Goal: Communication & Community: Answer question/provide support

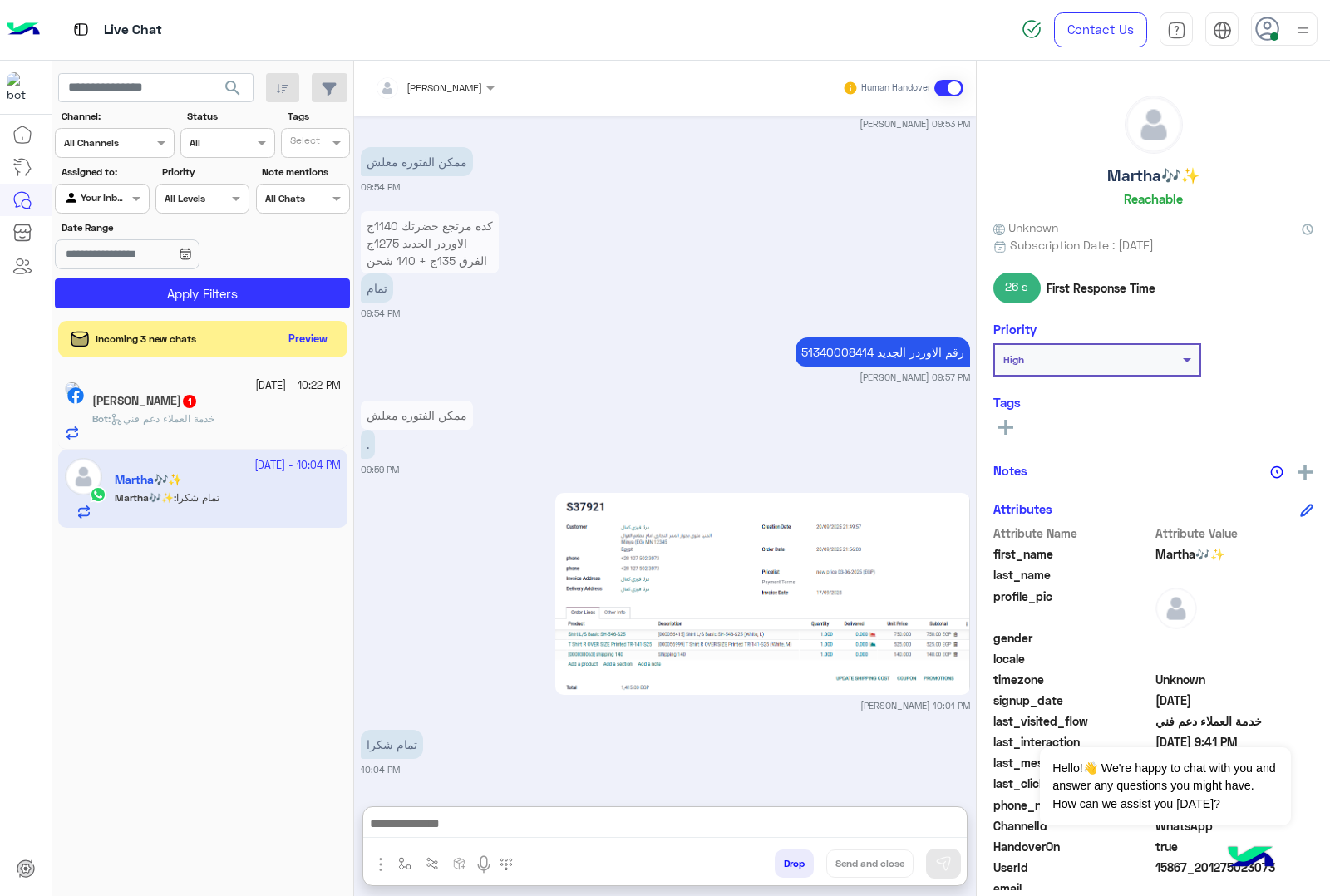
scroll to position [67, 0]
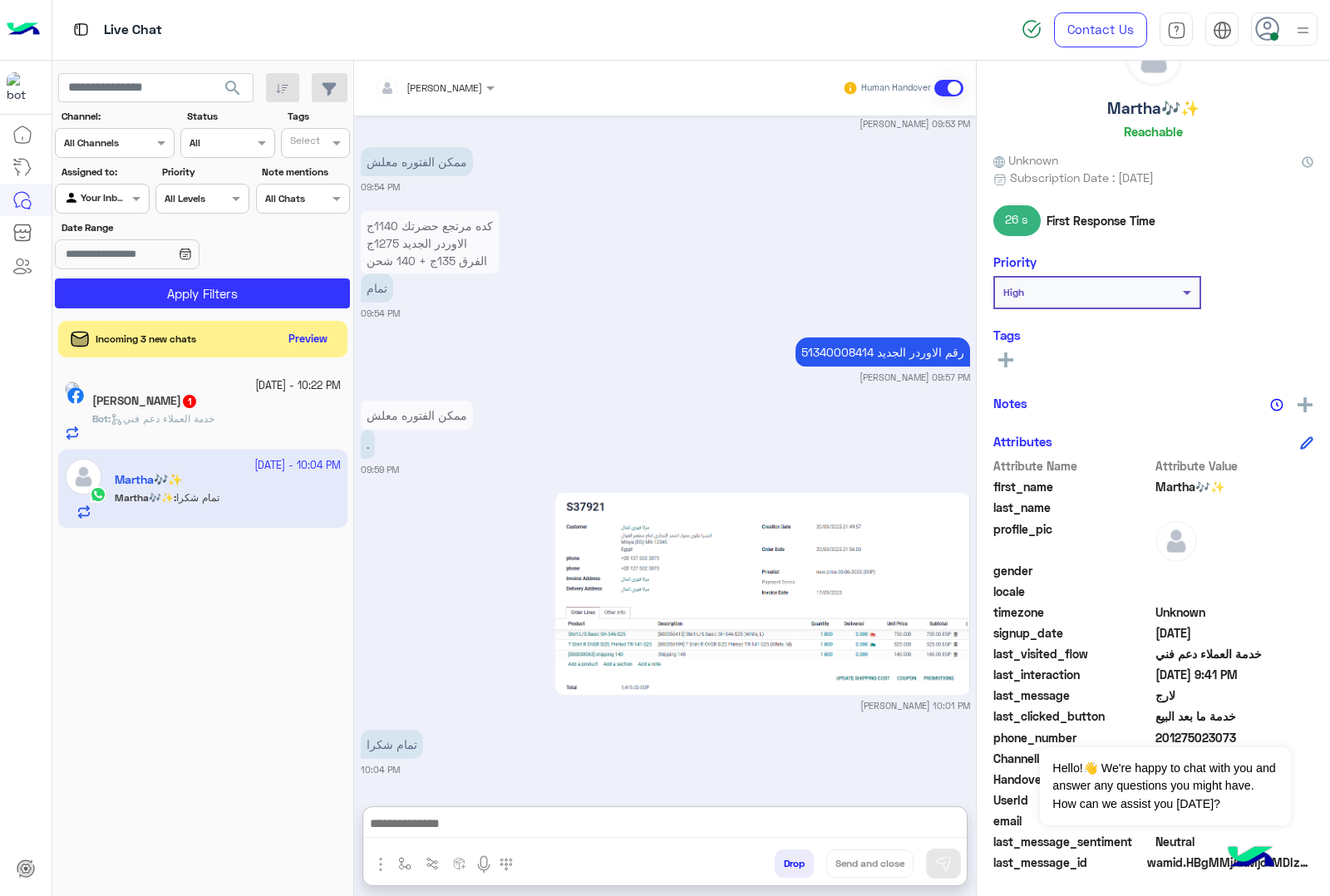
click at [264, 424] on div "Bot : خدمة العملاء دعم فني" at bounding box center [216, 426] width 248 height 29
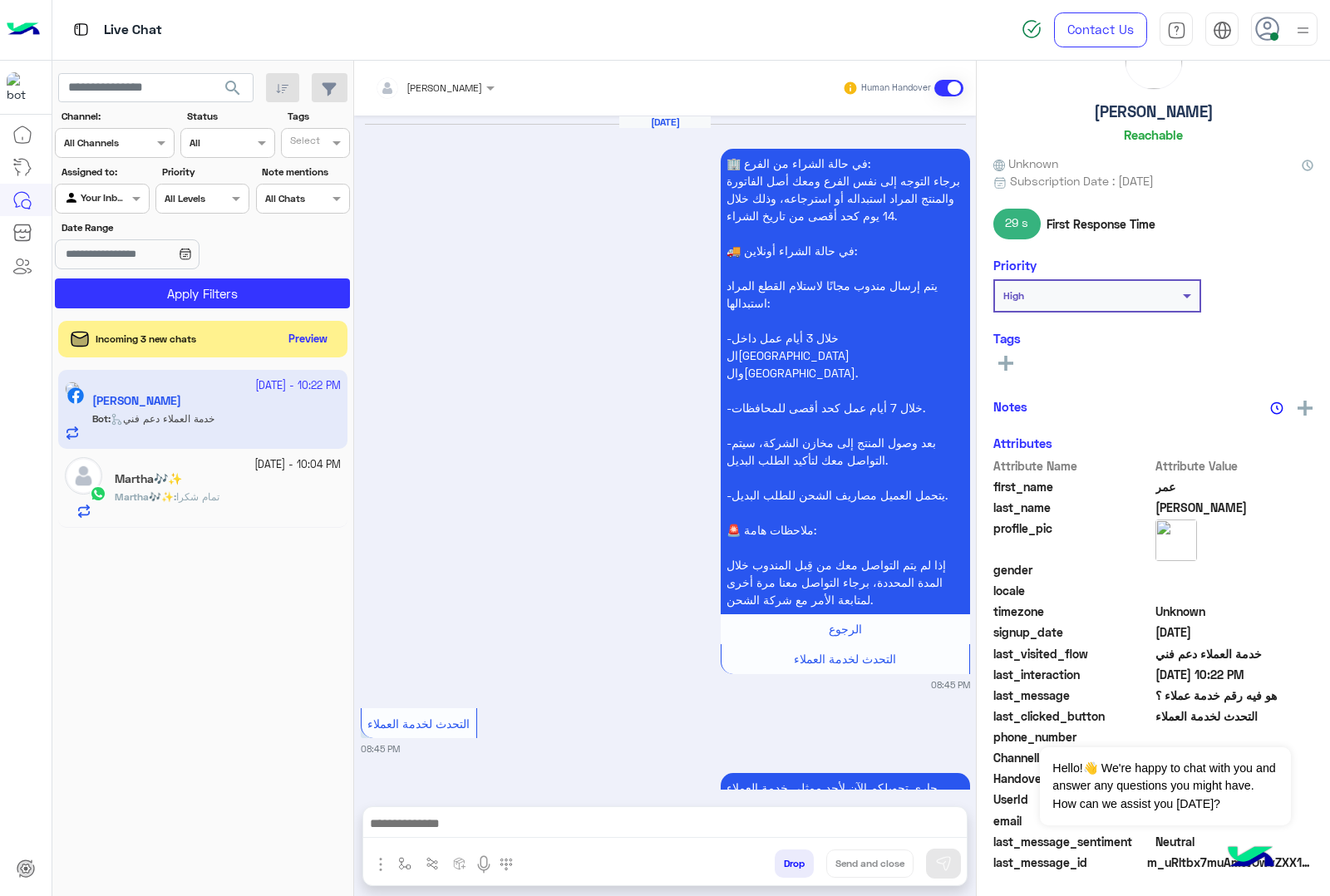
scroll to position [2273, 0]
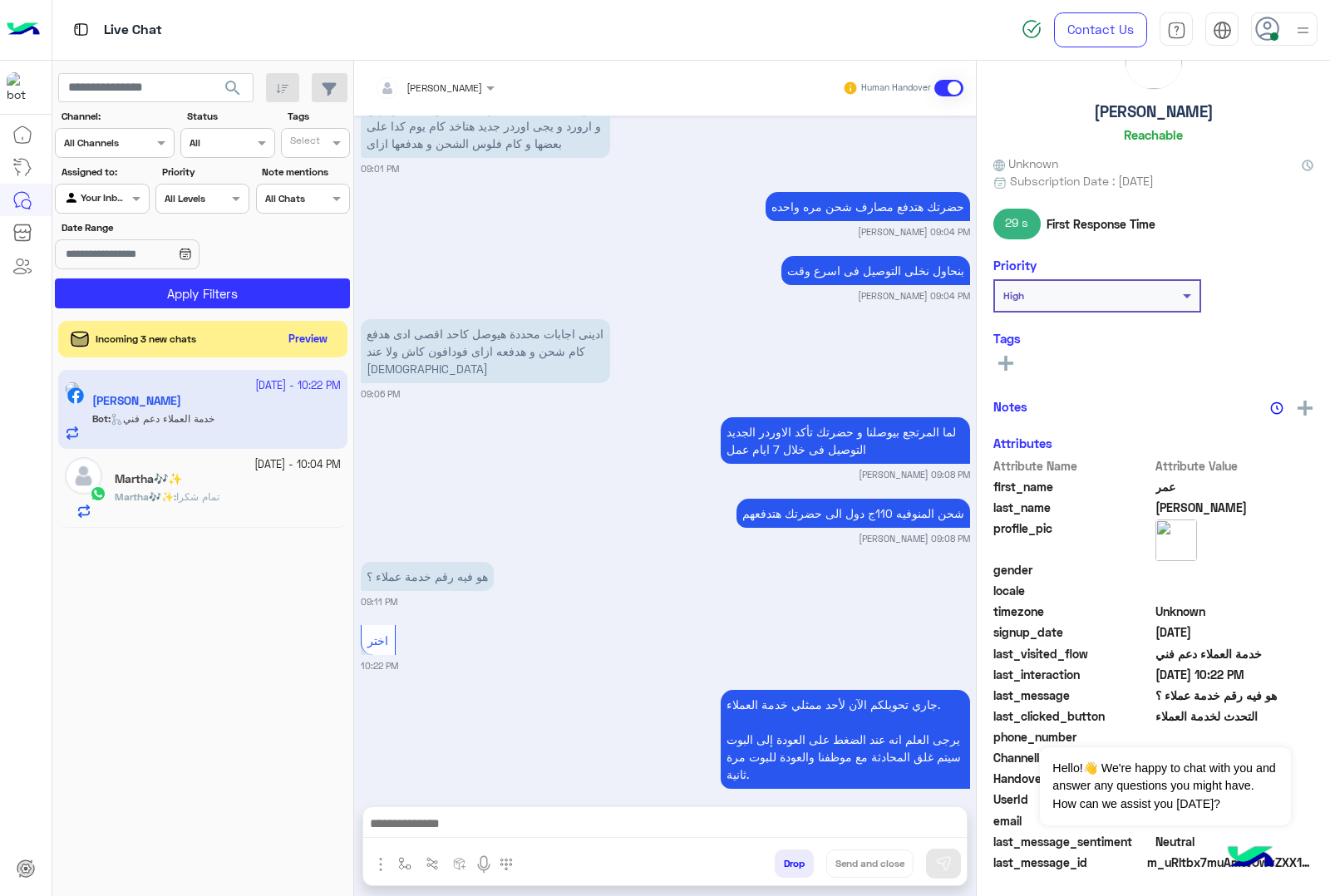
click at [274, 492] on div "Martha🎶✨ : تمام شكرا" at bounding box center [227, 504] width 226 height 29
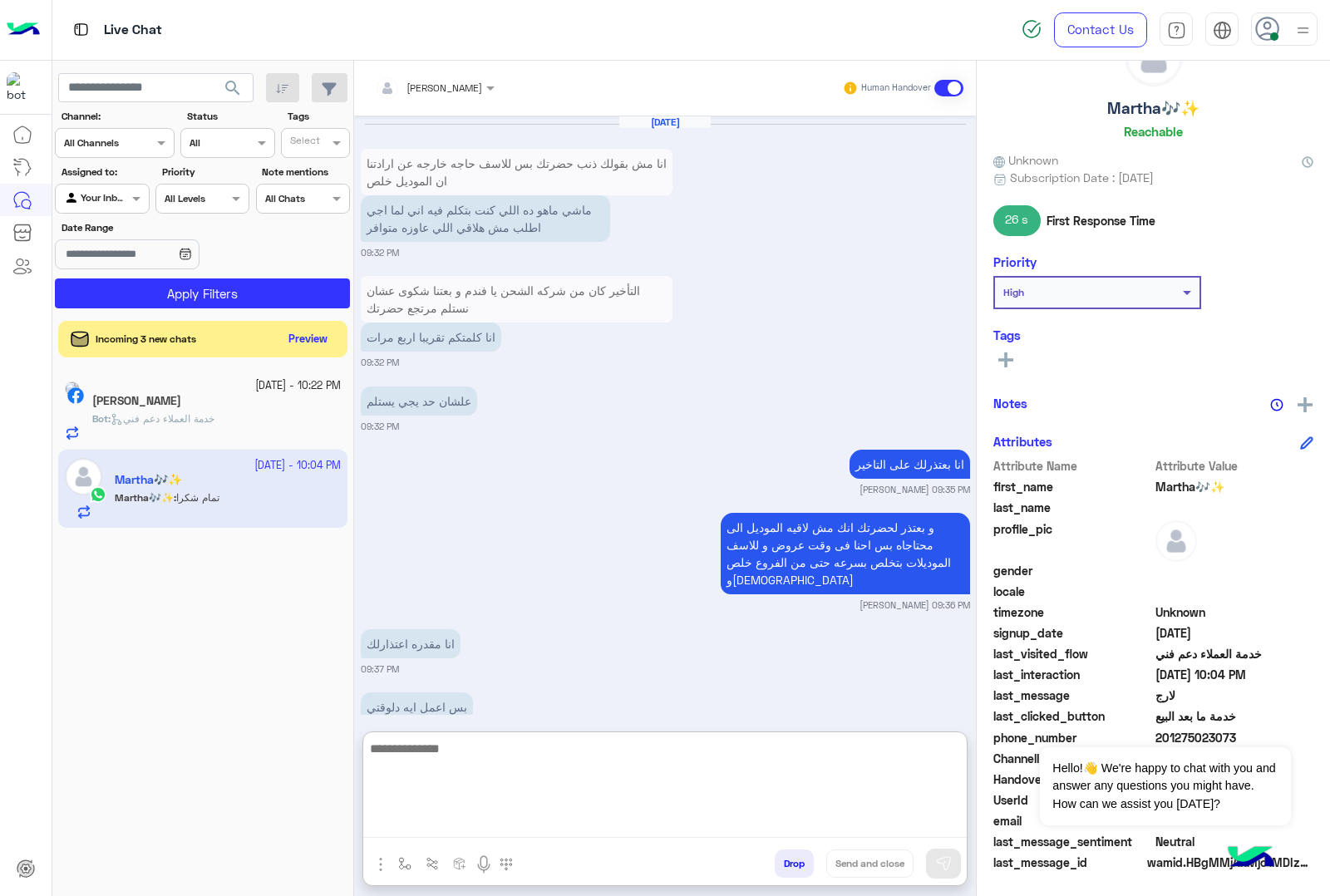
scroll to position [2093, 0]
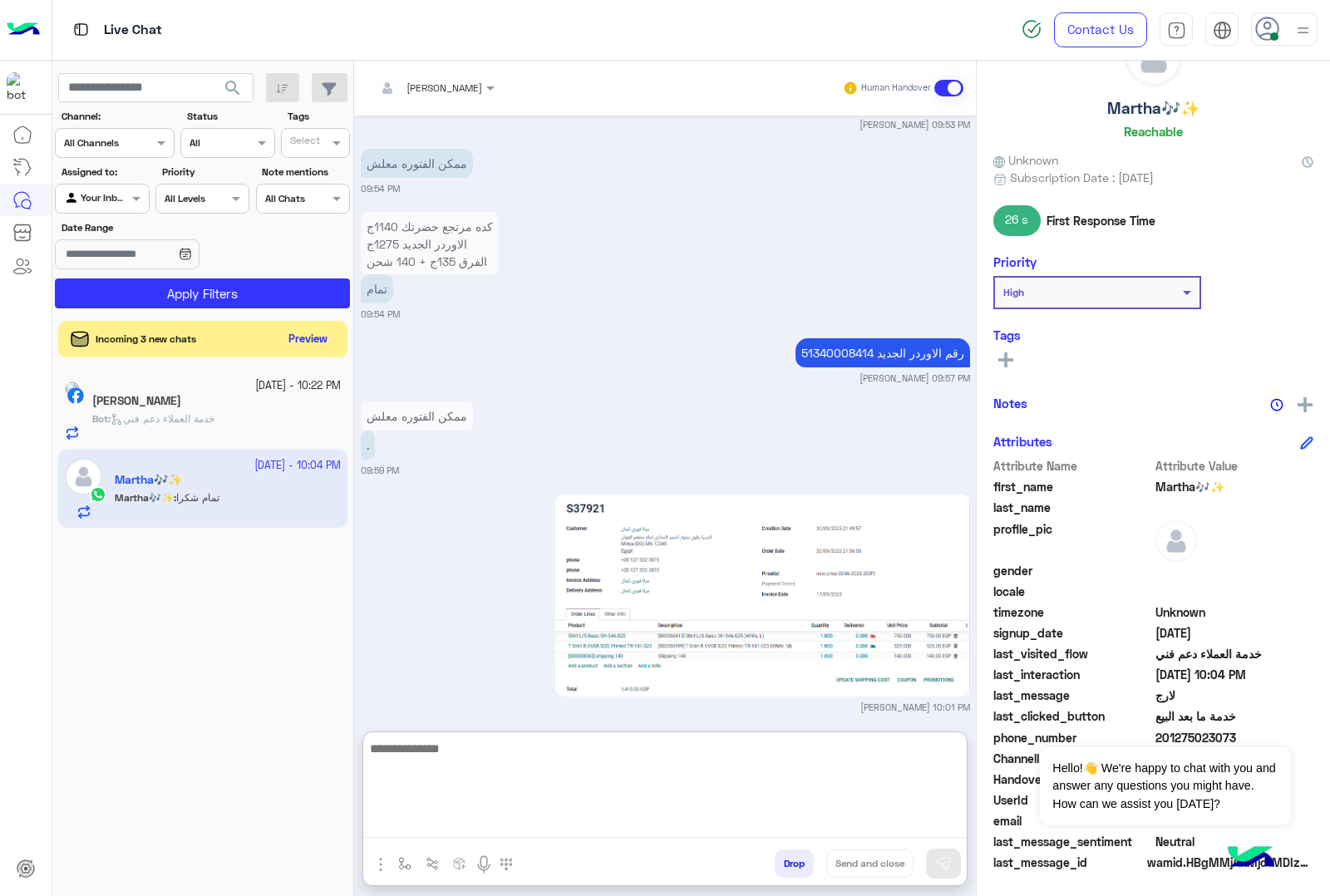
click at [688, 826] on textarea at bounding box center [665, 788] width 603 height 100
type textarea "**********"
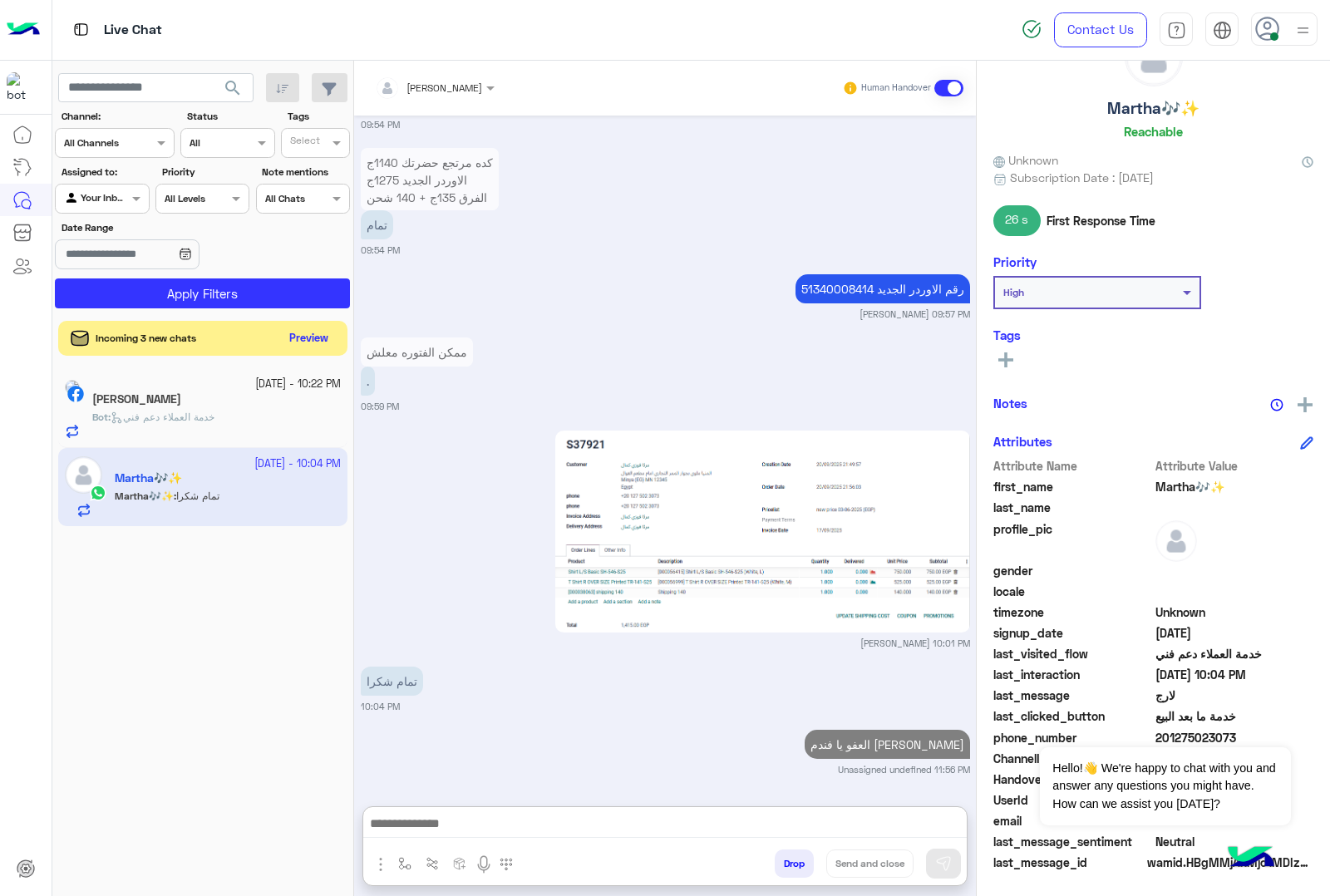
click at [305, 341] on button "Preview" at bounding box center [309, 338] width 52 height 22
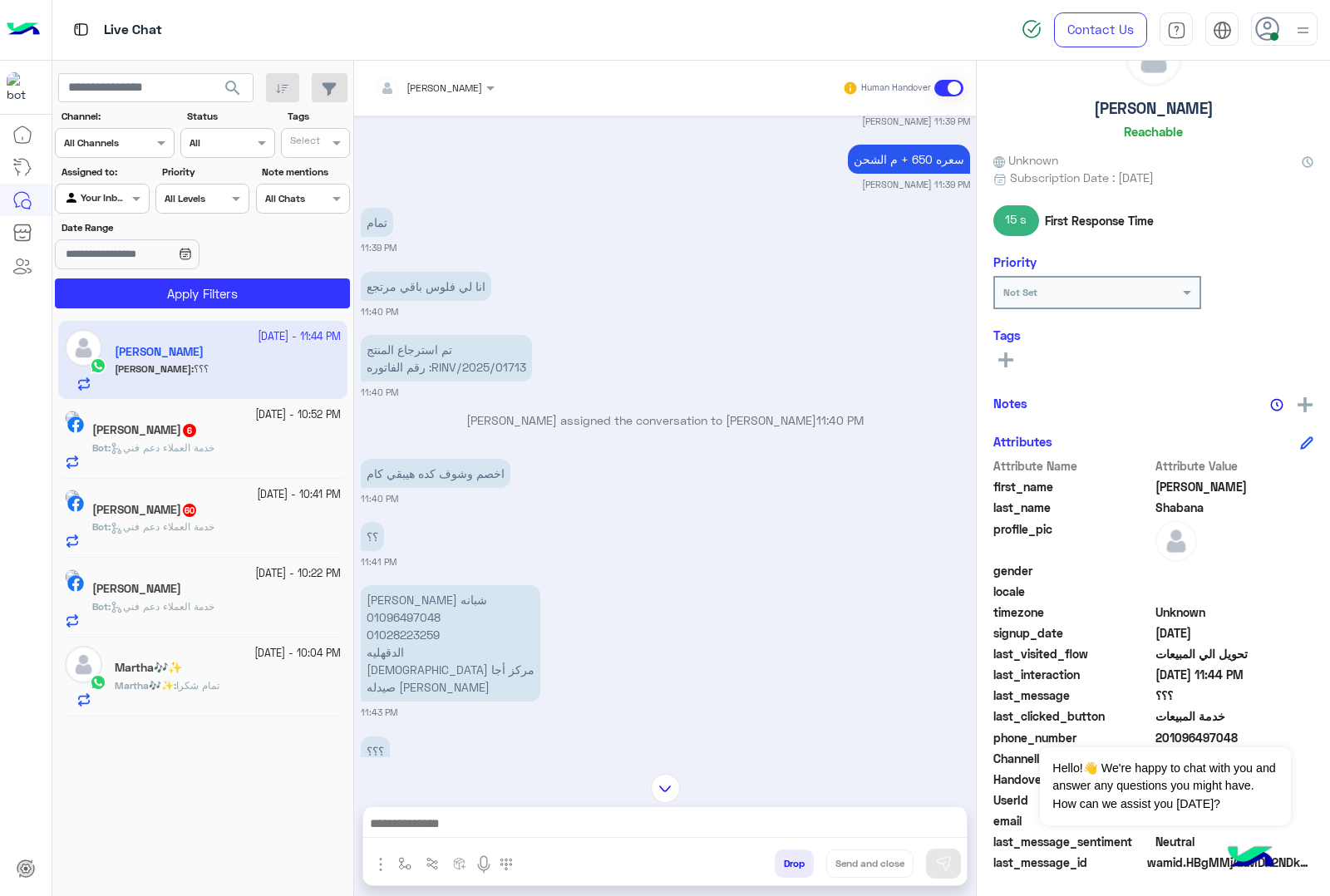
scroll to position [2310, 0]
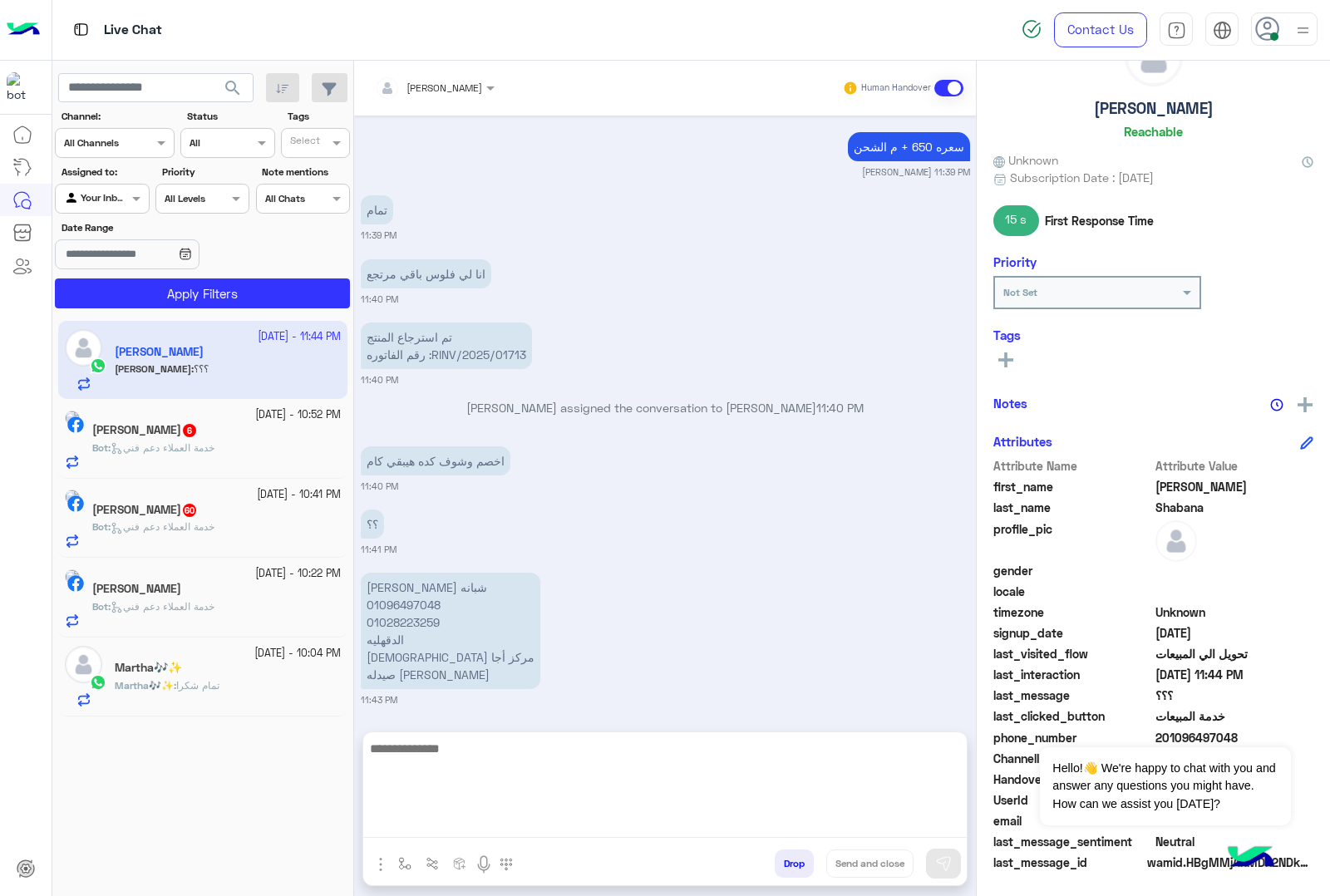
click at [492, 829] on textarea at bounding box center [665, 788] width 603 height 100
type textarea "**********"
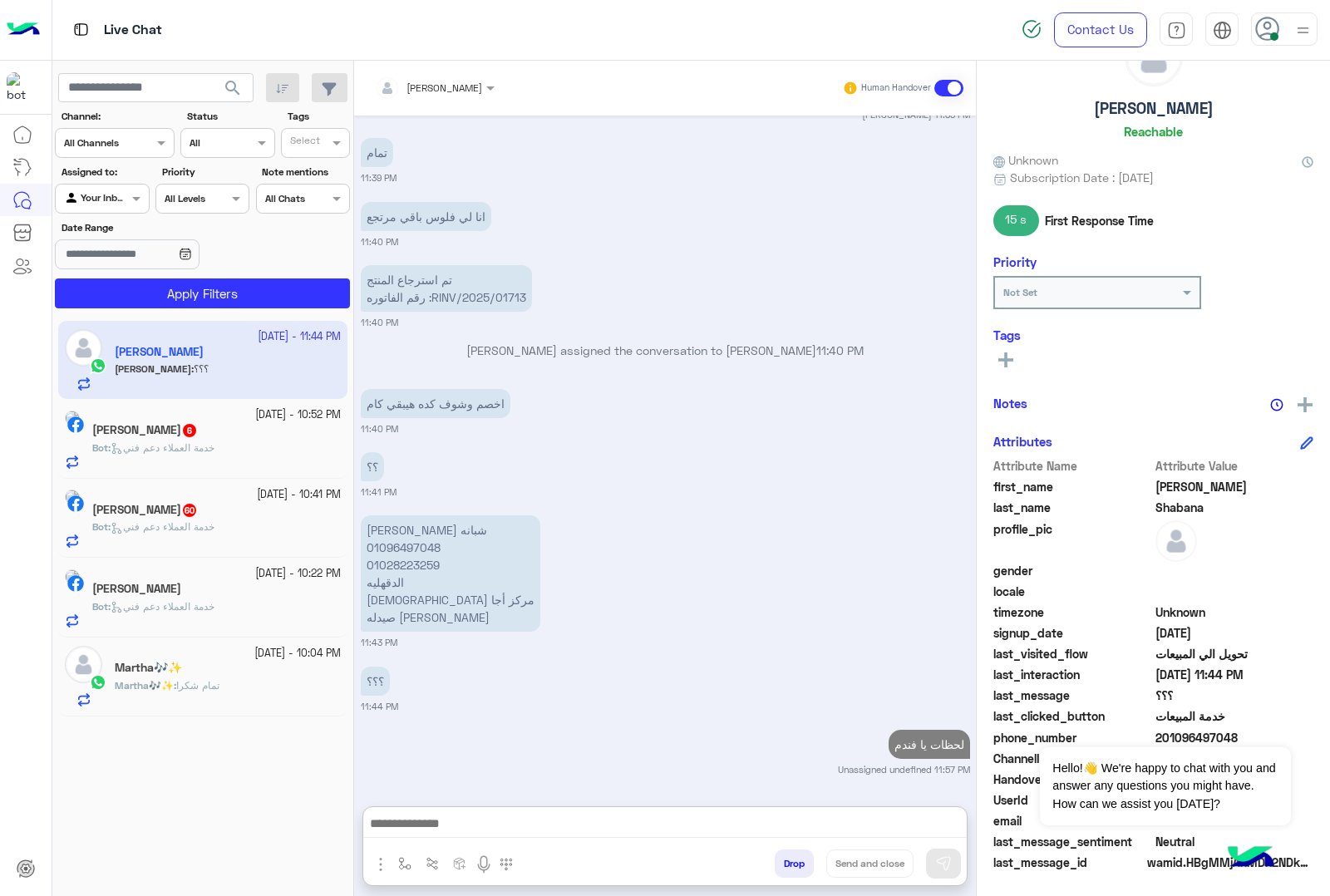
click at [230, 598] on div "[PERSON_NAME]" at bounding box center [216, 590] width 248 height 17
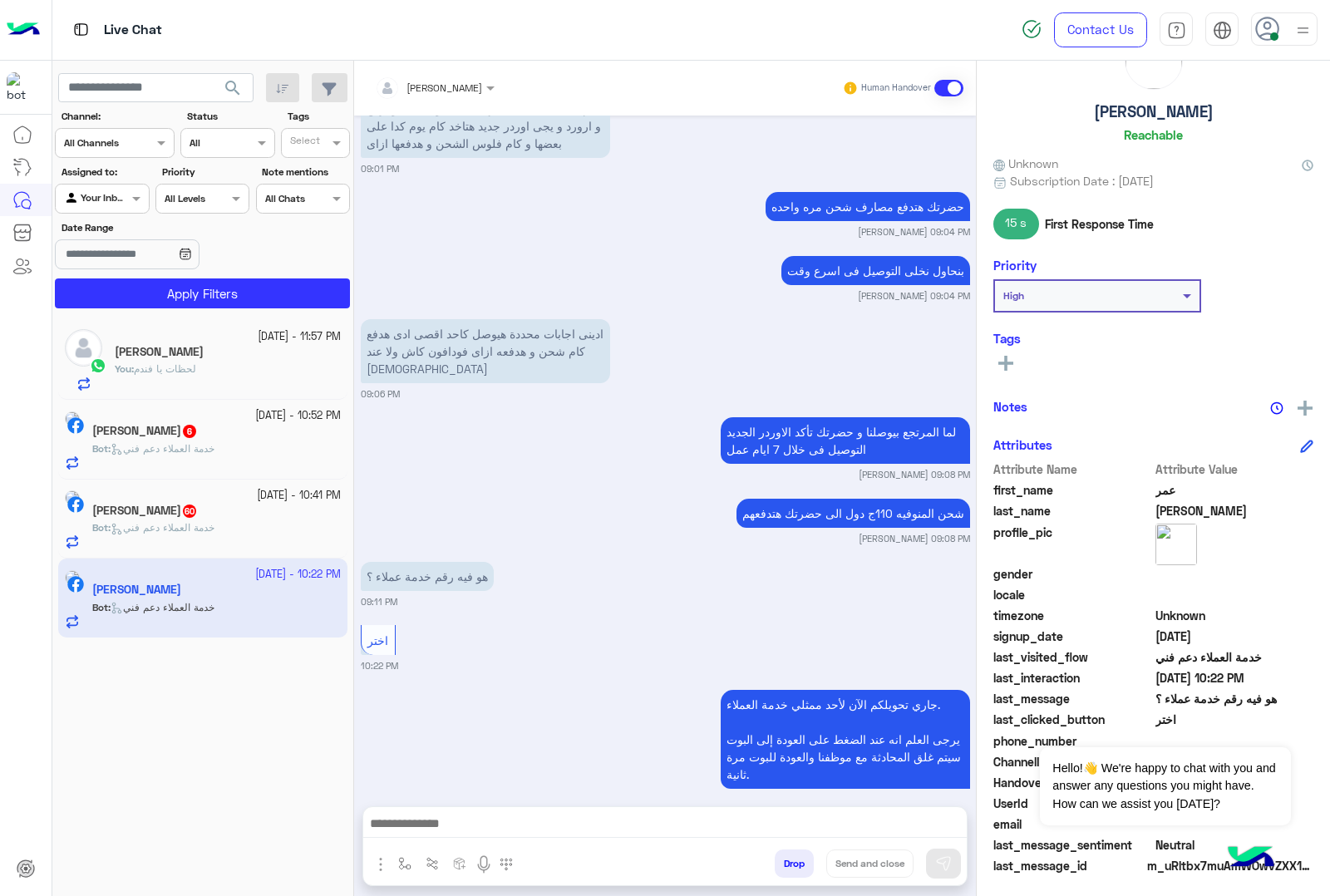
scroll to position [67, 0]
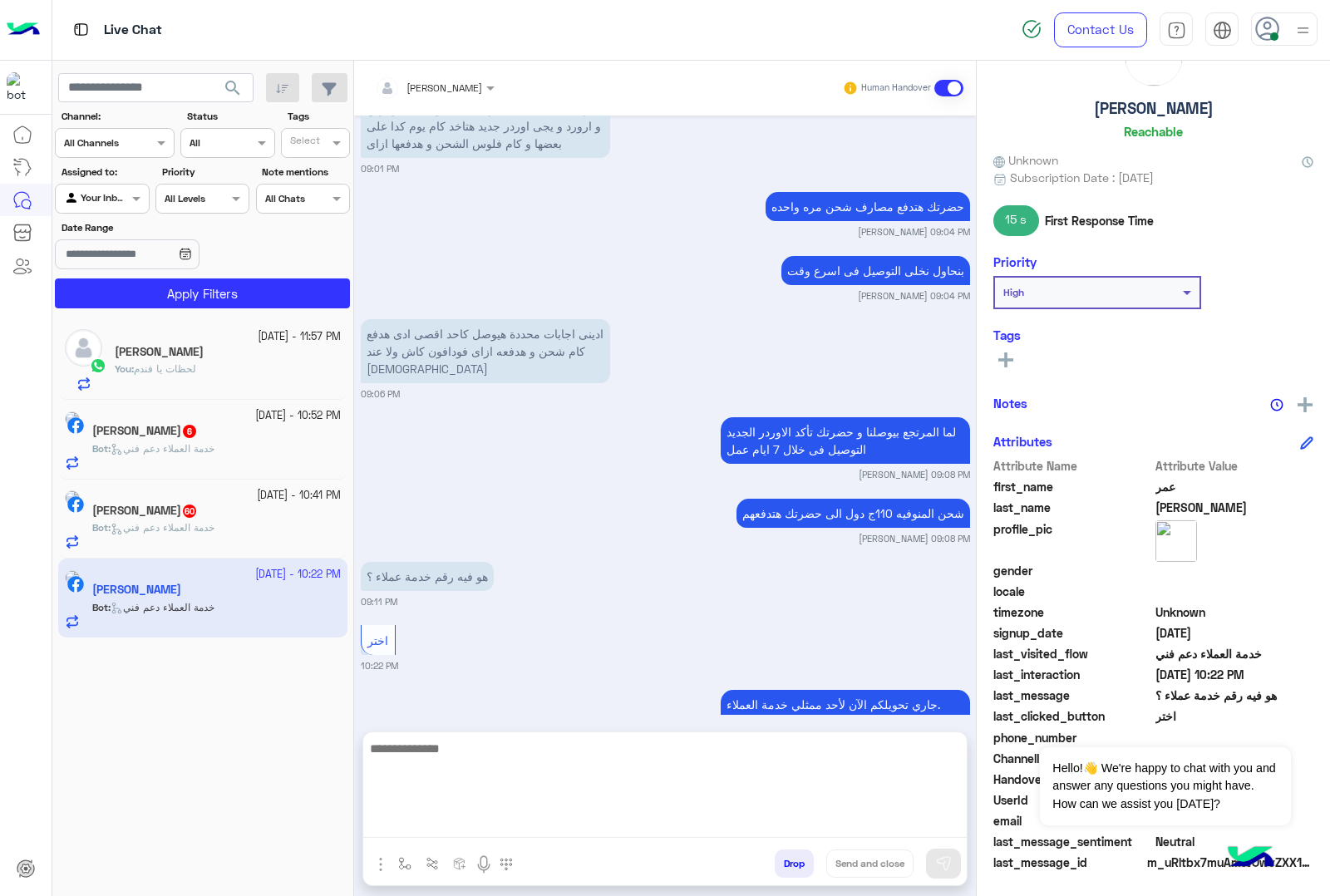
click at [496, 816] on textarea at bounding box center [665, 788] width 603 height 100
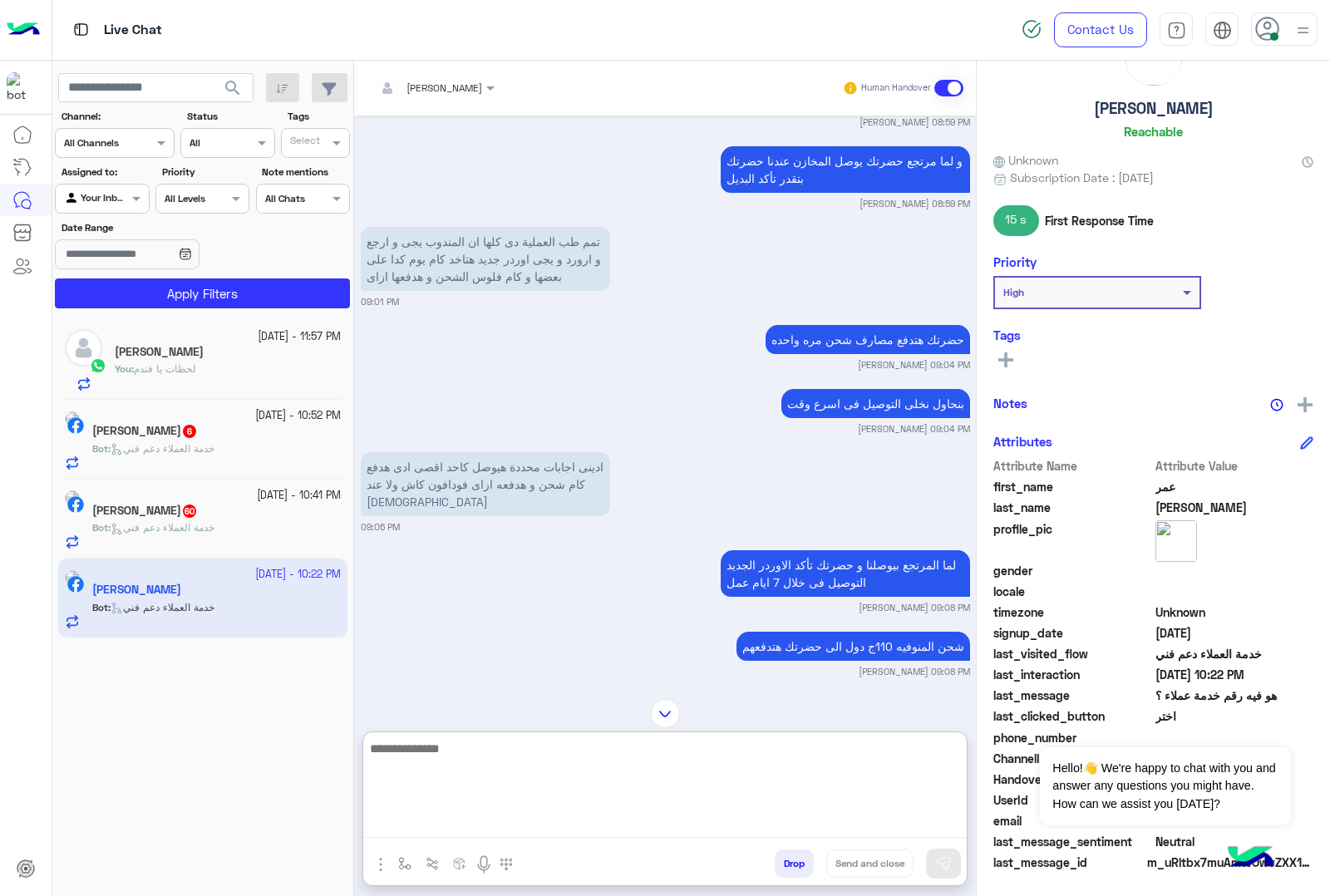
scroll to position [2348, 0]
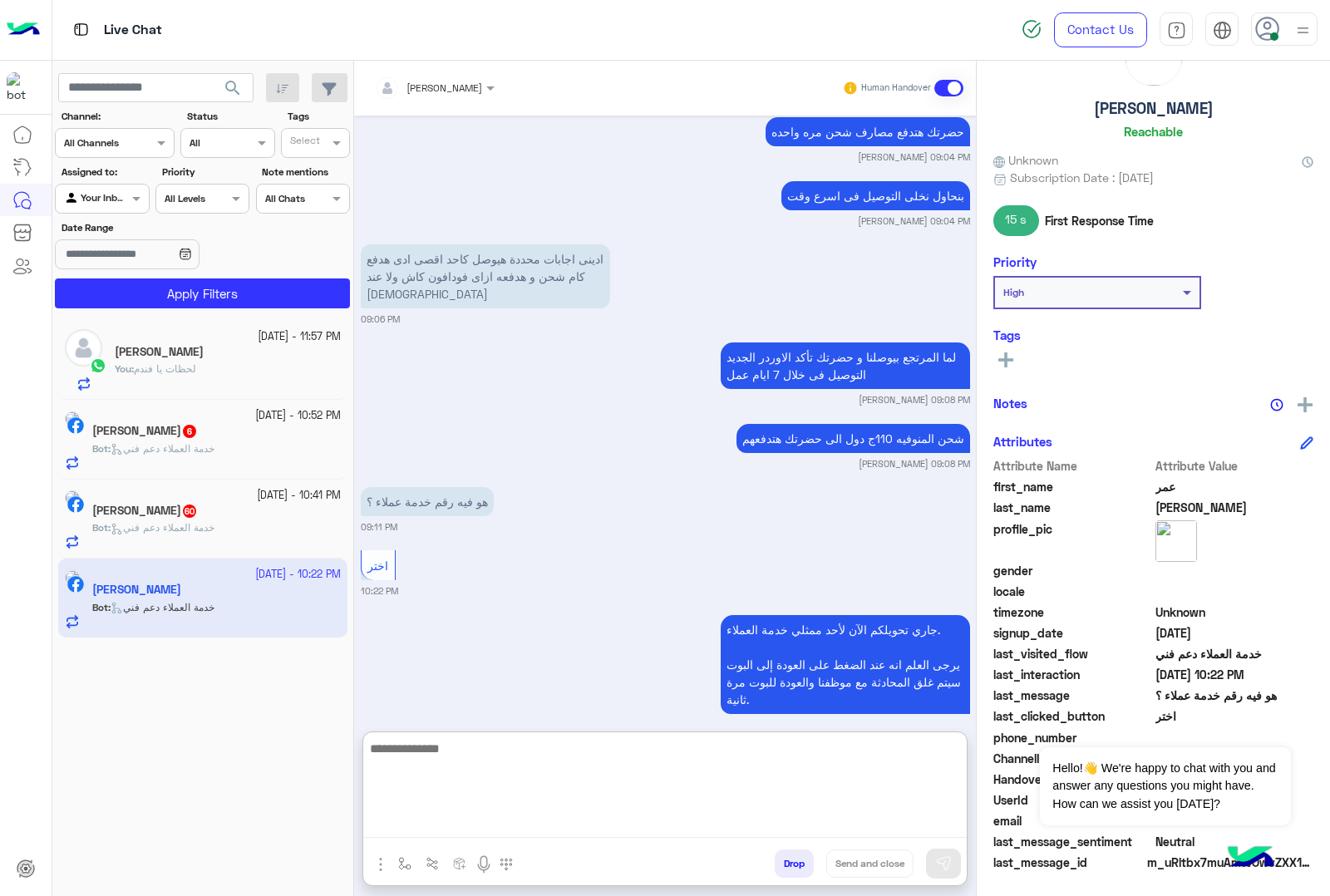
click at [475, 788] on textarea at bounding box center [665, 788] width 603 height 100
type textarea "**********"
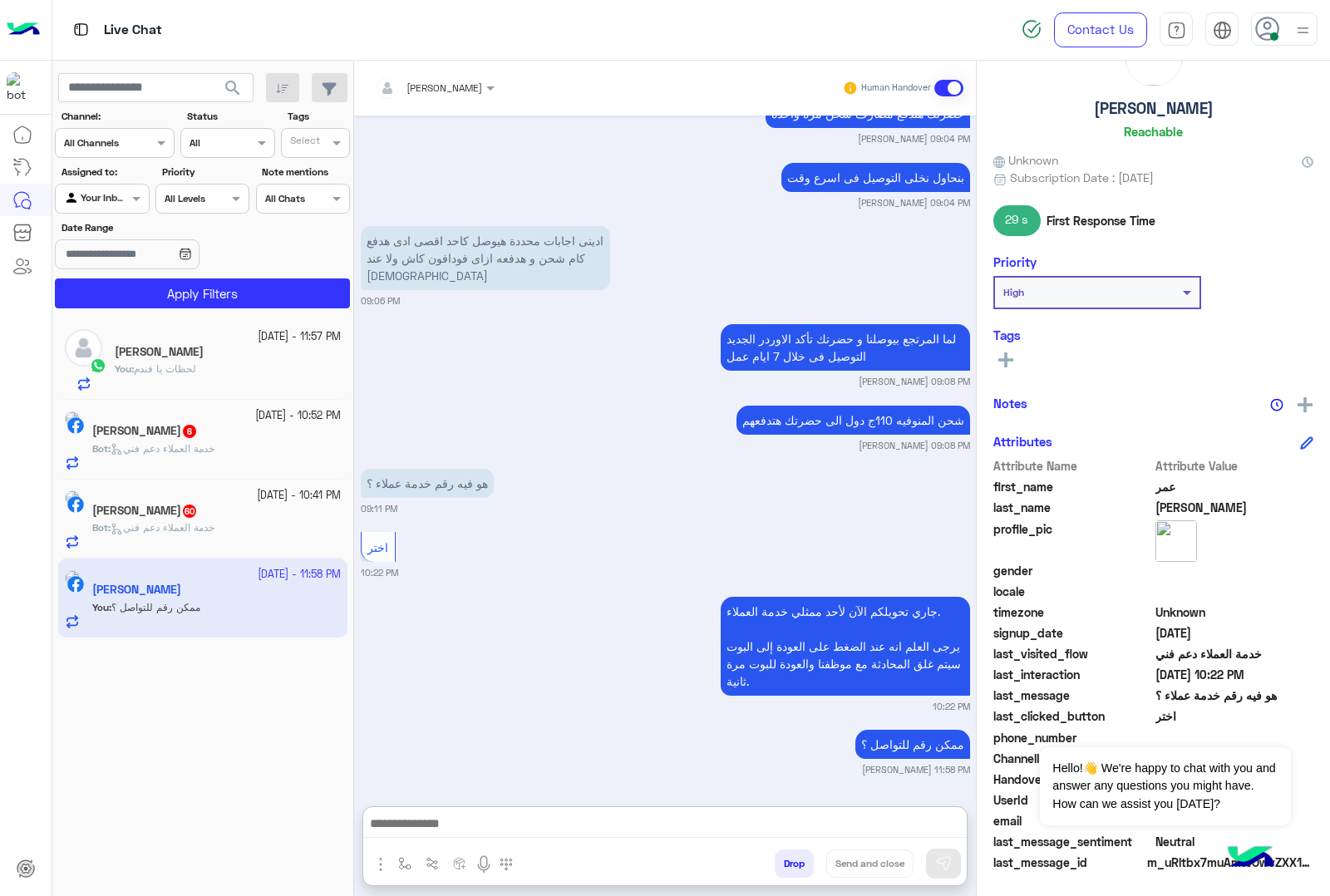
click at [198, 425] on span "6" at bounding box center [189, 430] width 16 height 14
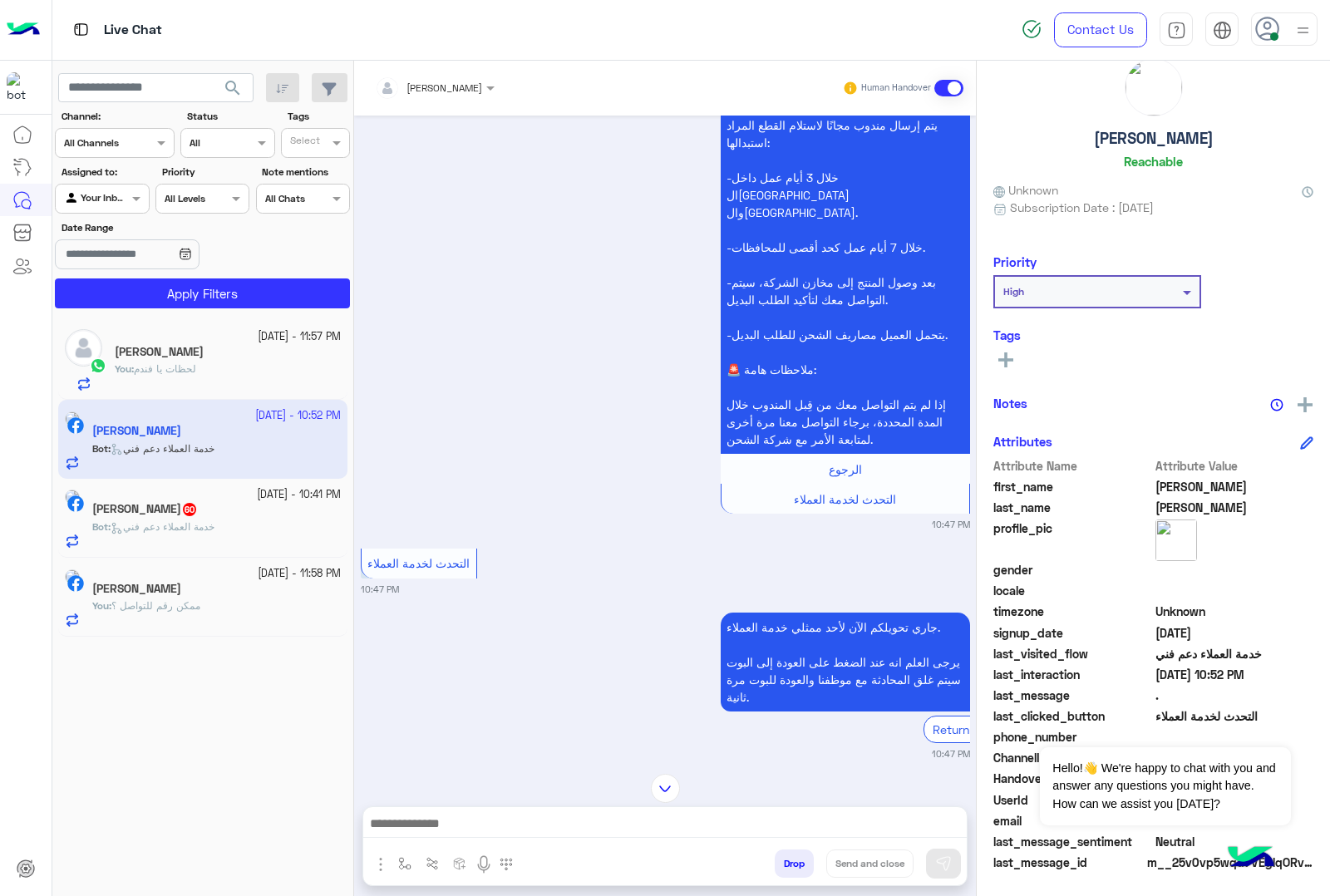
scroll to position [1064, 0]
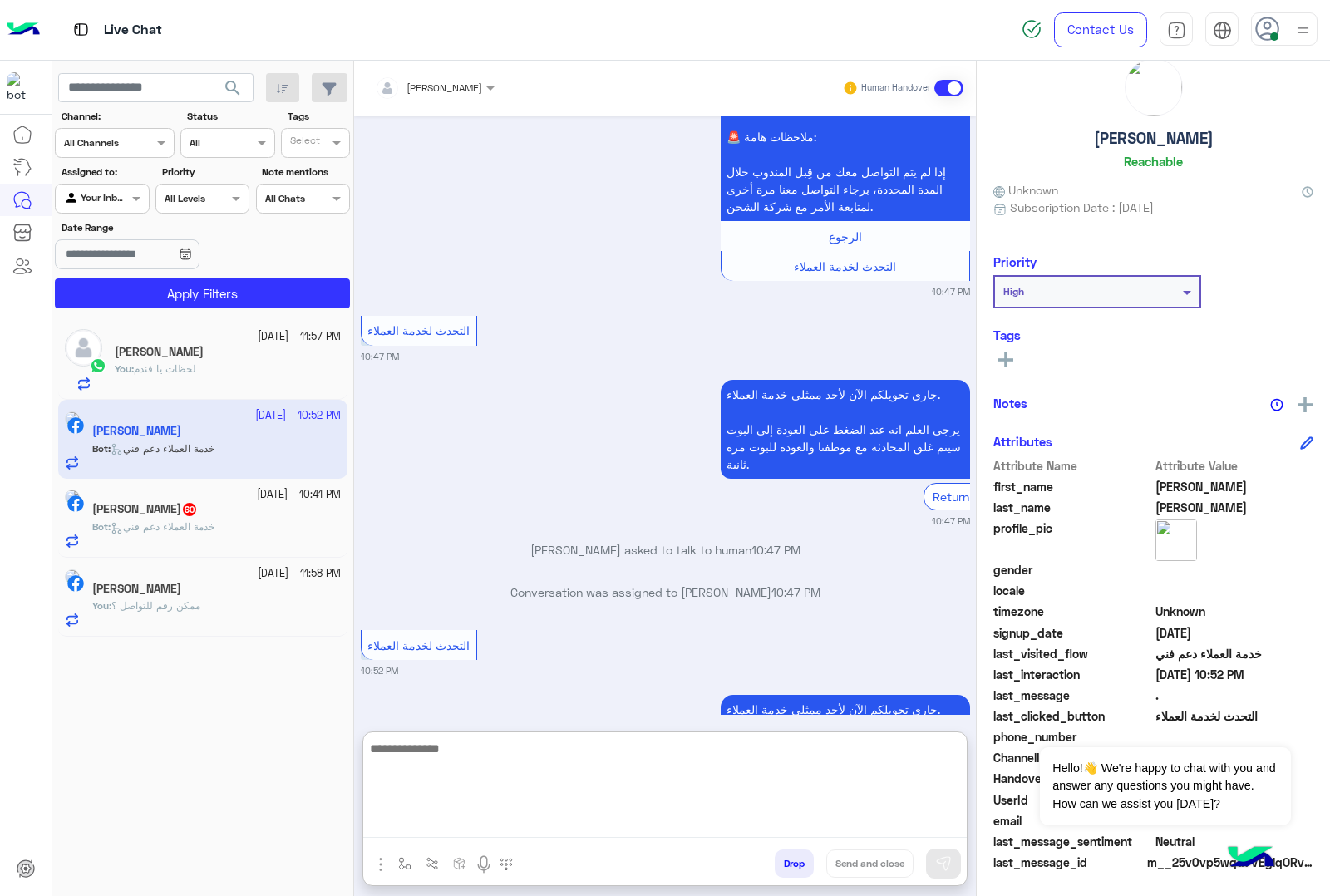
click at [576, 827] on textarea at bounding box center [665, 788] width 603 height 100
type textarea "**********"
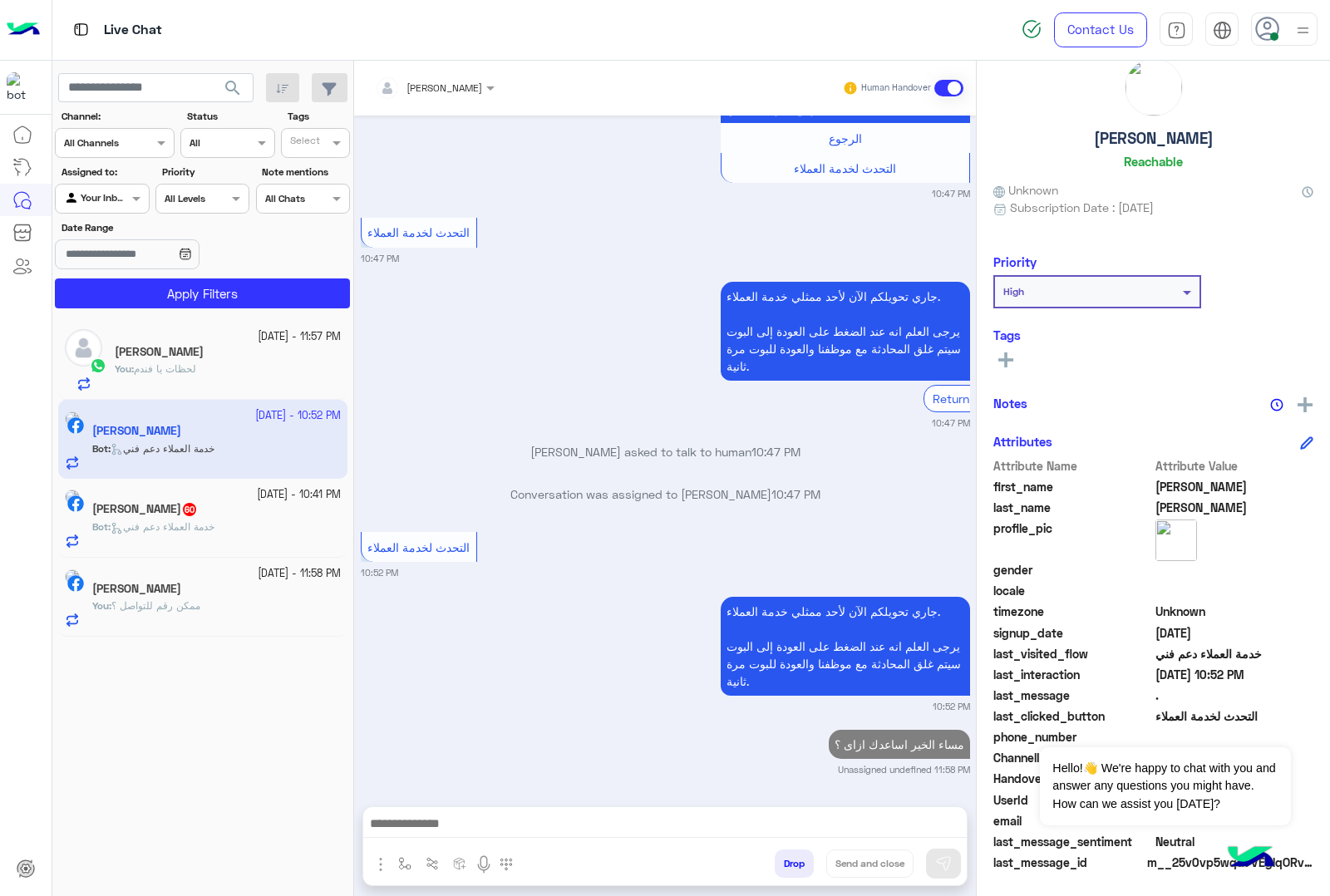
click at [162, 530] on span "خدمة العملاء دعم فني" at bounding box center [162, 527] width 104 height 13
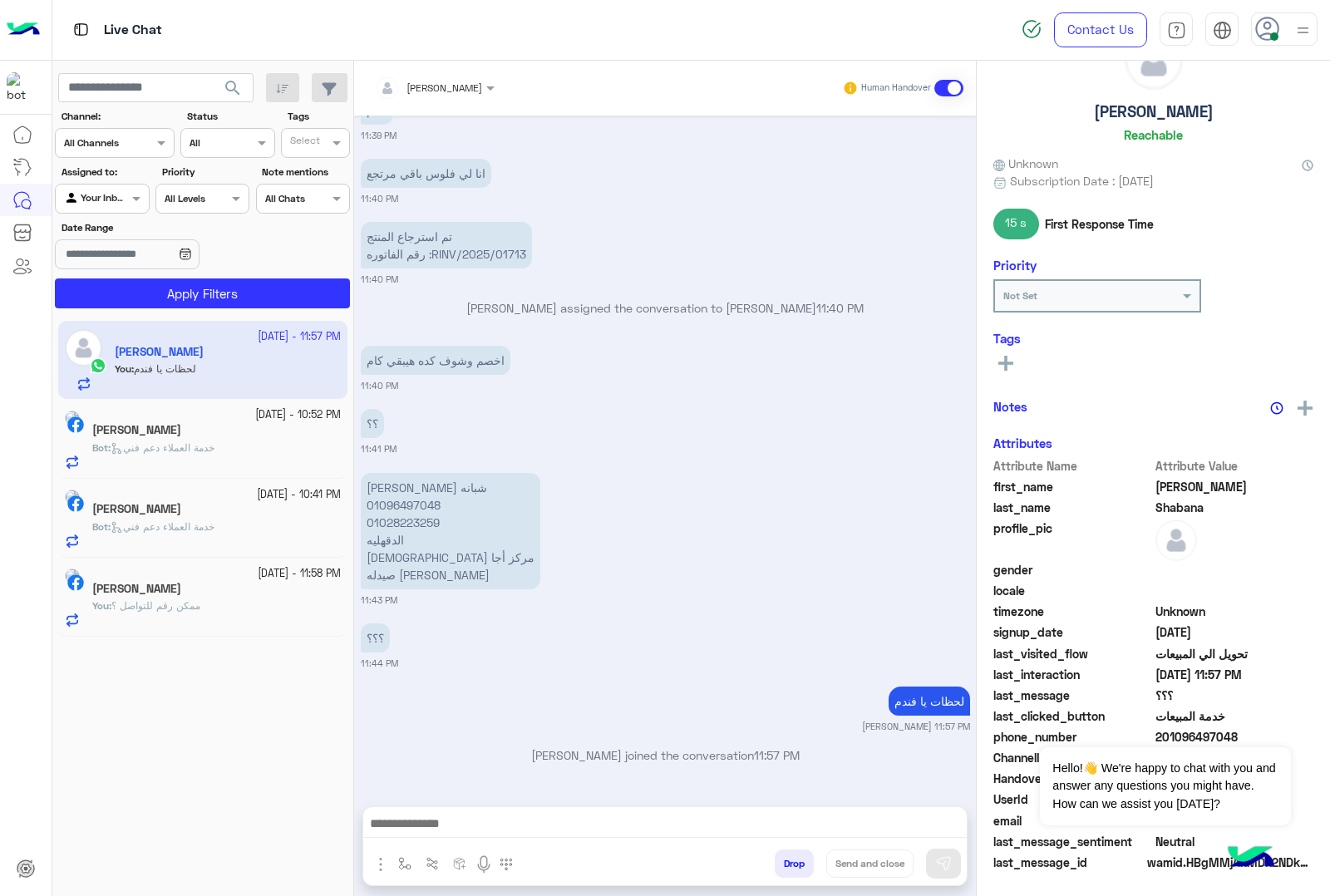
scroll to position [67, 0]
click at [190, 509] on div "[PERSON_NAME]" at bounding box center [216, 510] width 248 height 17
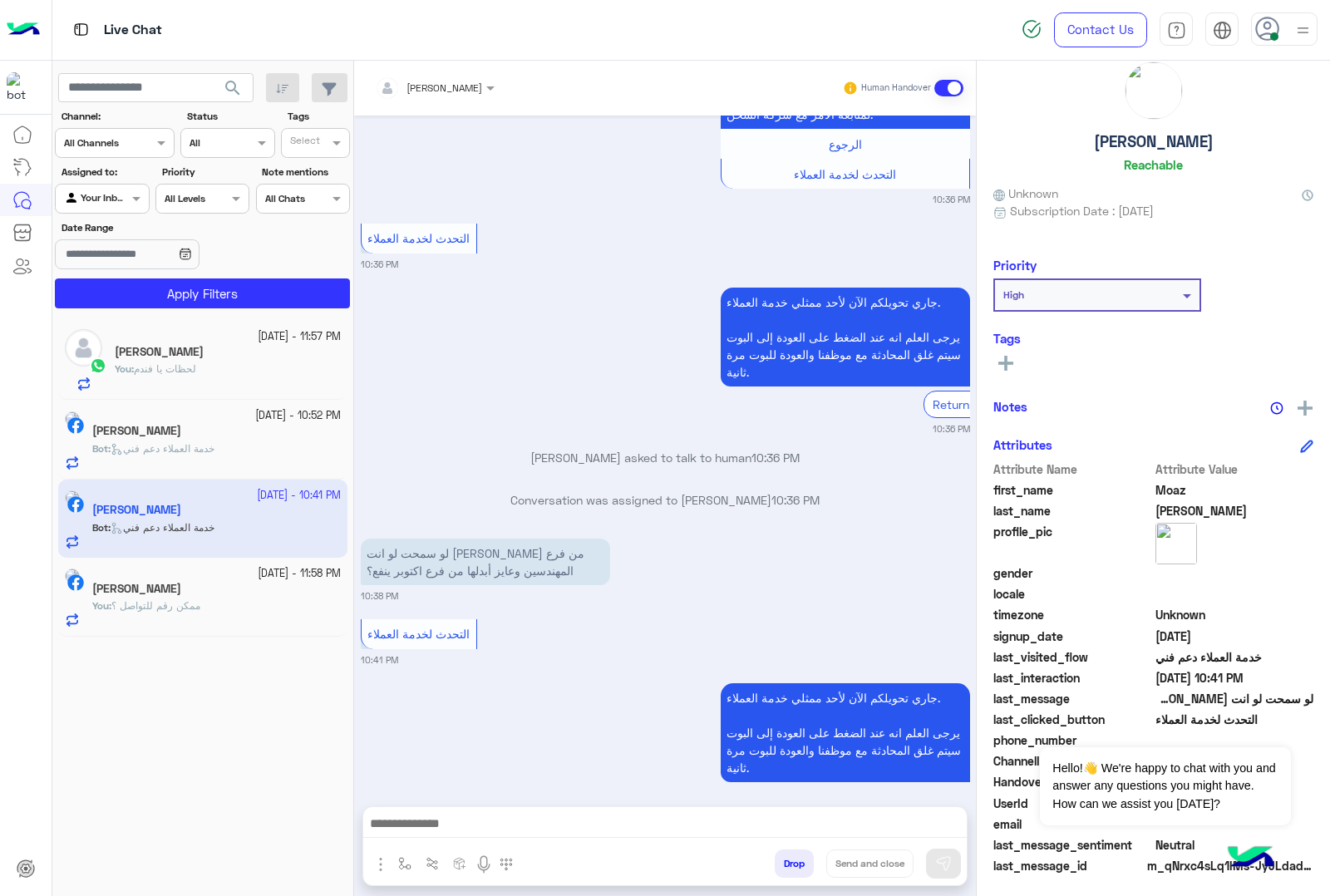
scroll to position [38, 0]
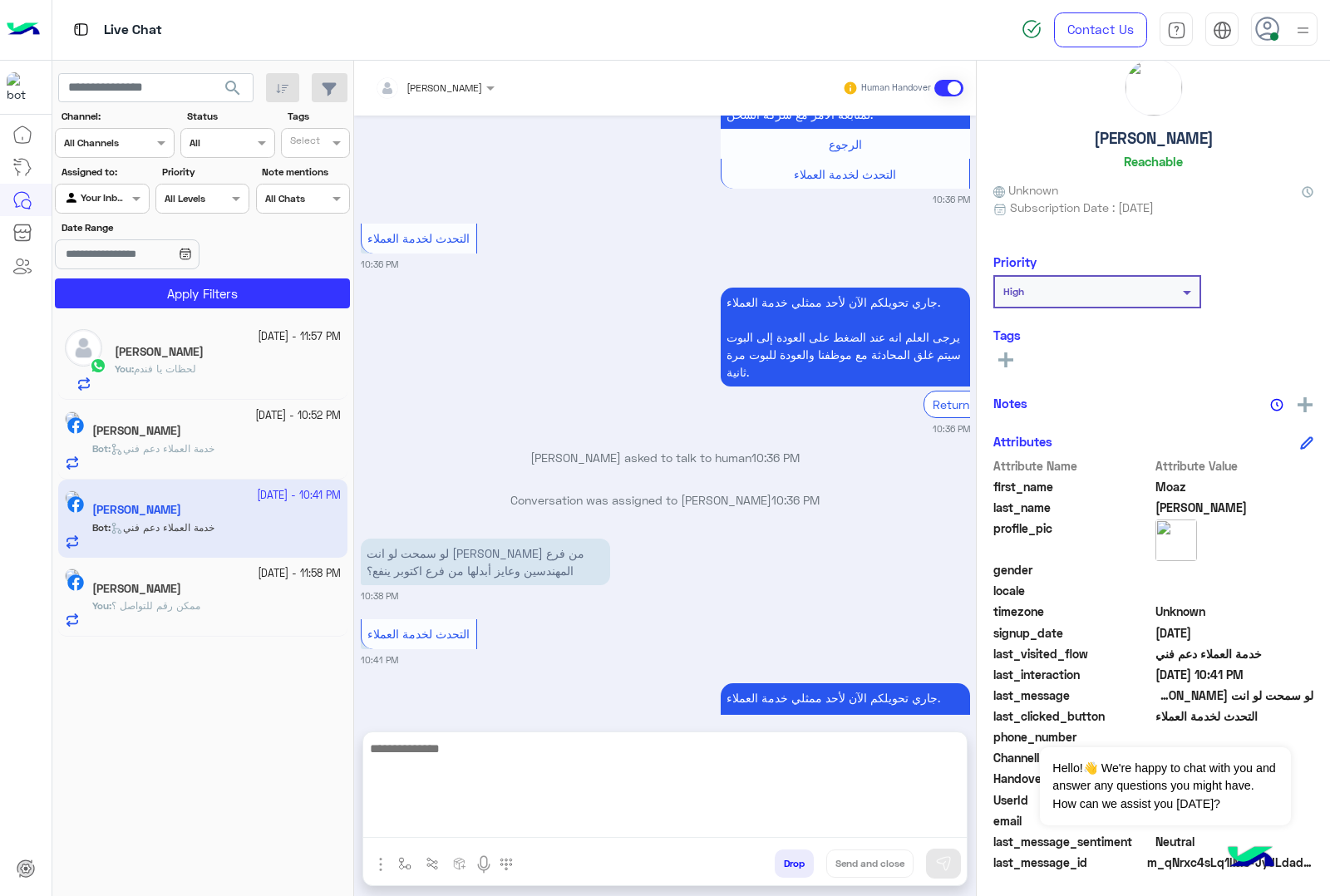
click at [499, 821] on textarea at bounding box center [665, 788] width 603 height 100
type textarea "**********"
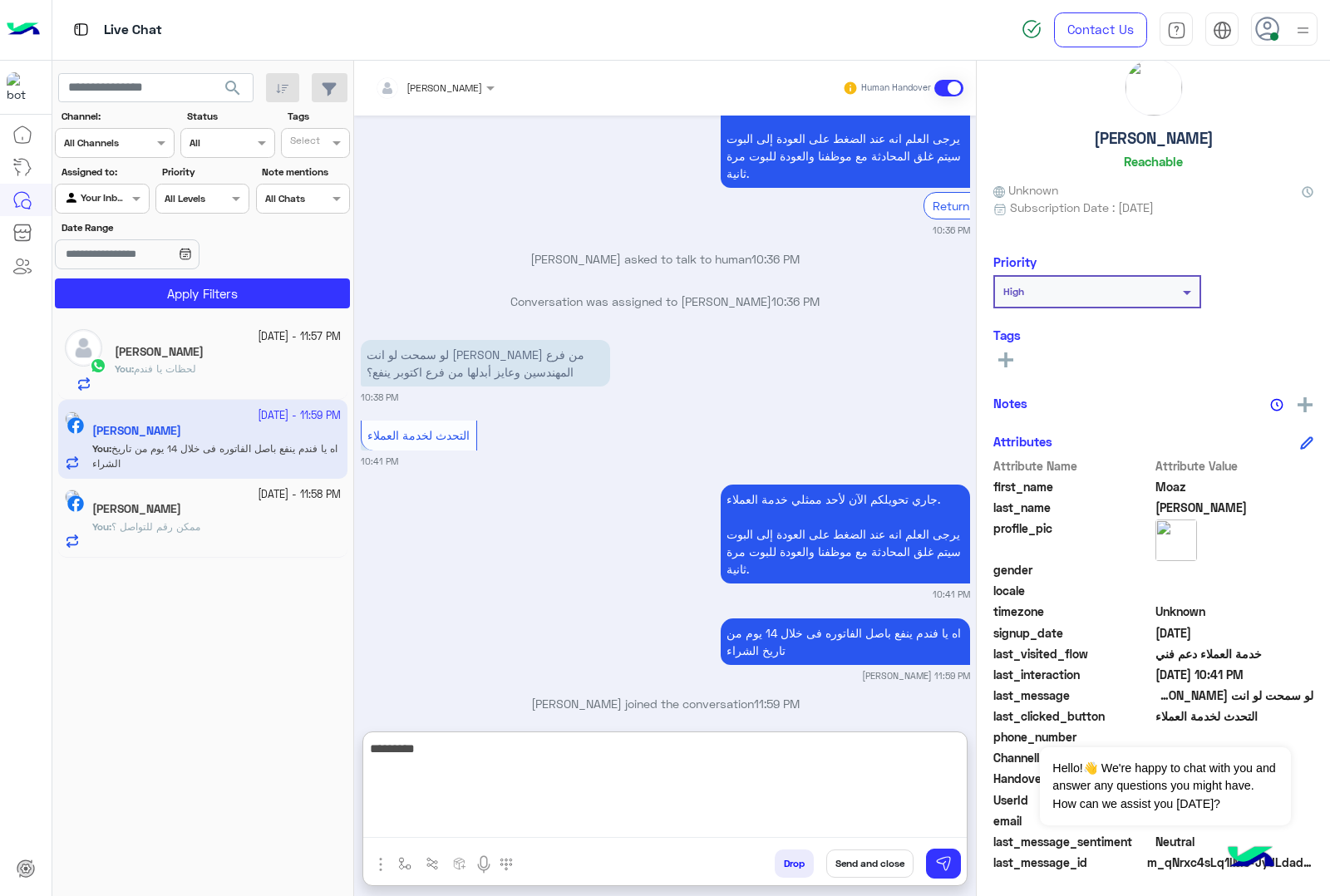
scroll to position [67, 0]
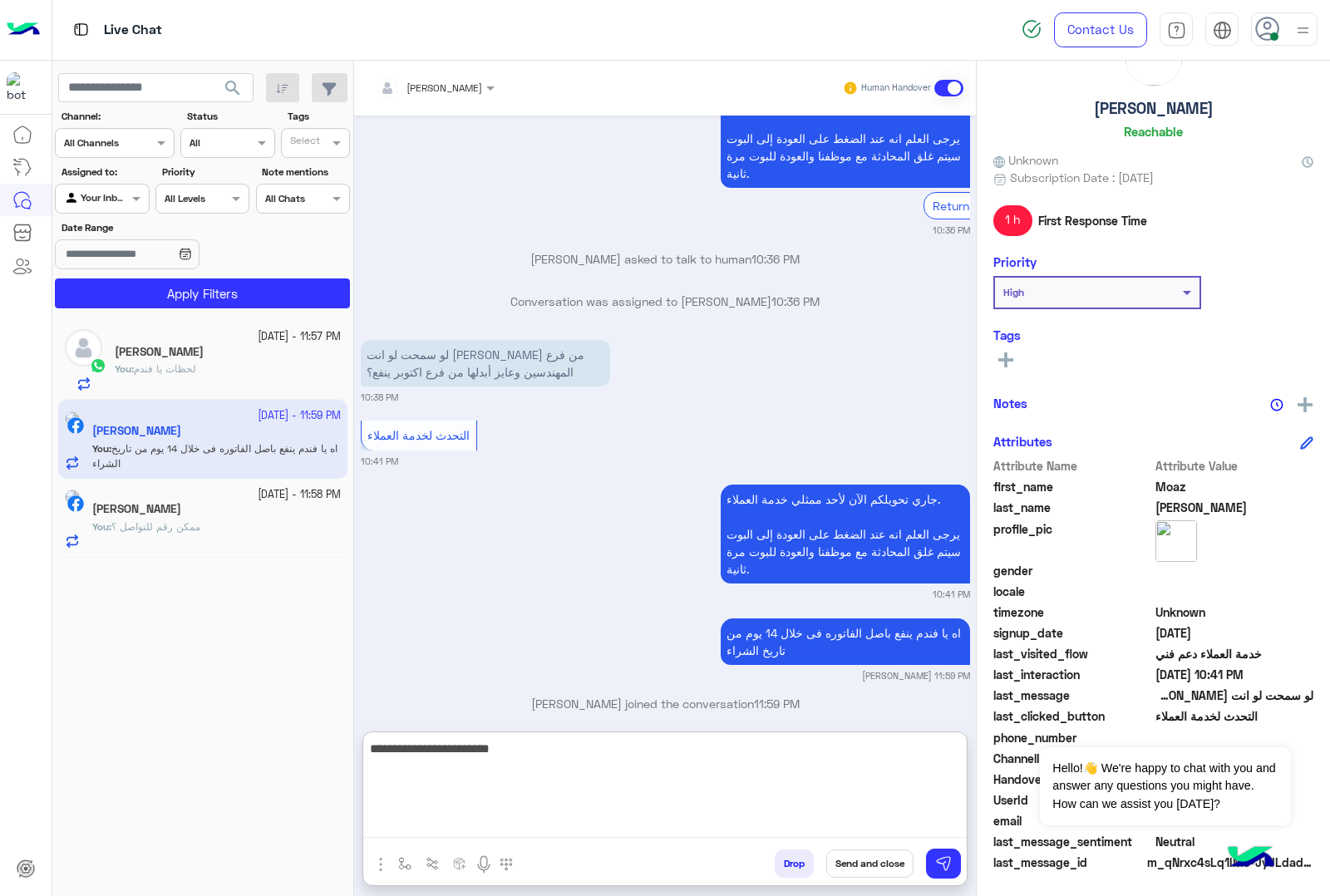
type textarea "**********"
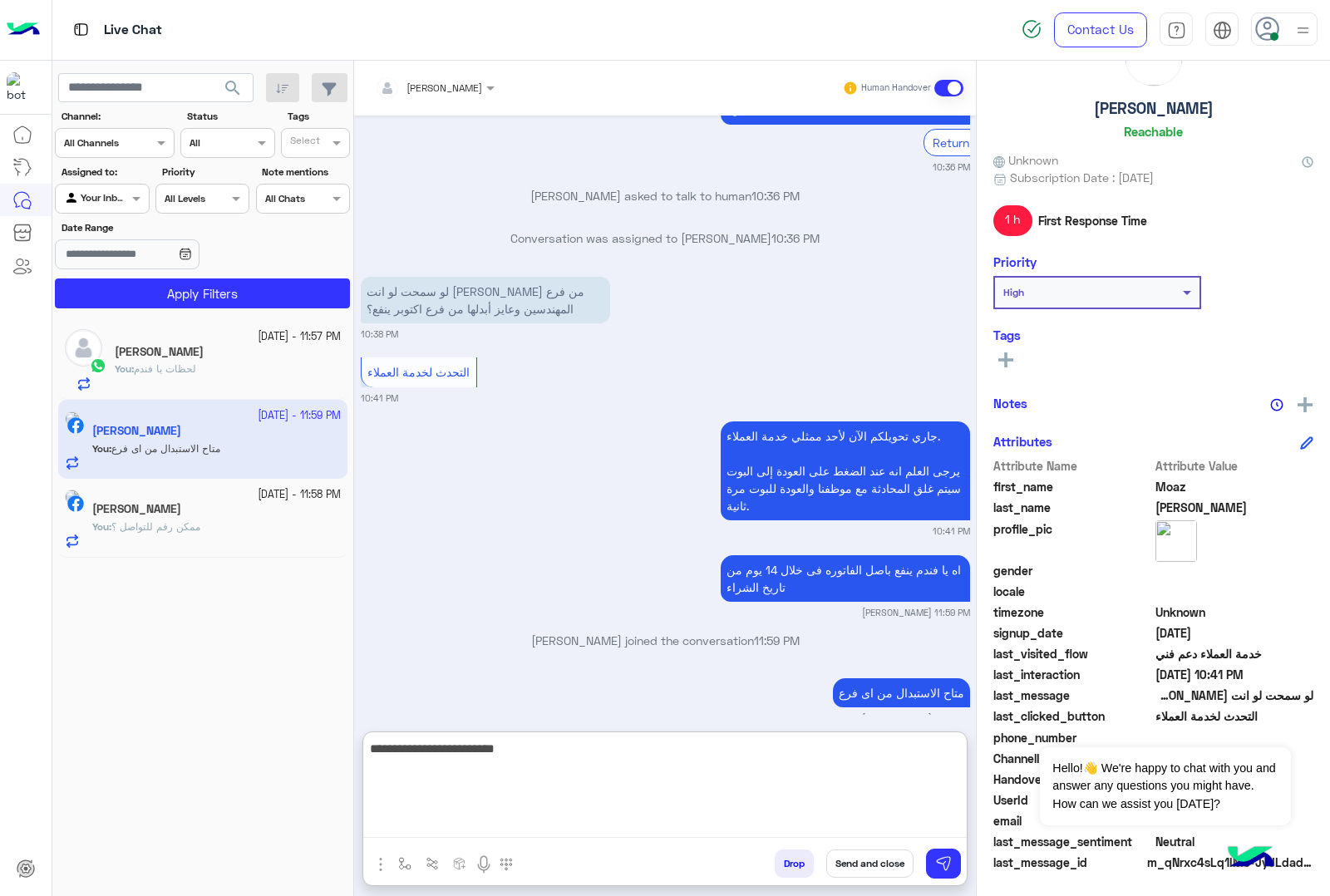
type textarea "**********"
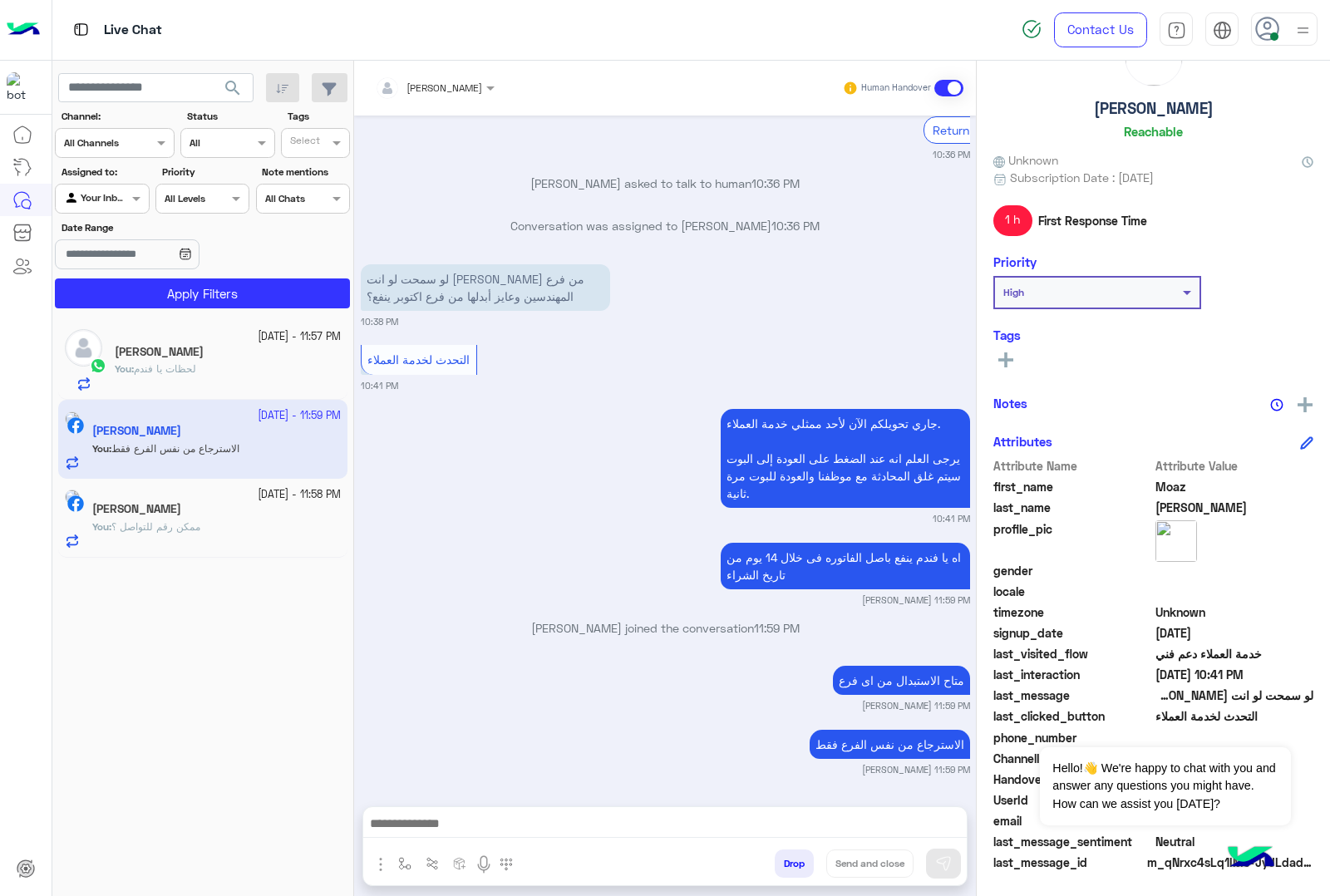
click at [242, 518] on div "[PERSON_NAME]" at bounding box center [216, 510] width 248 height 17
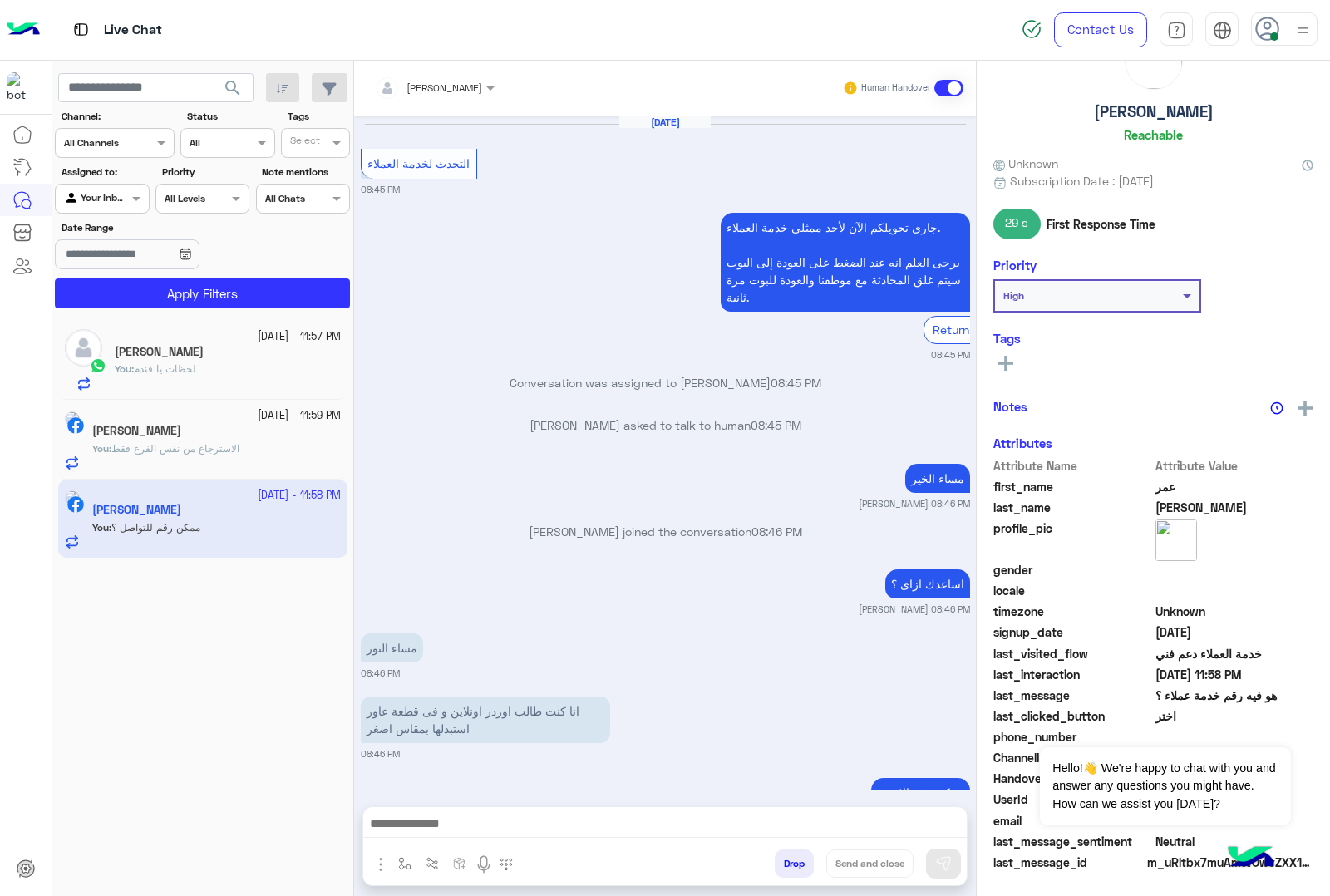
scroll to position [1812, 0]
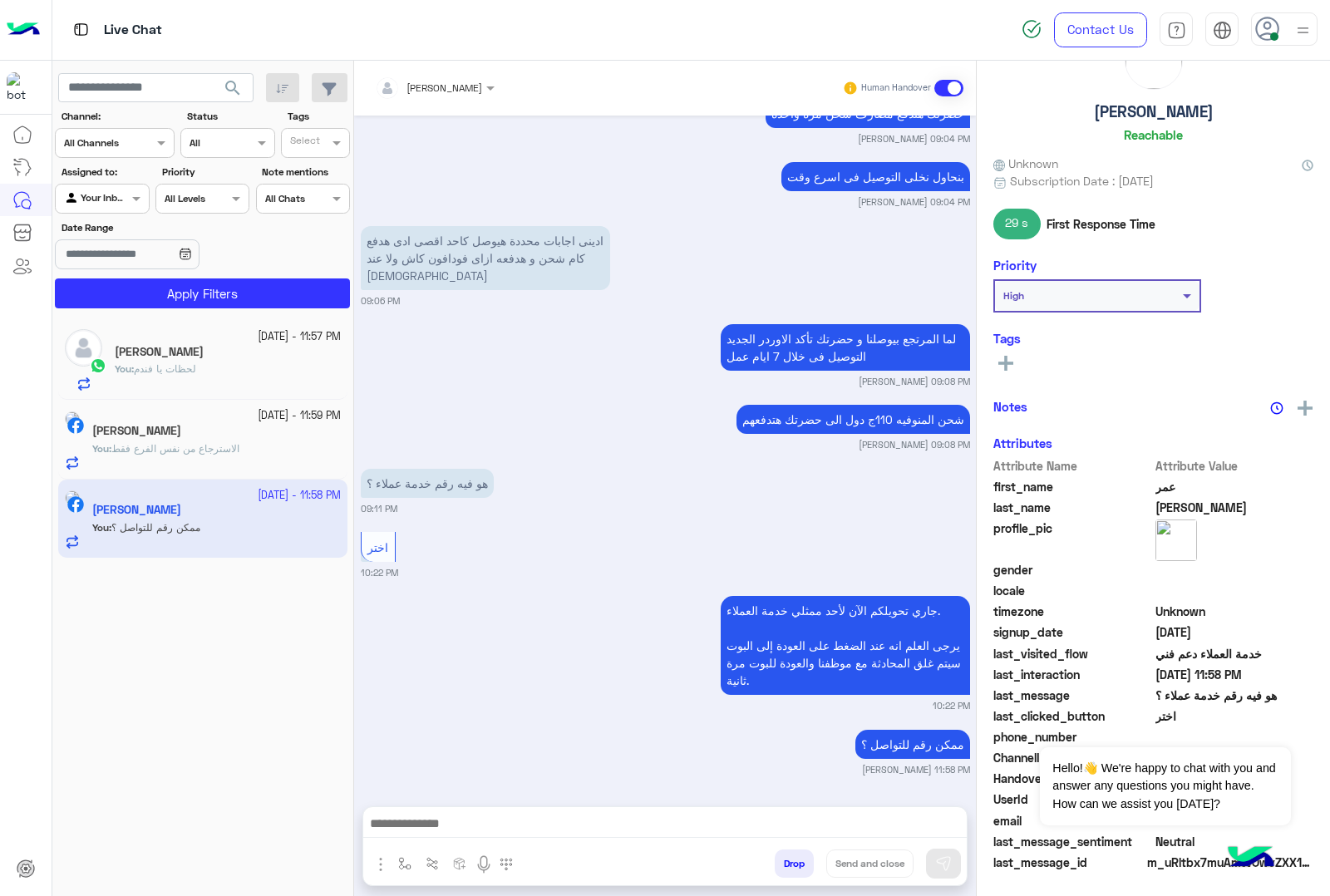
click at [223, 375] on div "You : لحظات يا فندم" at bounding box center [227, 376] width 226 height 29
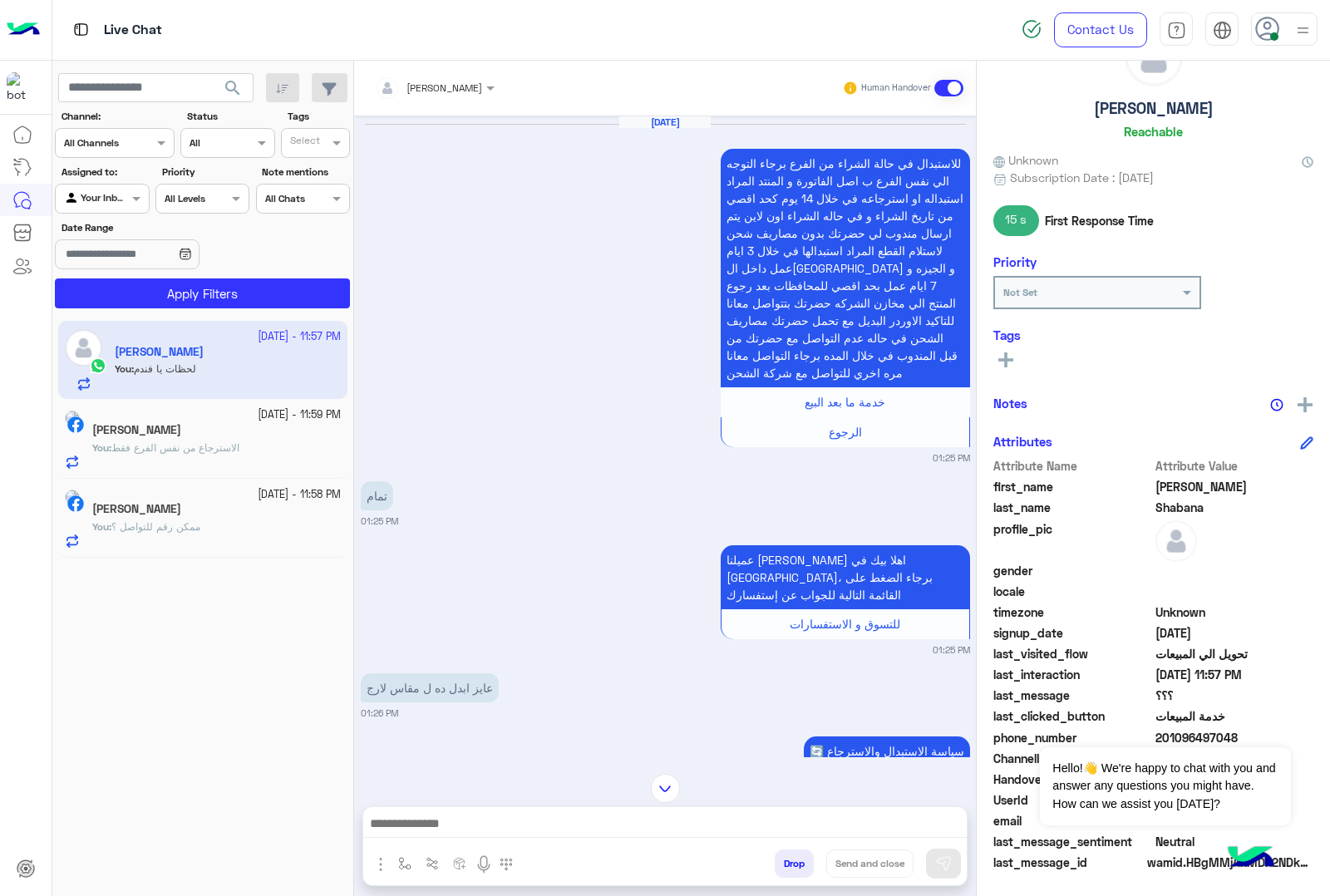
scroll to position [4119, 0]
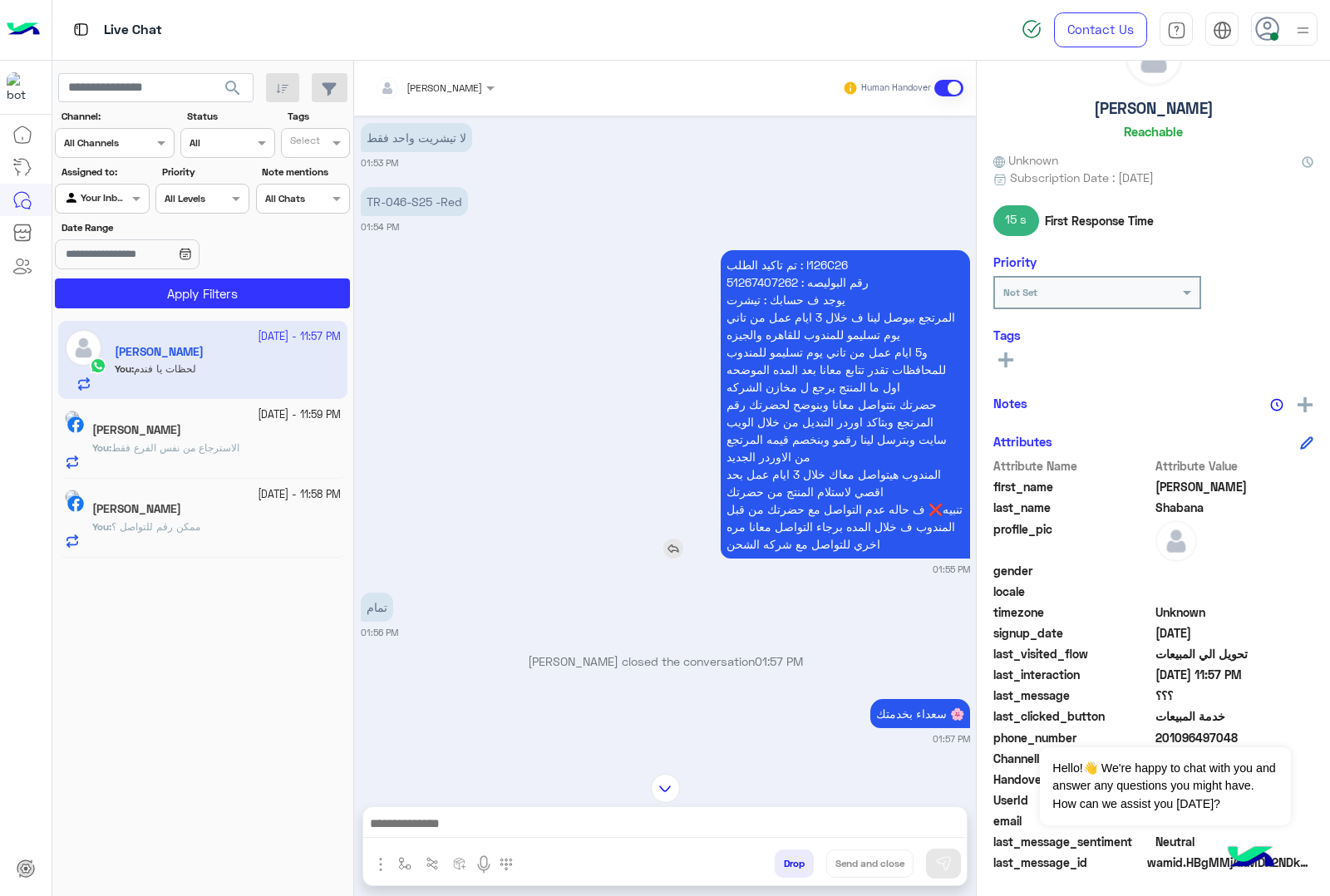
click at [838, 250] on p "تم تاكيد الطلب : I126C26 رقم البوليصه : 51267407262 يوجد ف حسابك : تيشرت المرتج…" at bounding box center [845, 404] width 249 height 308
copy p "I126C26"
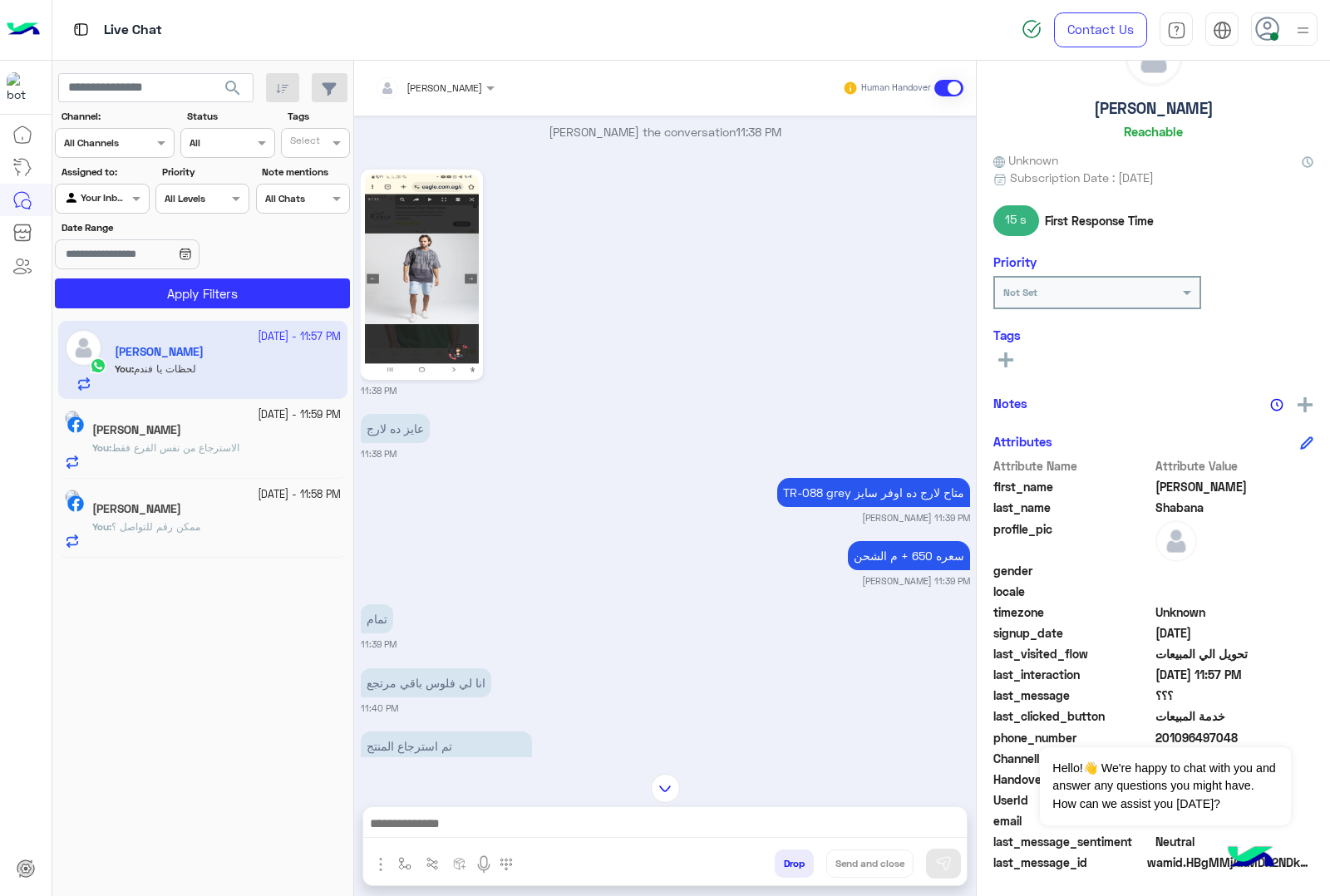
scroll to position [9415, 0]
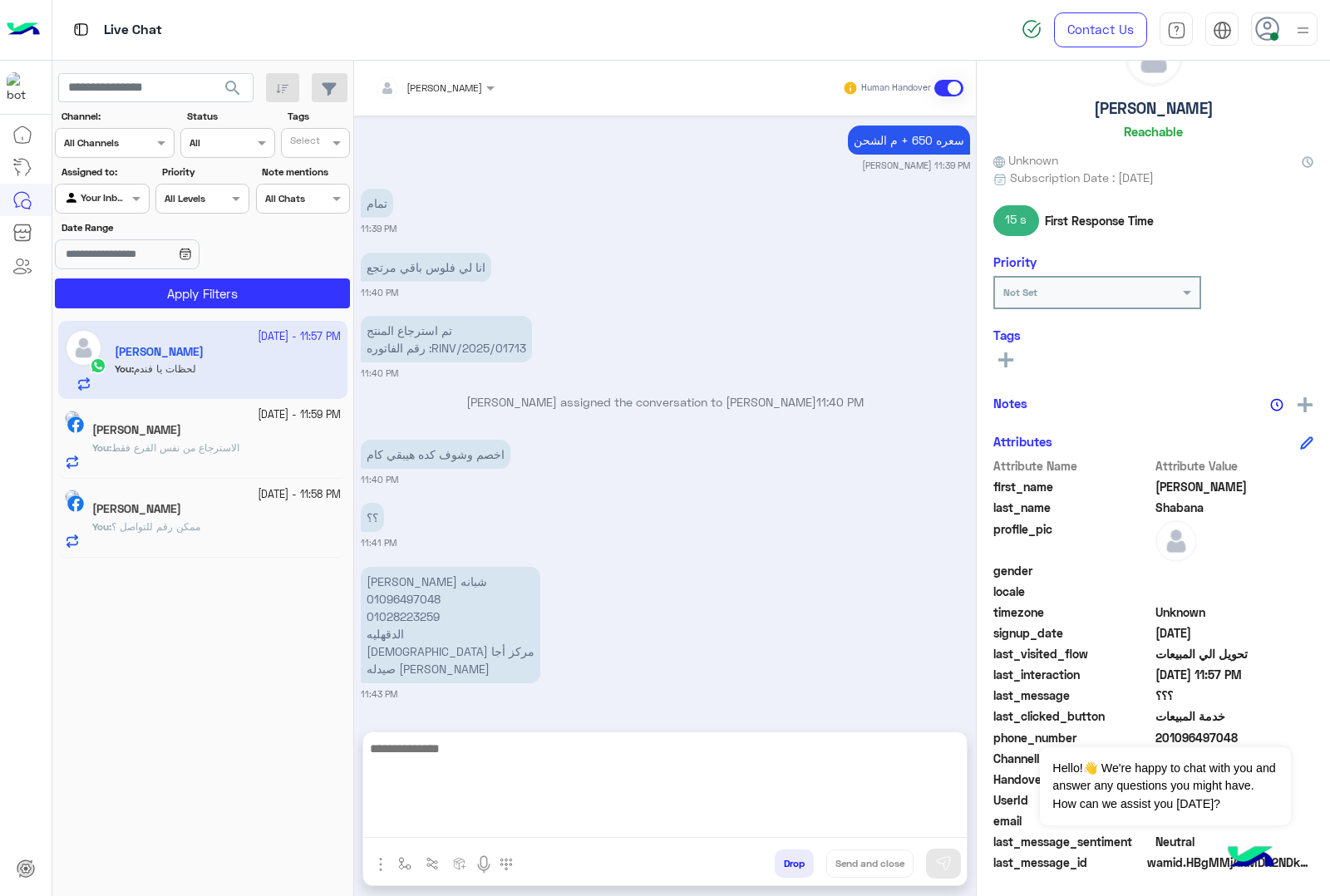
click at [508, 821] on textarea at bounding box center [665, 788] width 603 height 100
type textarea "*"
click at [772, 823] on textarea "********" at bounding box center [665, 788] width 603 height 100
click at [837, 815] on textarea "********" at bounding box center [665, 788] width 603 height 100
type textarea "**********"
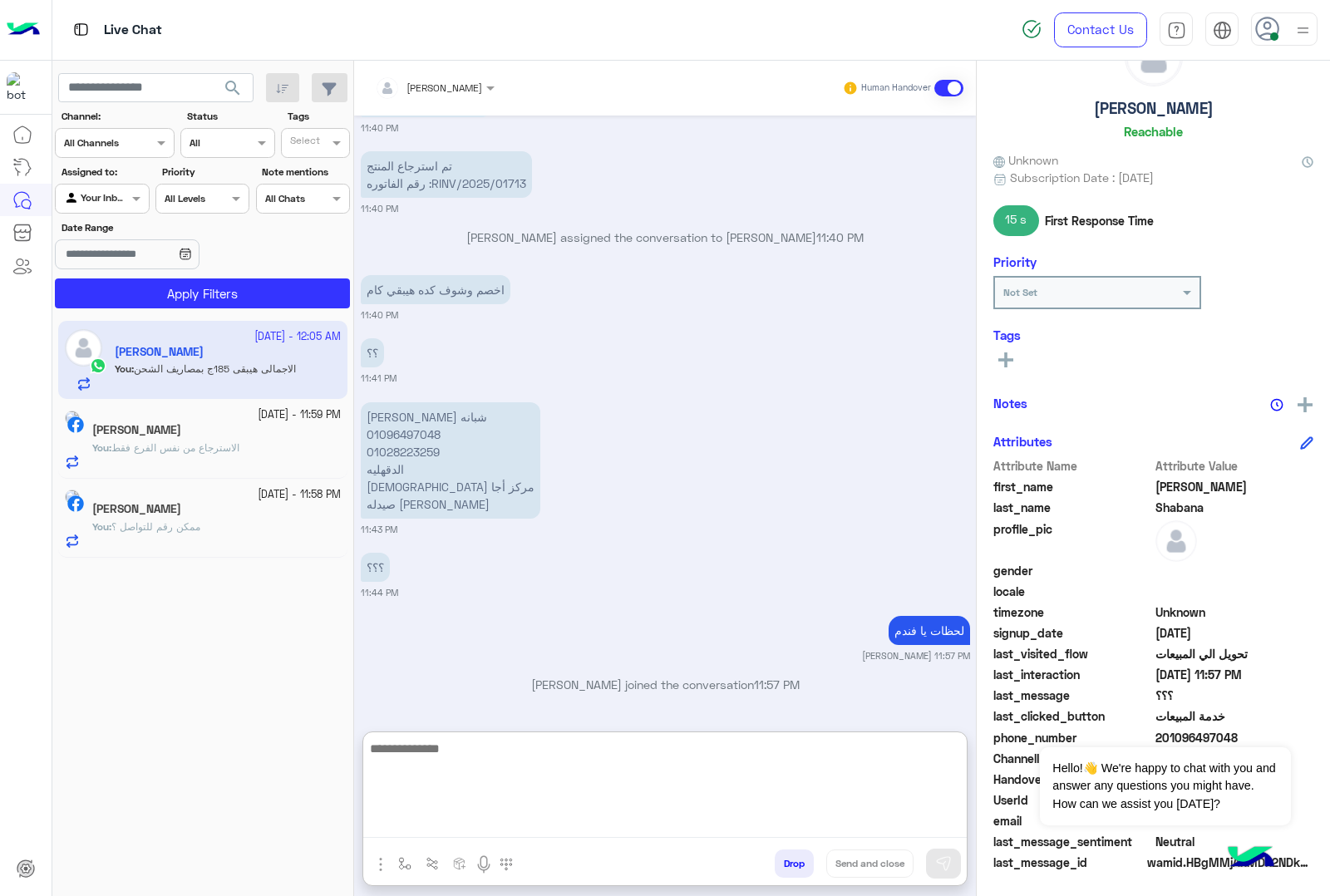
scroll to position [9583, 0]
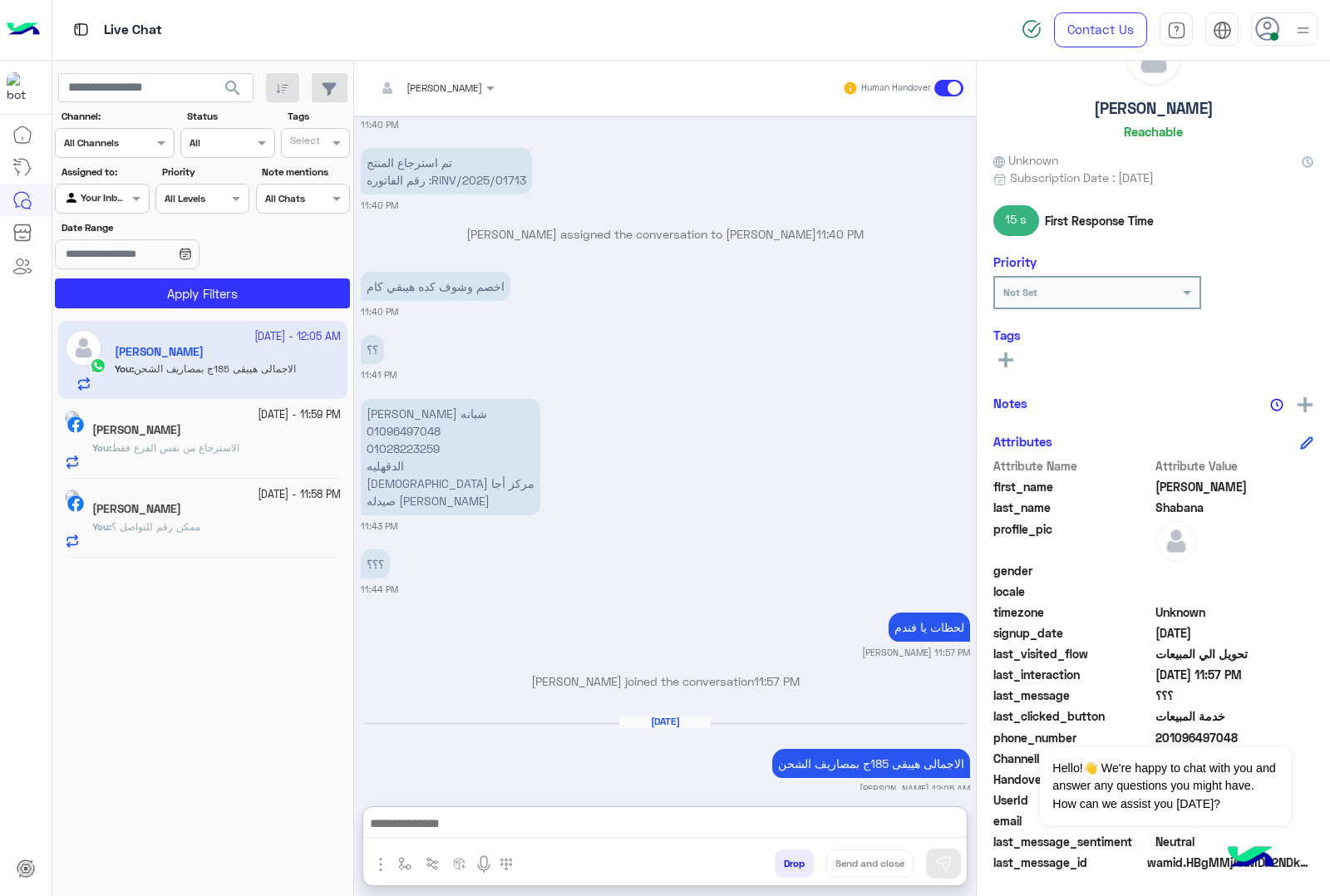
click at [240, 442] on span "الاسترجاع من نفس الفرع فقط" at bounding box center [175, 448] width 128 height 13
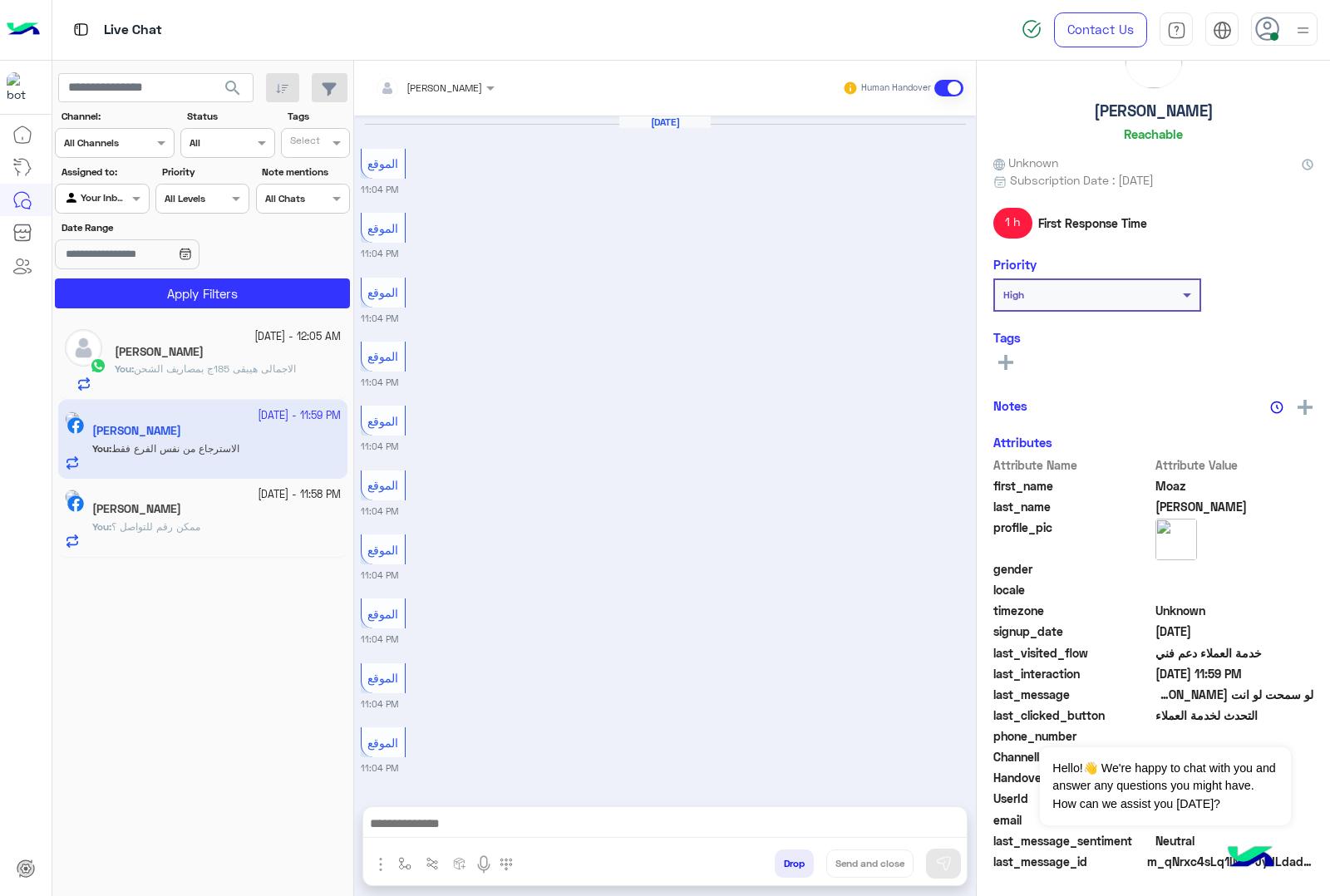
click at [1135, 104] on h5 "[PERSON_NAME]" at bounding box center [1153, 111] width 119 height 19
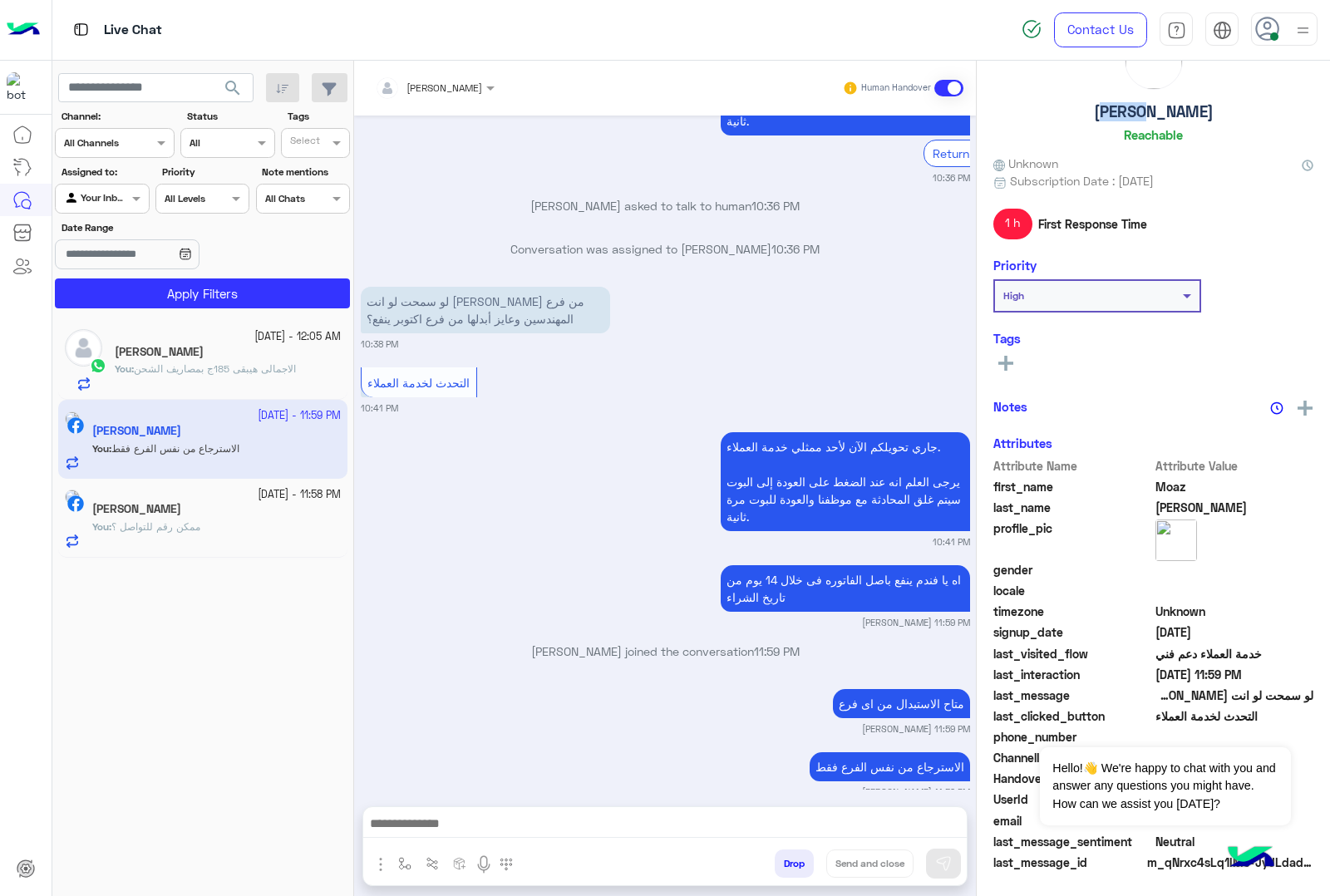
click at [1135, 104] on h5 "[PERSON_NAME]" at bounding box center [1153, 112] width 119 height 19
click at [1135, 104] on h5 "[PERSON_NAME]" at bounding box center [1153, 111] width 119 height 19
click at [1135, 104] on h5 "[PERSON_NAME]" at bounding box center [1153, 108] width 119 height 19
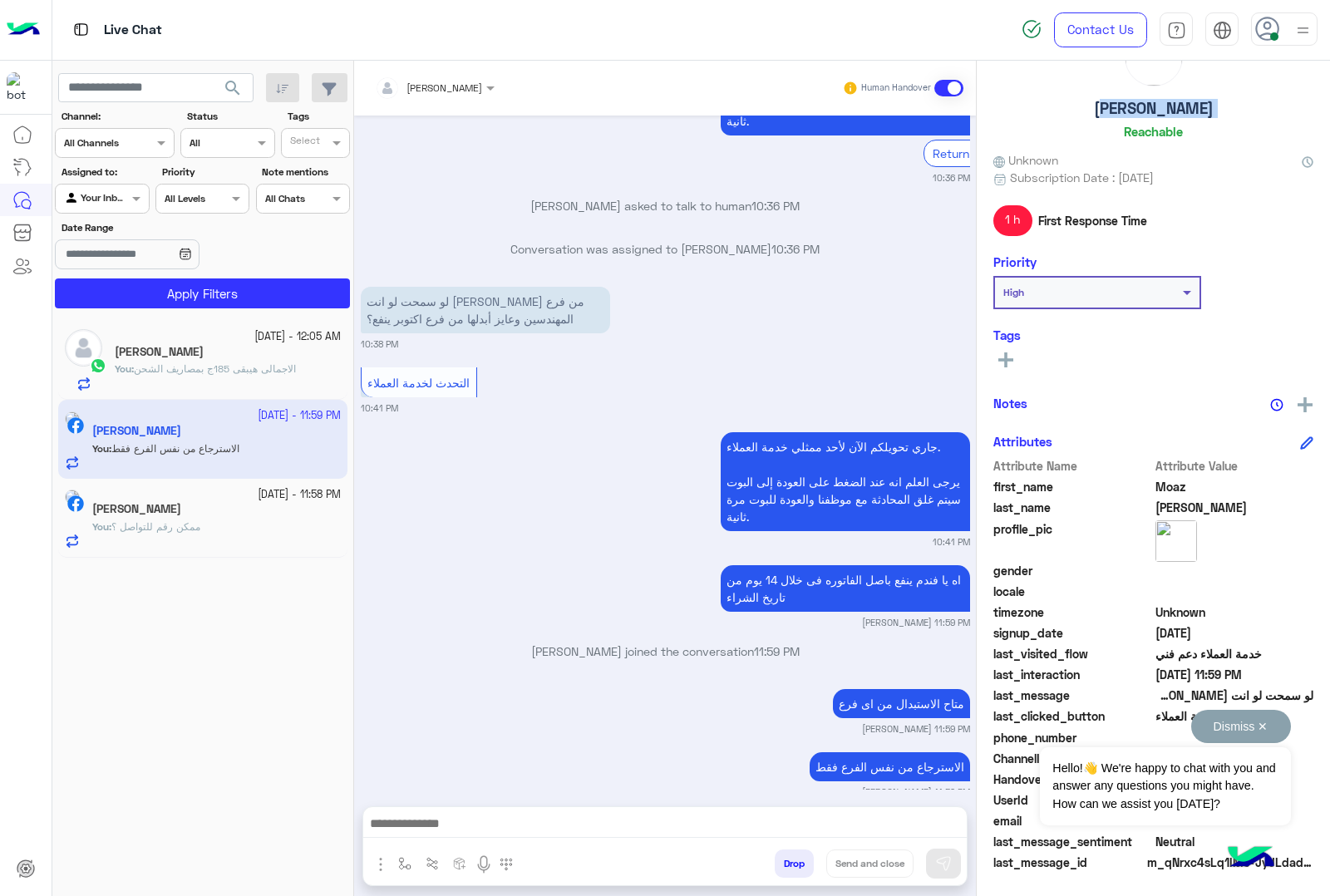
click at [1252, 712] on button "Dismiss ✕" at bounding box center [1241, 726] width 100 height 34
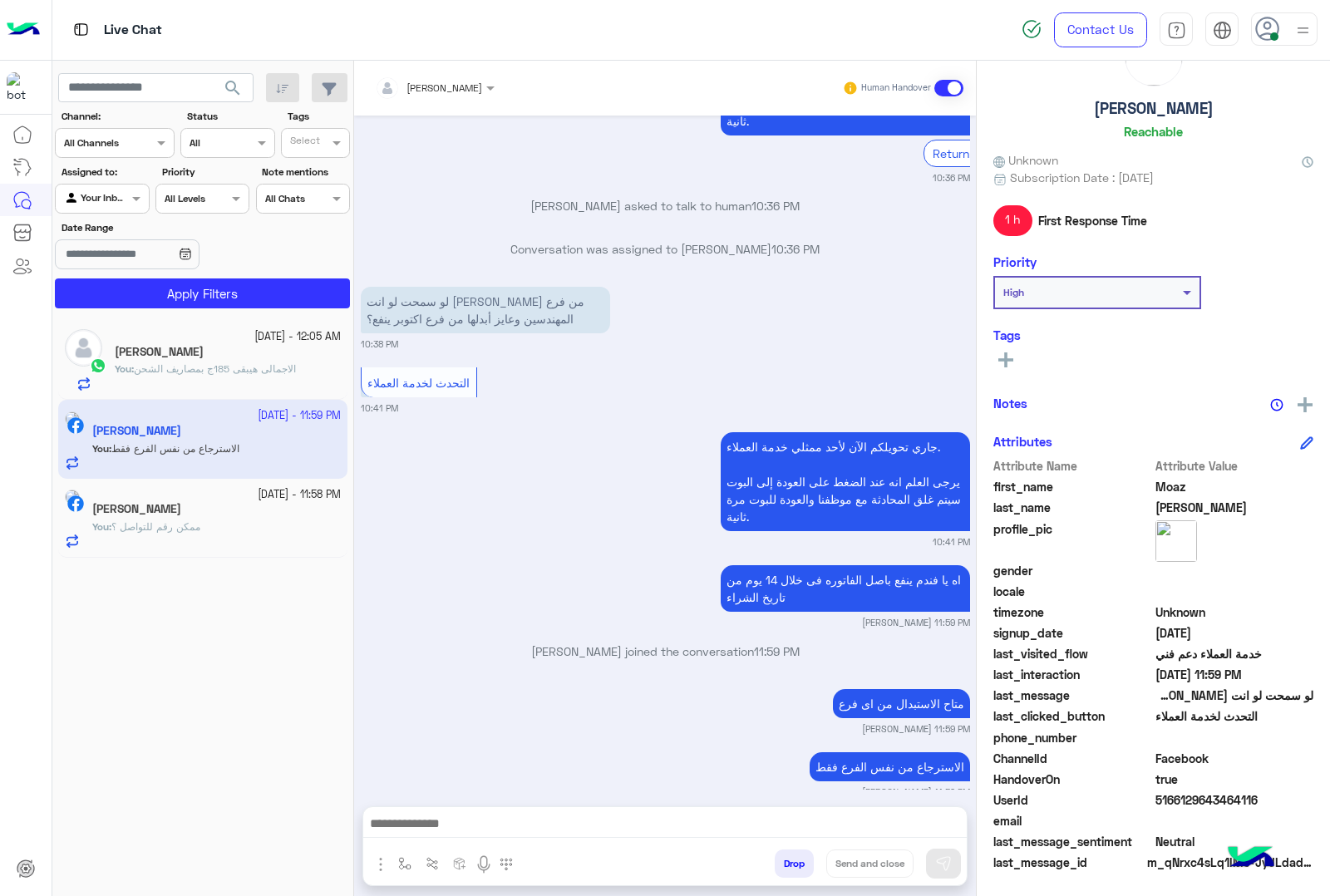
click at [1197, 804] on span "5166129643464116" at bounding box center [1235, 800] width 159 height 17
copy span "5166129643464116"
click at [285, 380] on div "You : الاجمالى هيبقى 185ج بمصاريف الشحن" at bounding box center [227, 376] width 226 height 29
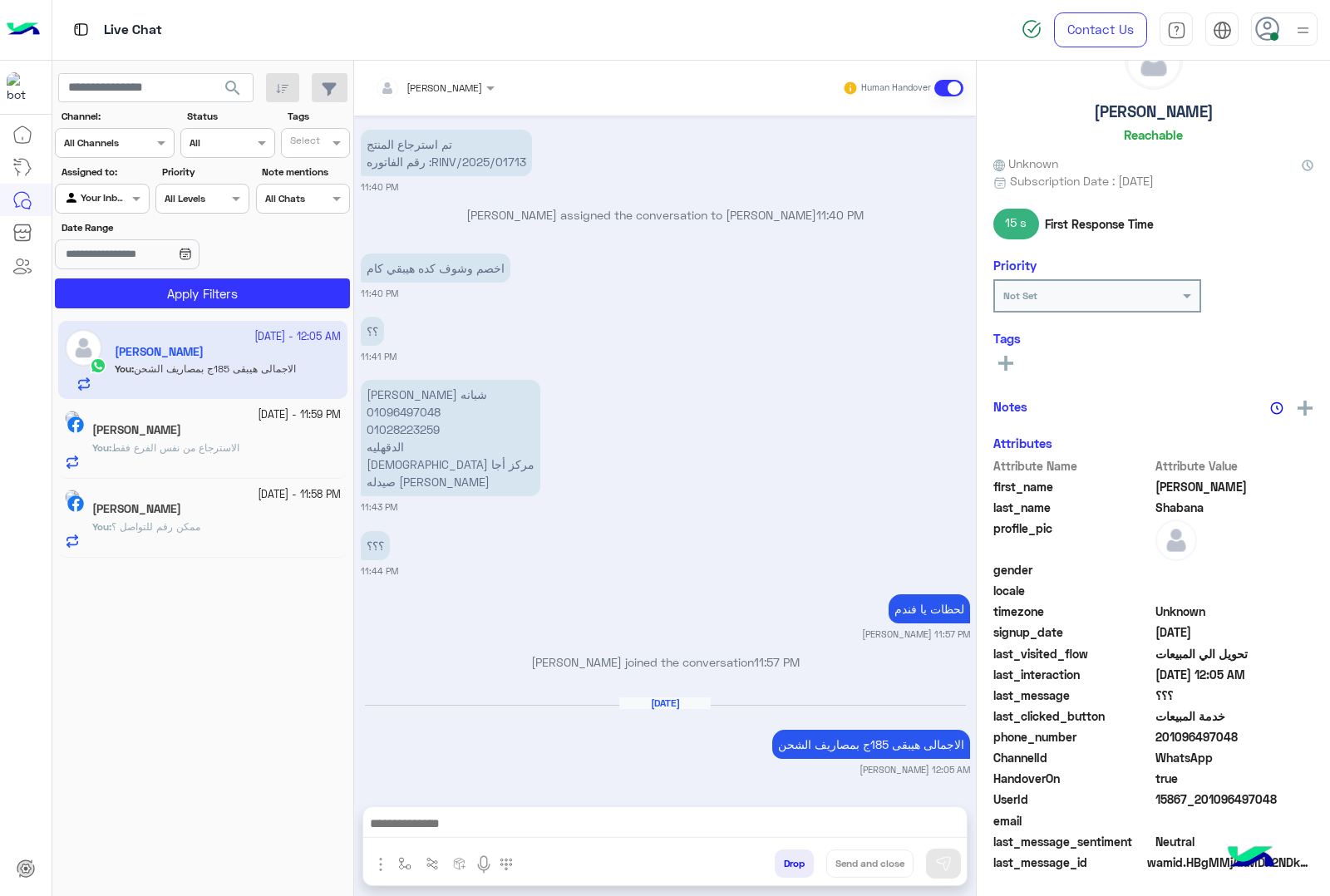
scroll to position [67, 0]
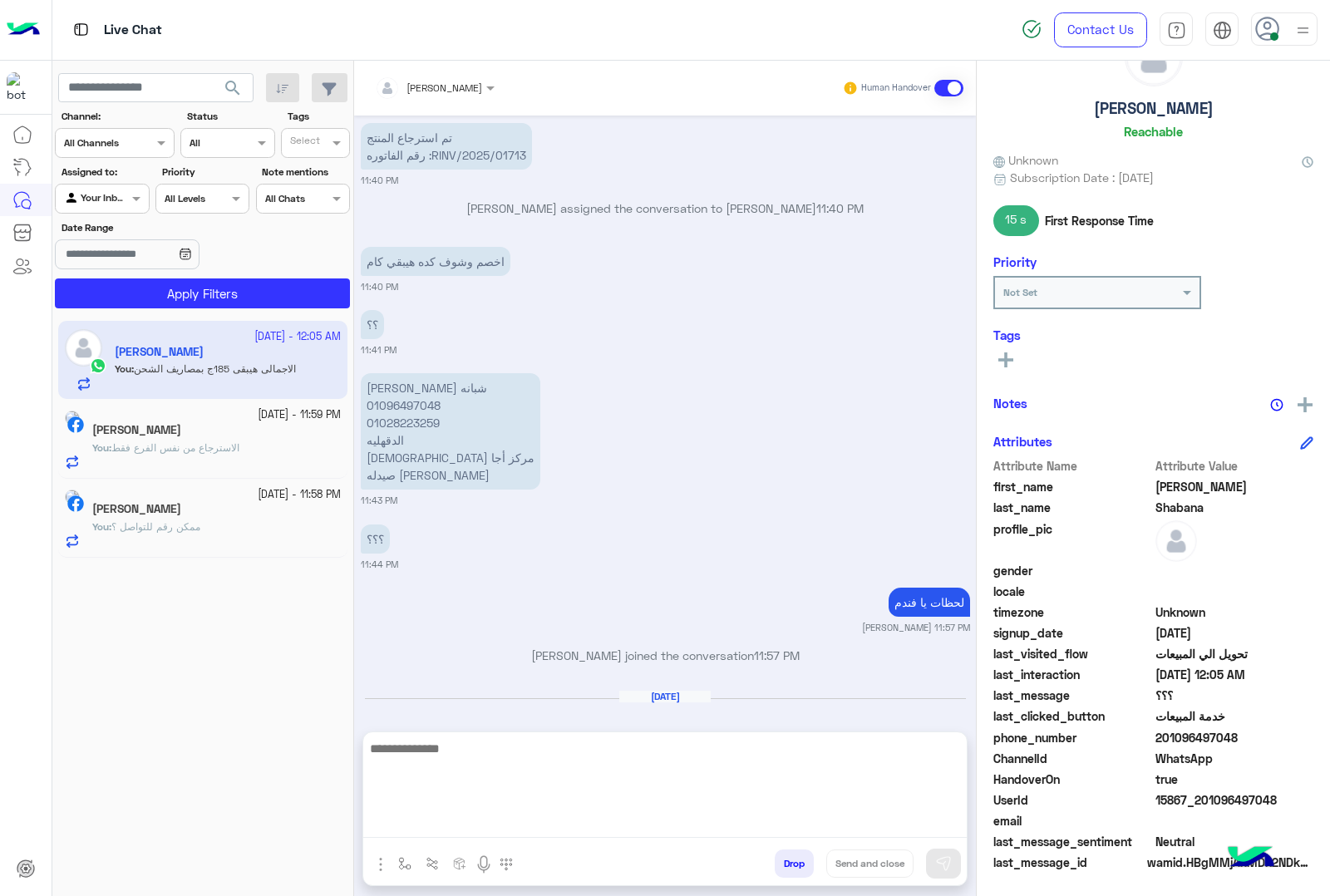
click at [591, 819] on textarea at bounding box center [665, 788] width 603 height 100
type textarea "**********"
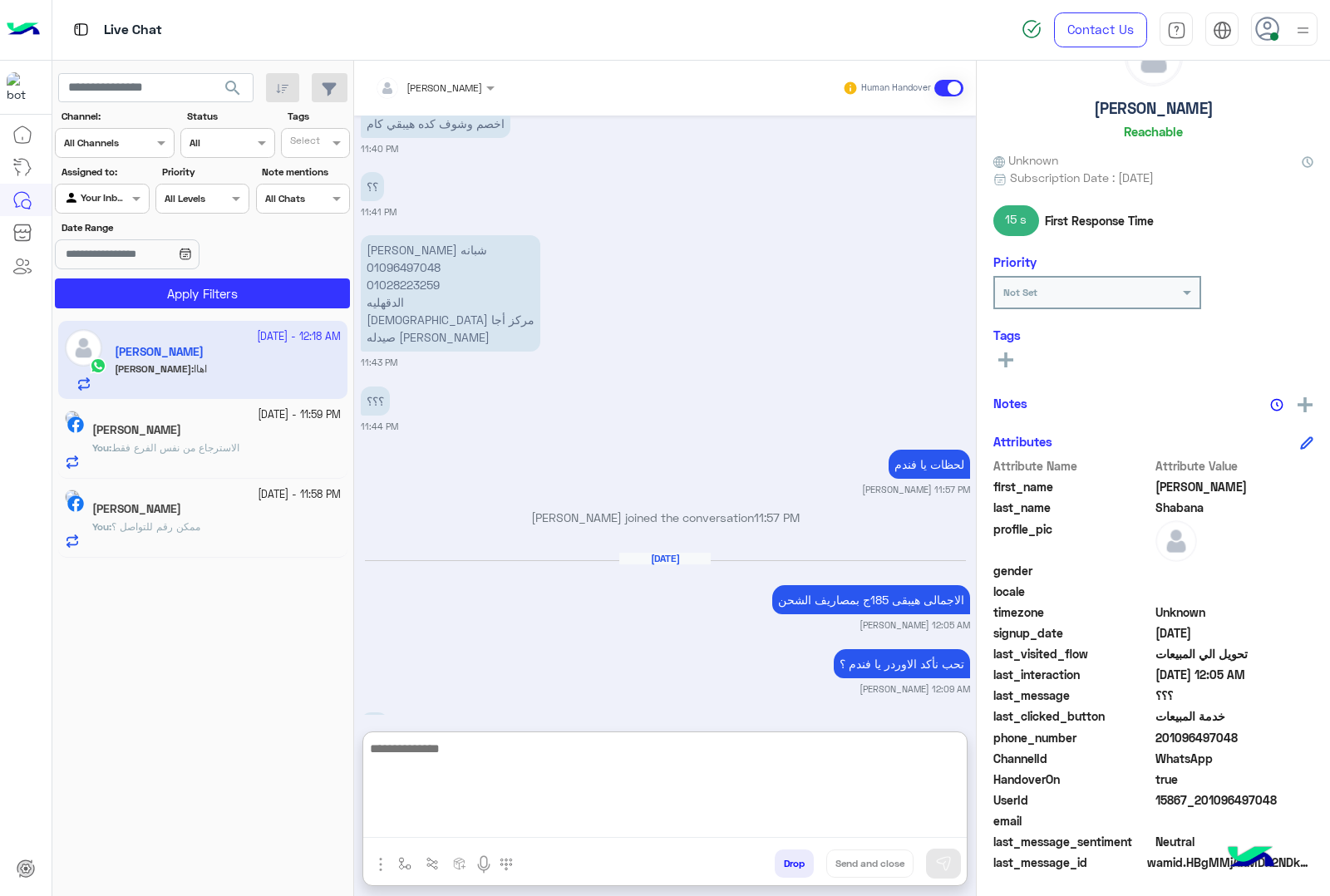
scroll to position [2241, 0]
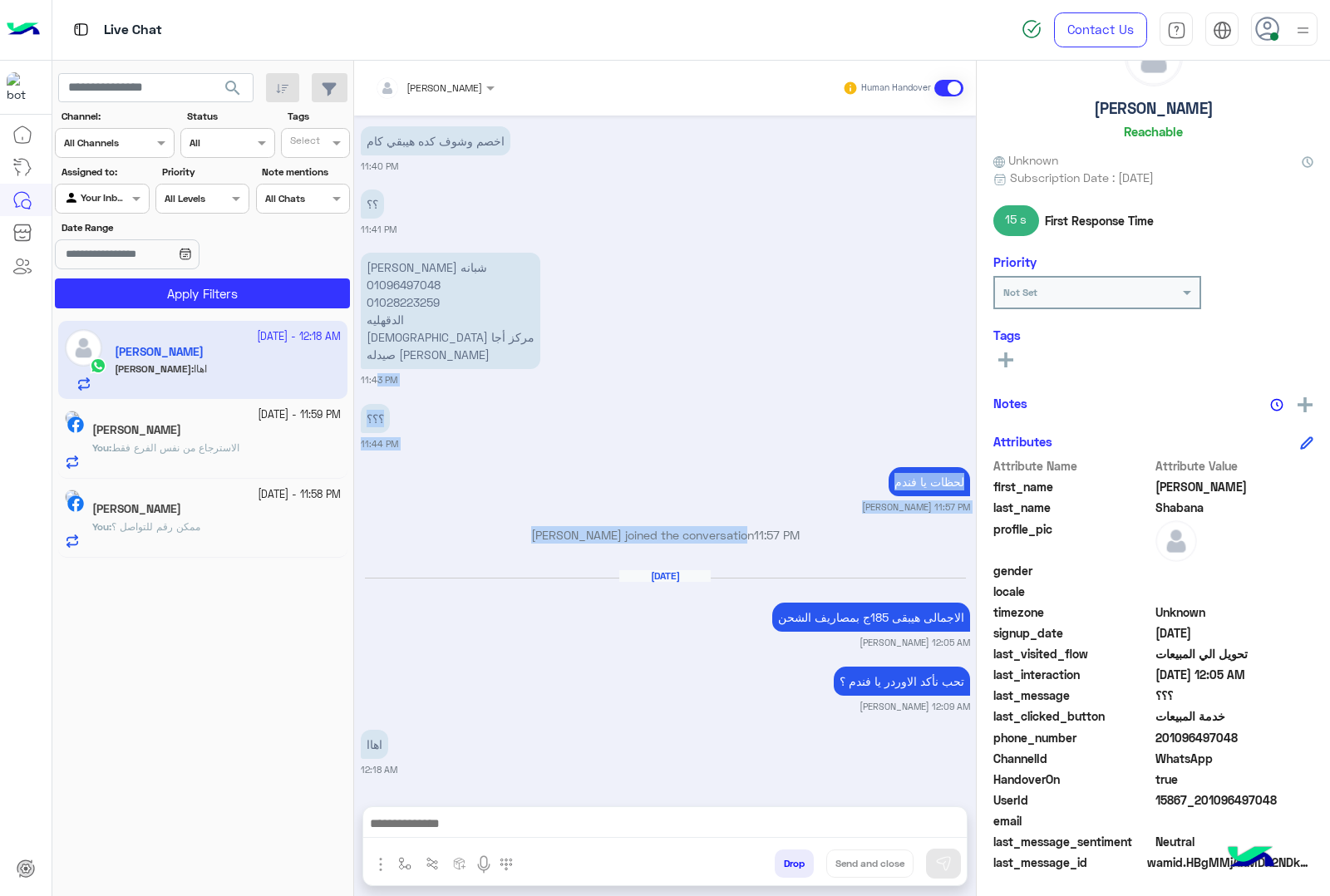
drag, startPoint x: 624, startPoint y: 470, endPoint x: 738, endPoint y: 539, distance: 133.3
click at [738, 532] on div "[DATE] مش نفس مقاس ده 01:28 AM Bassem Hisham closed the conversation 01:48 AM […" at bounding box center [665, 452] width 622 height 674
click at [650, 588] on div "[DATE]" at bounding box center [665, 583] width 601 height 13
click at [1139, 110] on h5 "[PERSON_NAME]" at bounding box center [1153, 108] width 119 height 19
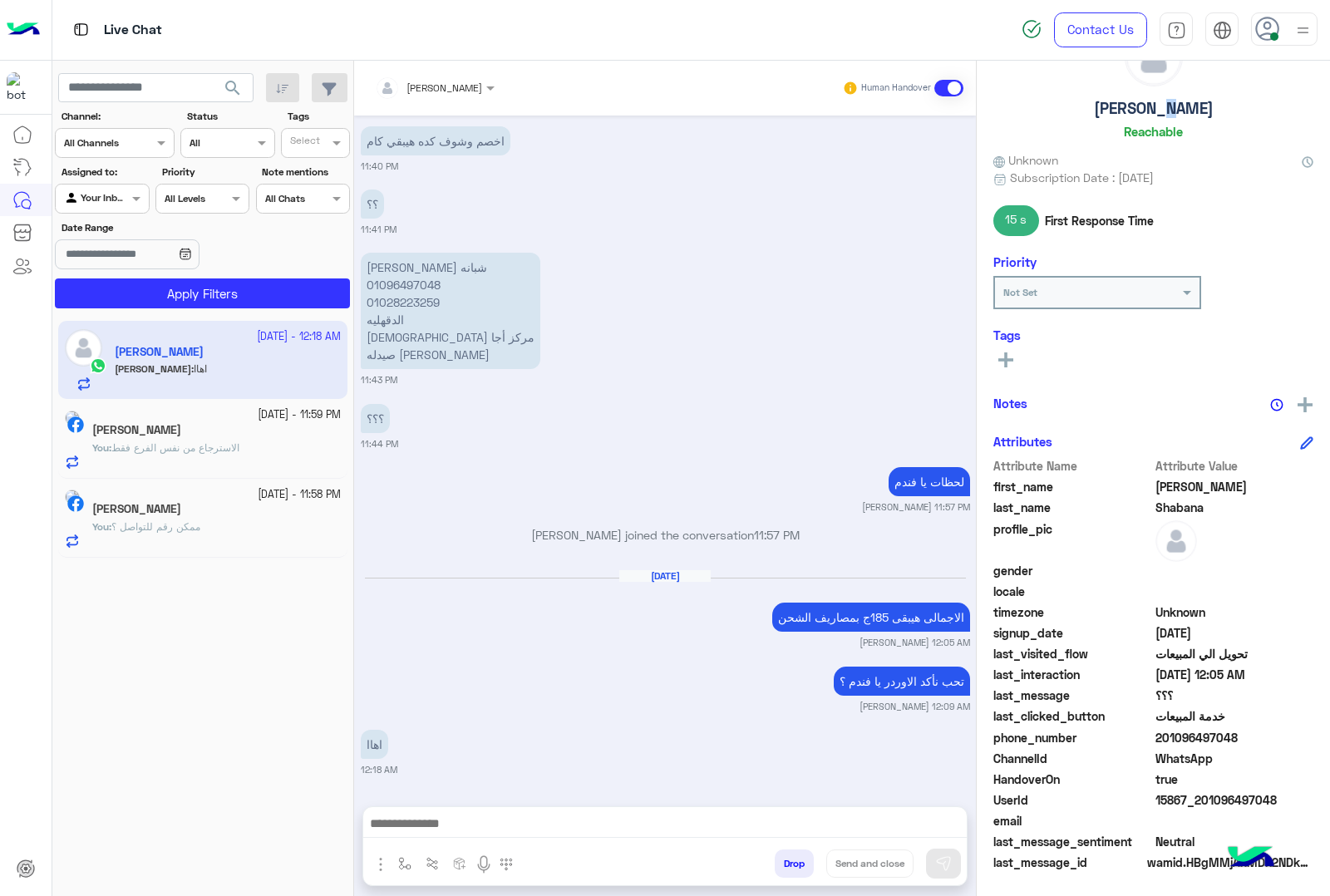
click at [1139, 110] on h5 "[PERSON_NAME]" at bounding box center [1153, 108] width 119 height 19
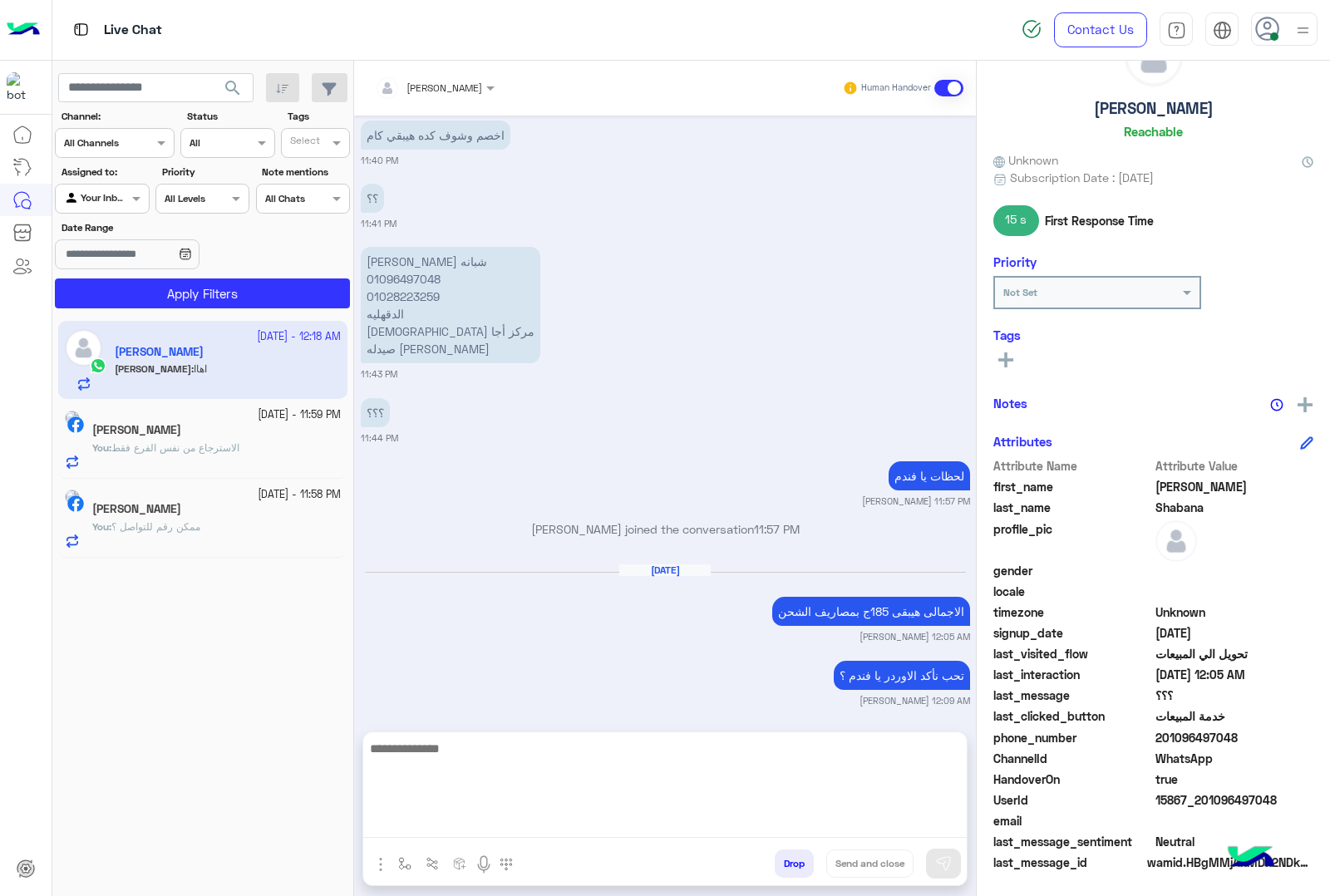
click at [547, 826] on textarea at bounding box center [665, 788] width 603 height 100
paste textarea "*******"
type textarea "**********"
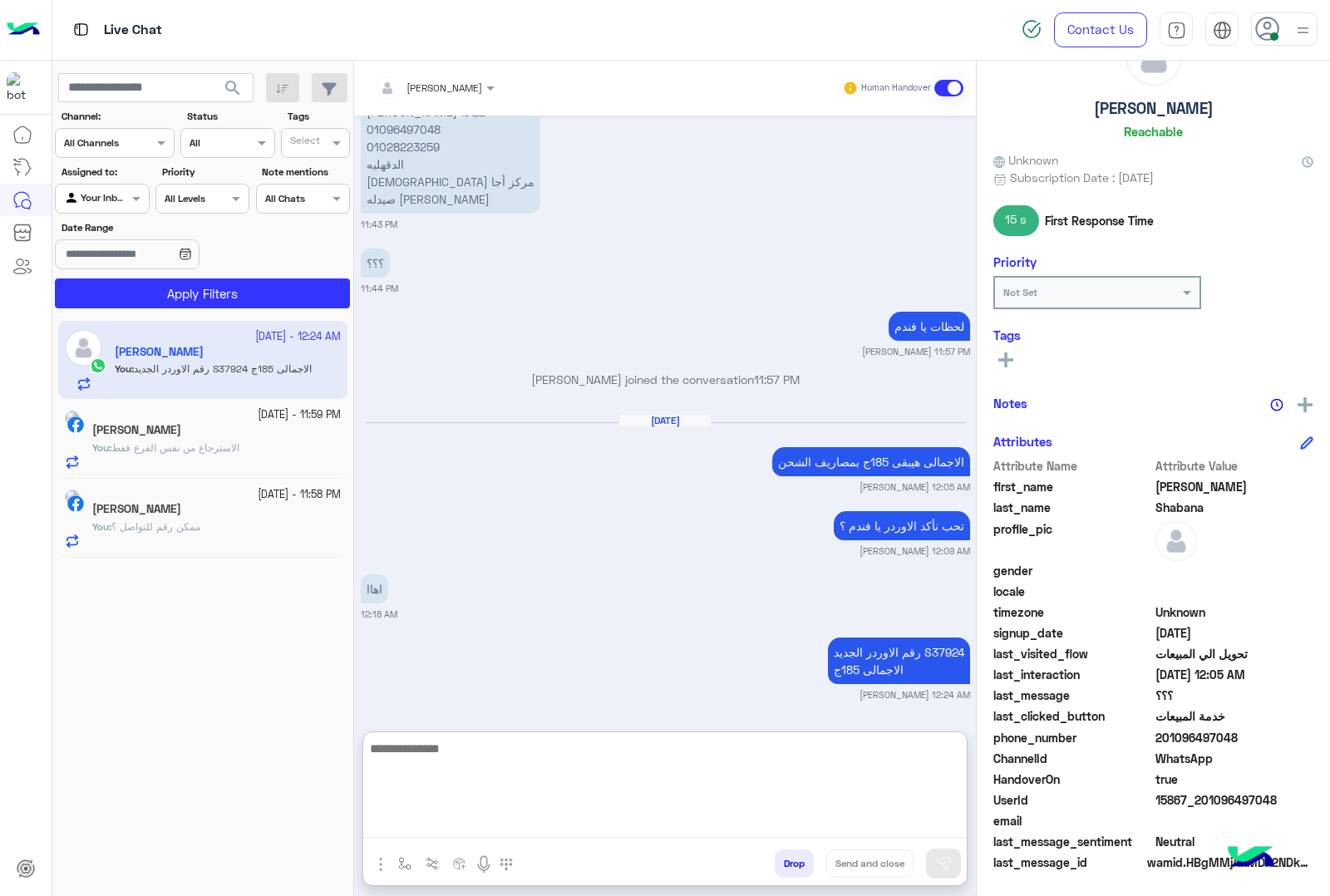
scroll to position [2385, 0]
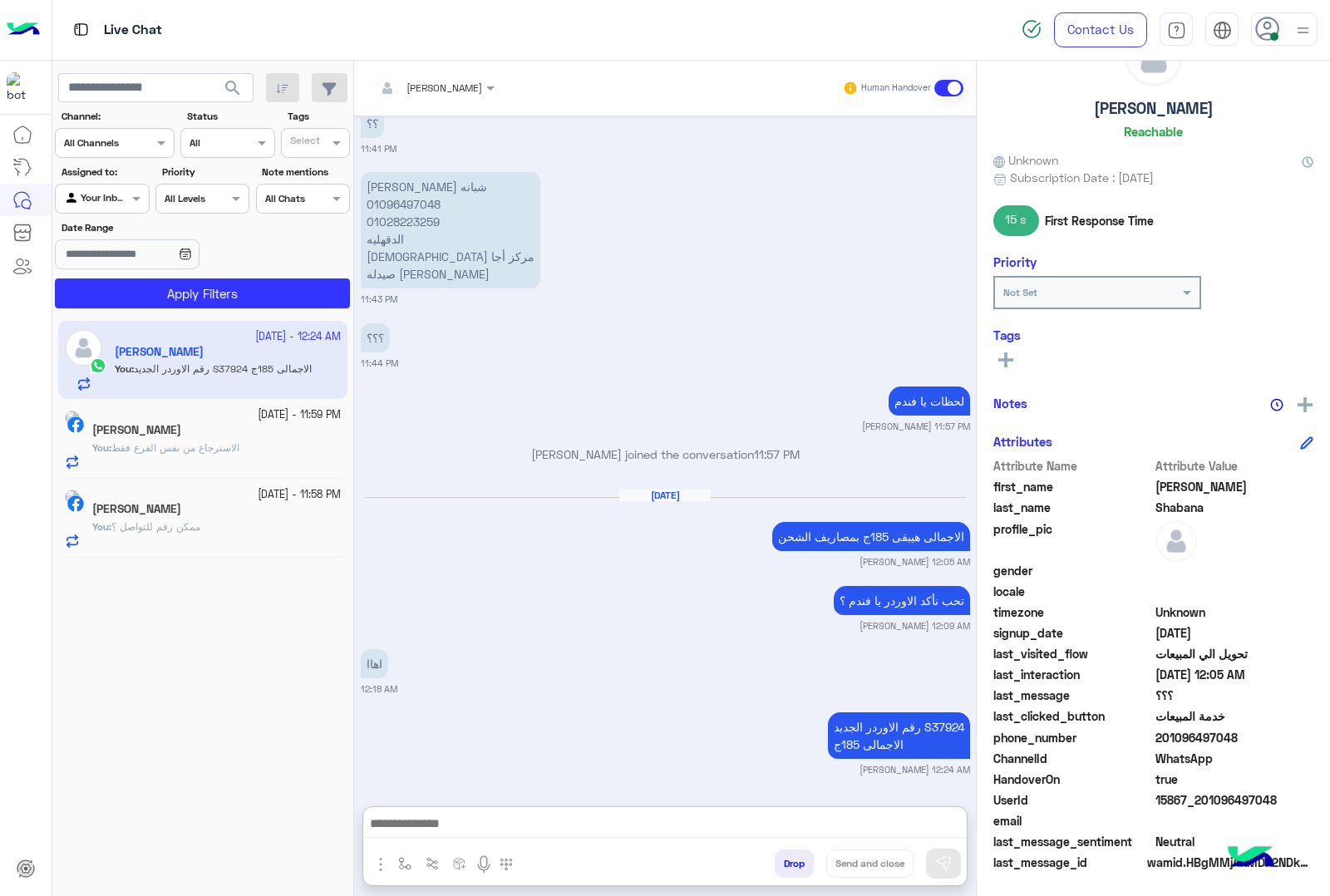
click at [130, 416] on div "[DATE] - 11:59 PM" at bounding box center [216, 415] width 248 height 15
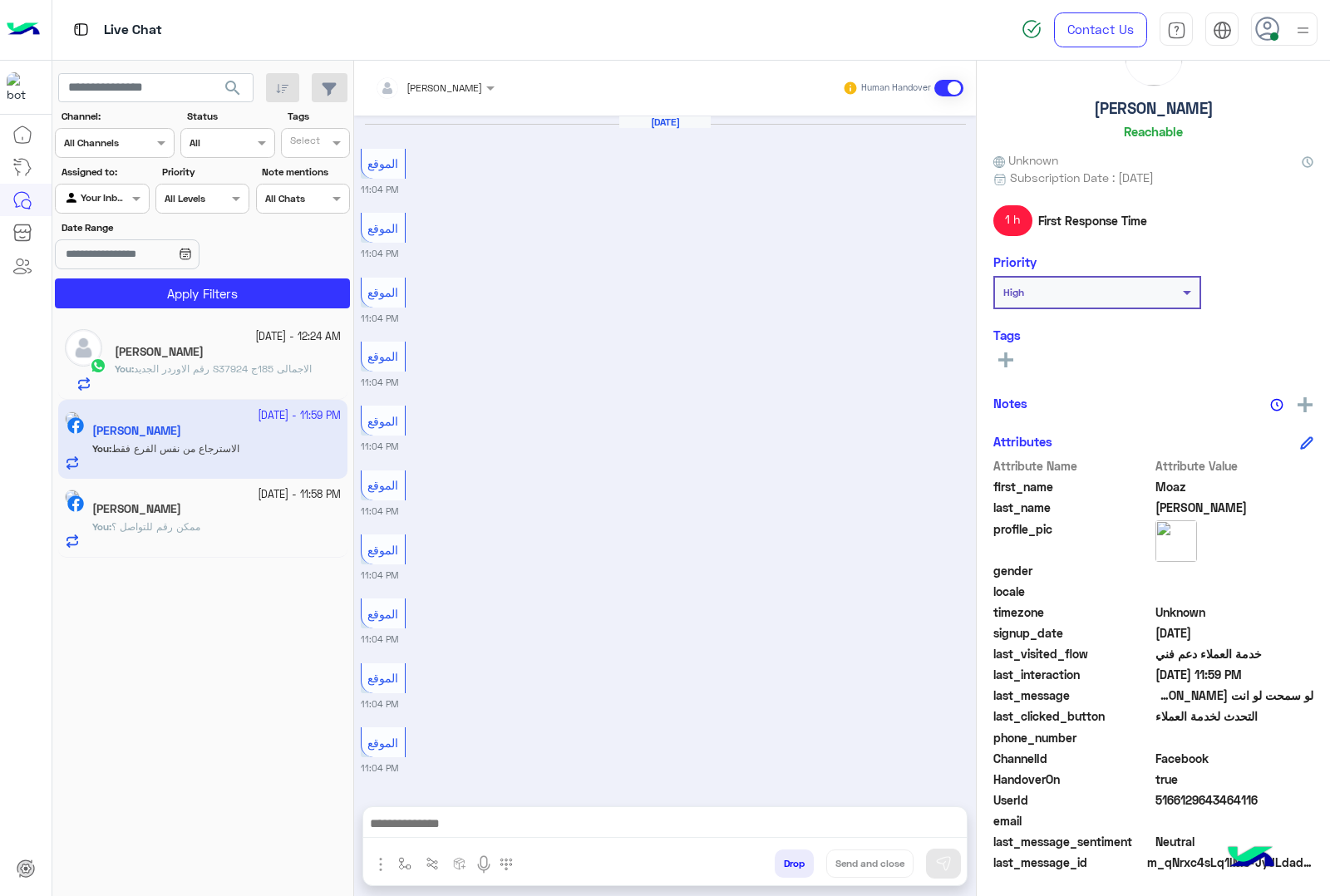
scroll to position [1999, 0]
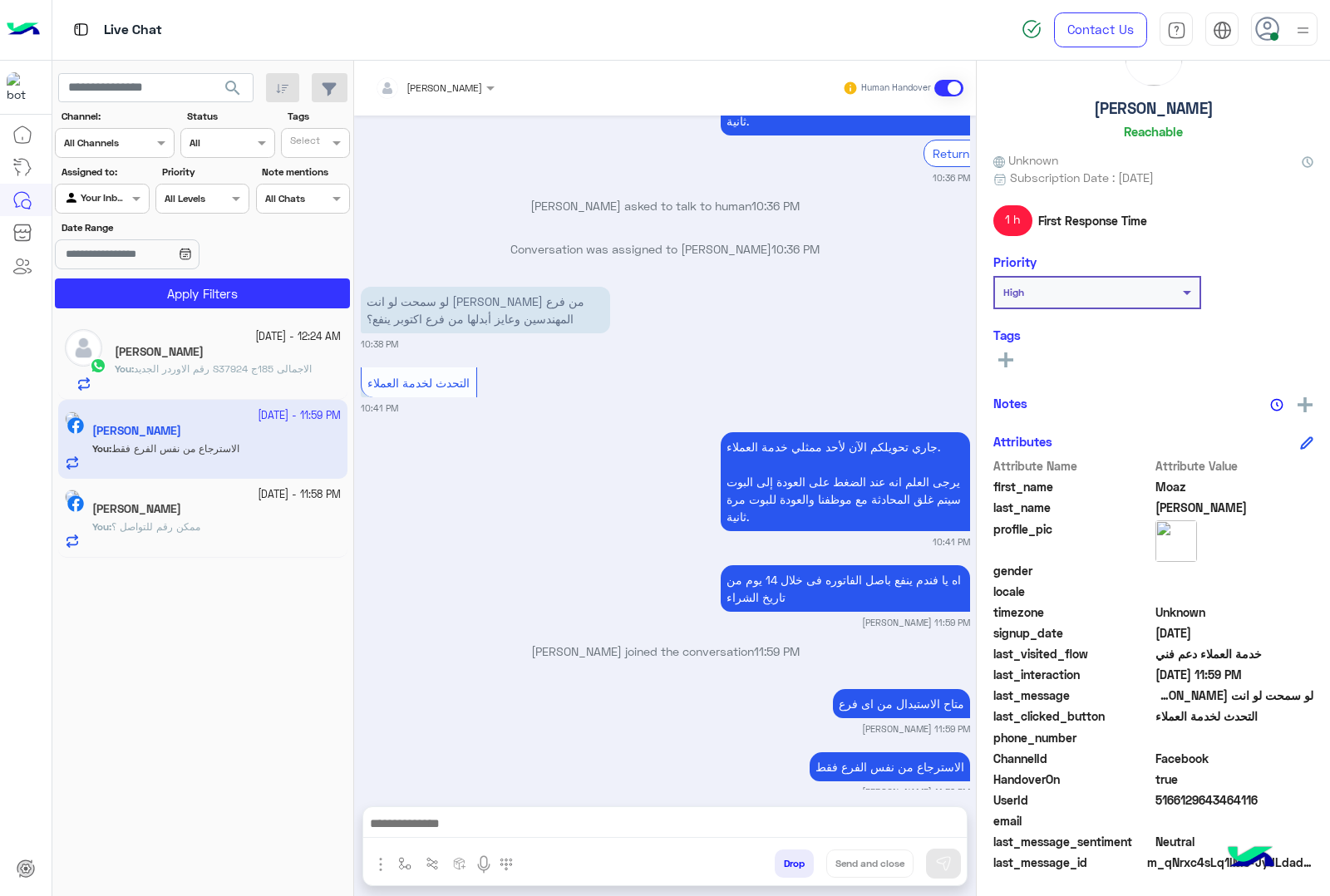
click at [217, 509] on div "[PERSON_NAME]" at bounding box center [216, 510] width 248 height 17
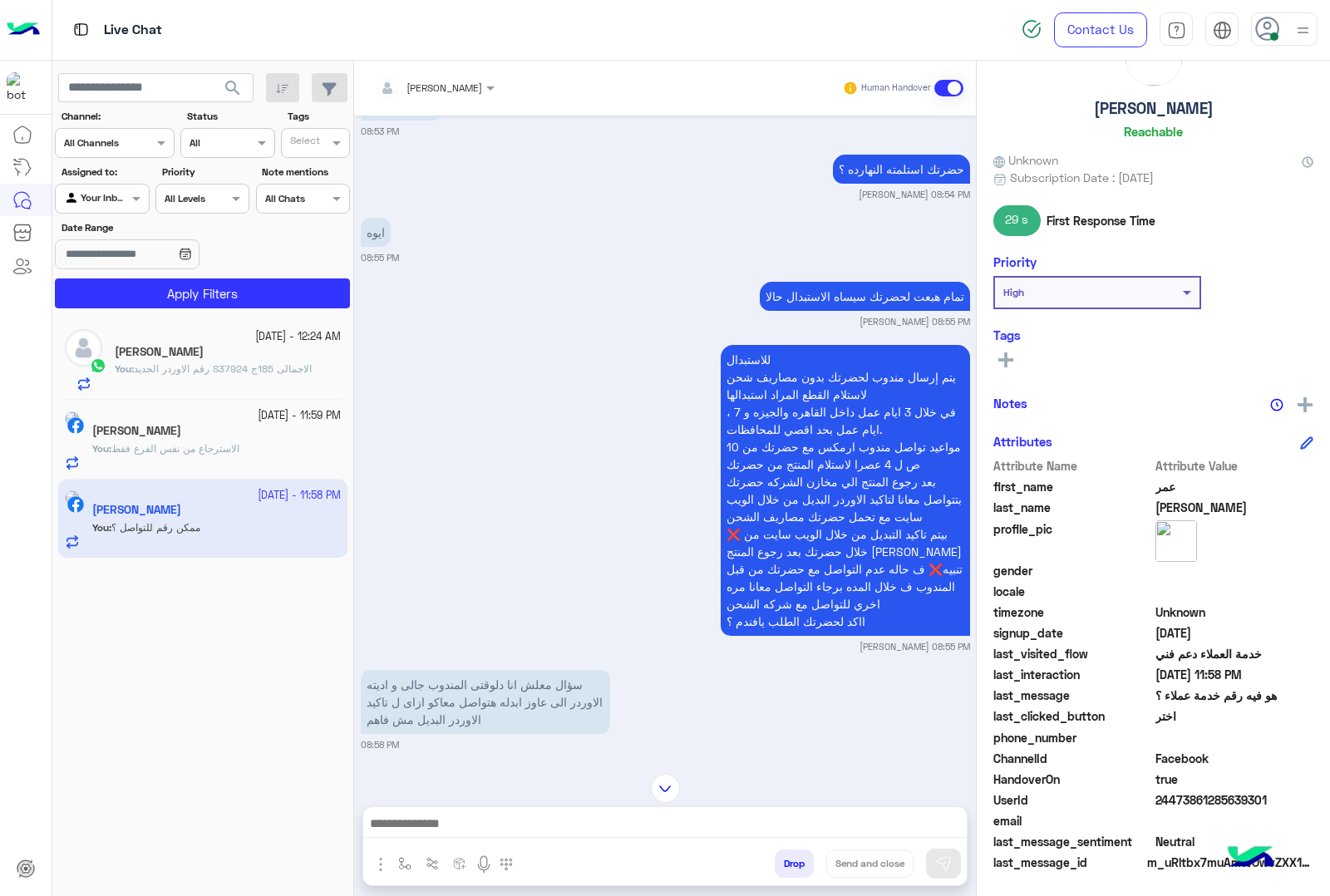
scroll to position [1292, 0]
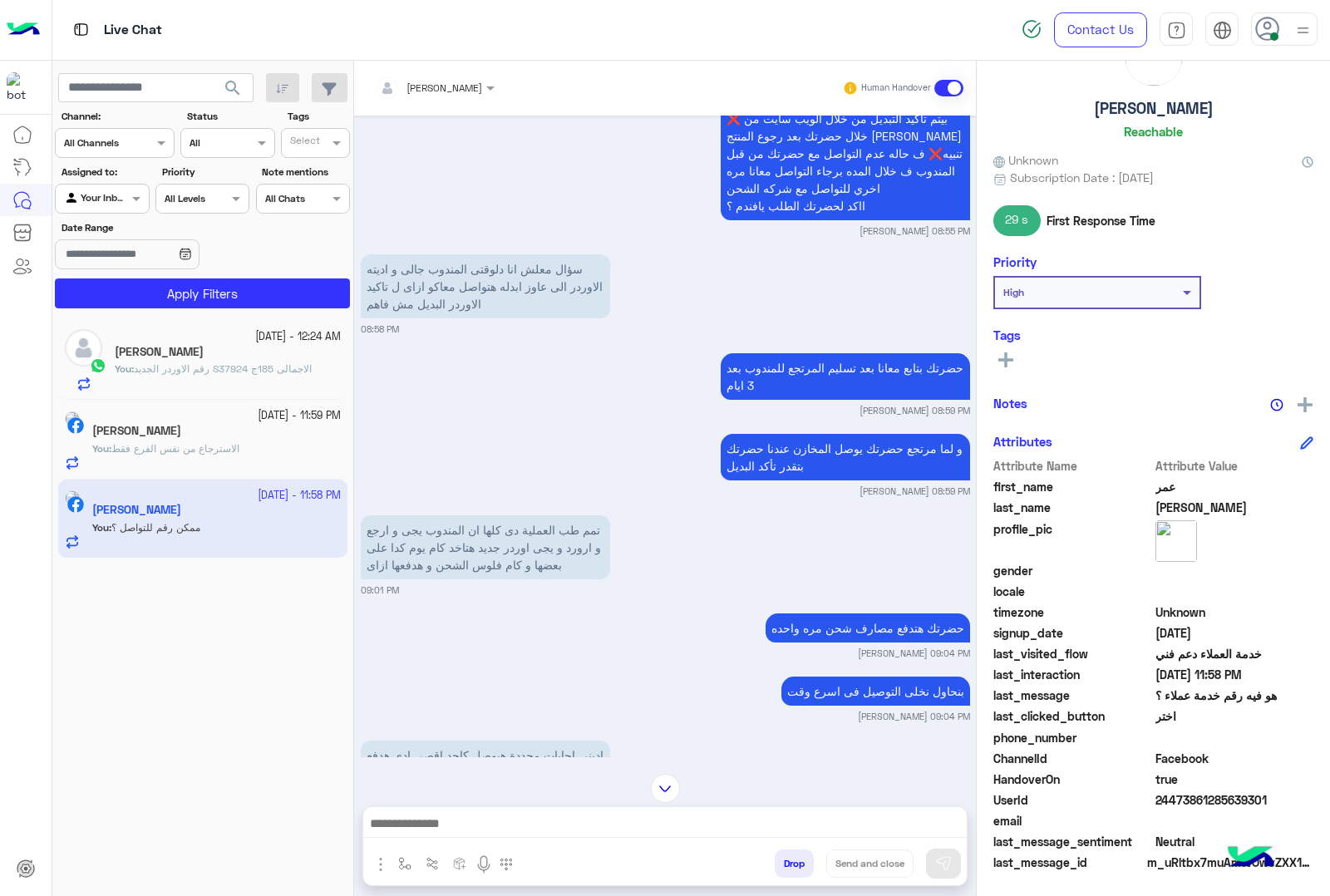
click at [1157, 108] on h5 "[PERSON_NAME]" at bounding box center [1153, 108] width 119 height 19
copy h5 "[PERSON_NAME]"
click at [1208, 798] on span "24473861285639301" at bounding box center [1235, 800] width 159 height 17
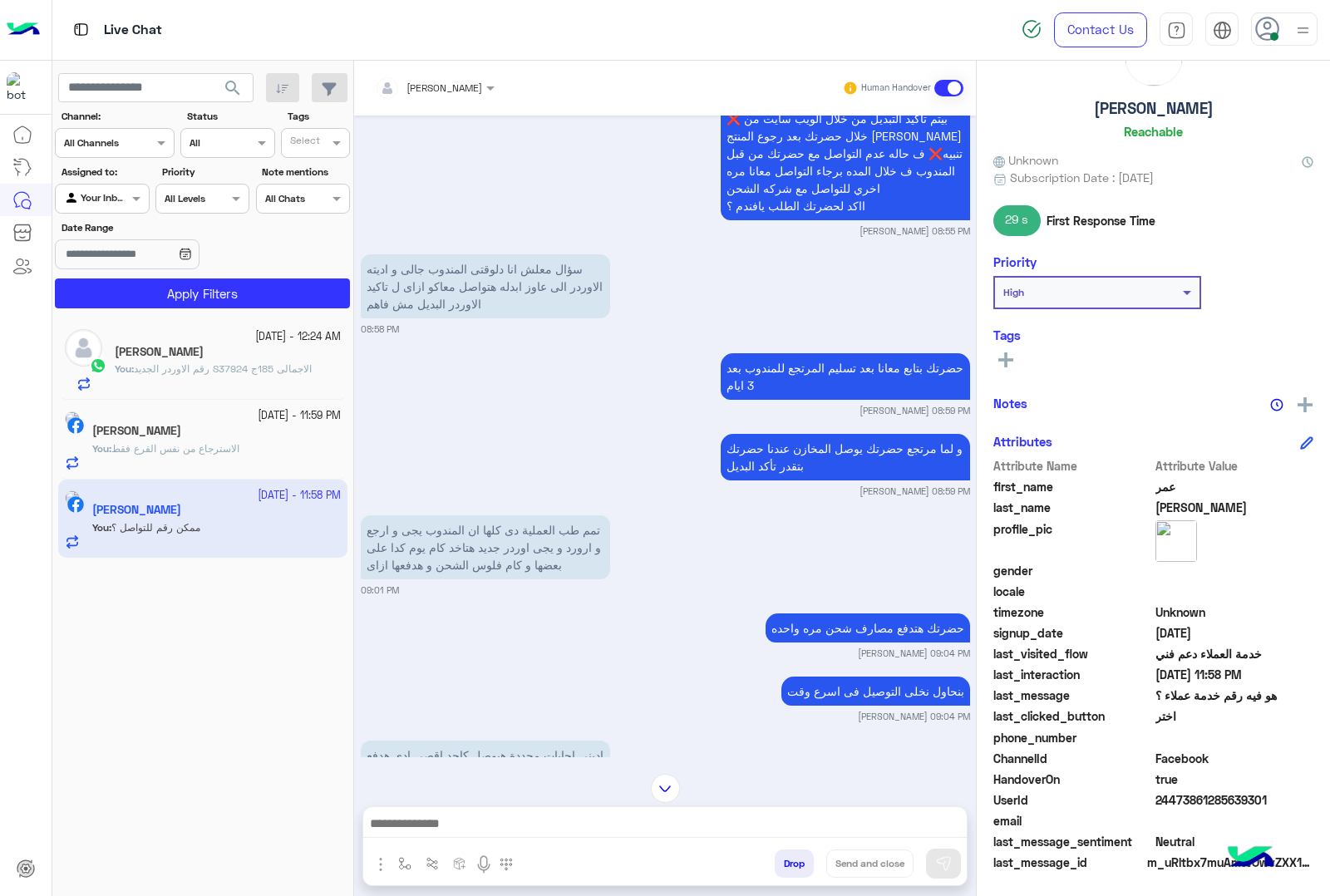
click at [1208, 798] on span "24473861285639301" at bounding box center [1235, 800] width 159 height 17
copy span "24473861285639301"
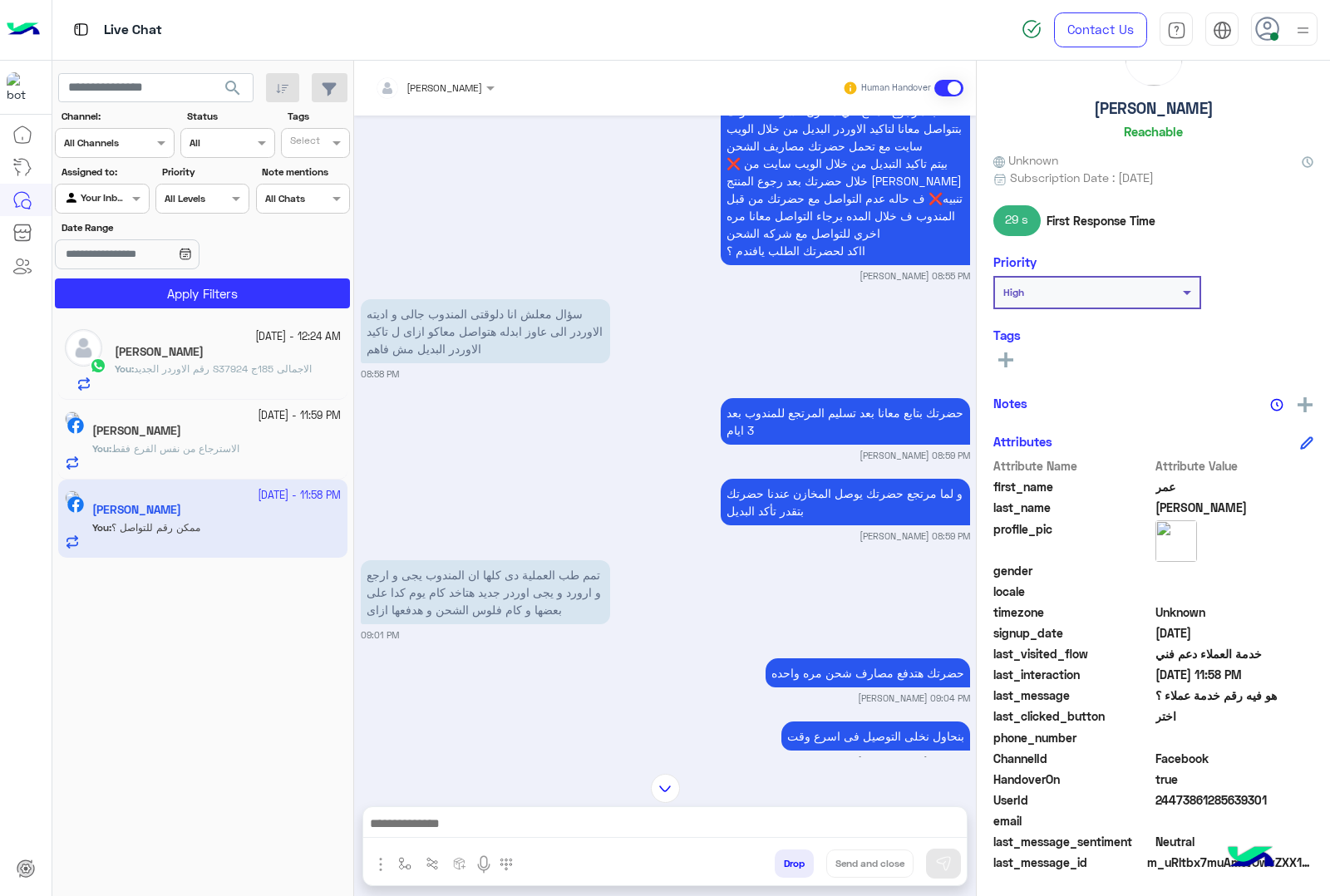
scroll to position [1188, 0]
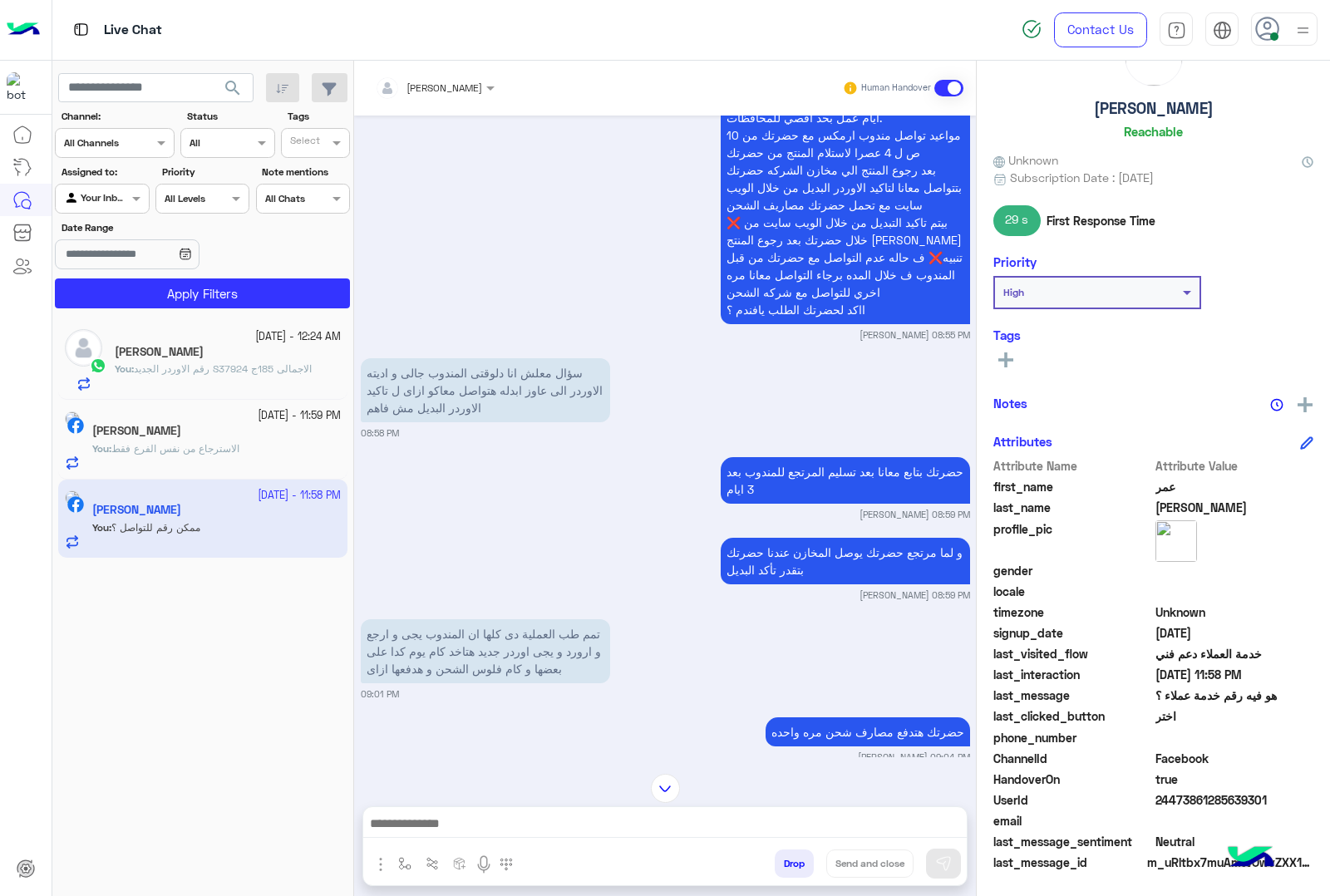
click at [218, 460] on div "You : الاسترجاع من نفس الفرع فقط" at bounding box center [216, 456] width 248 height 29
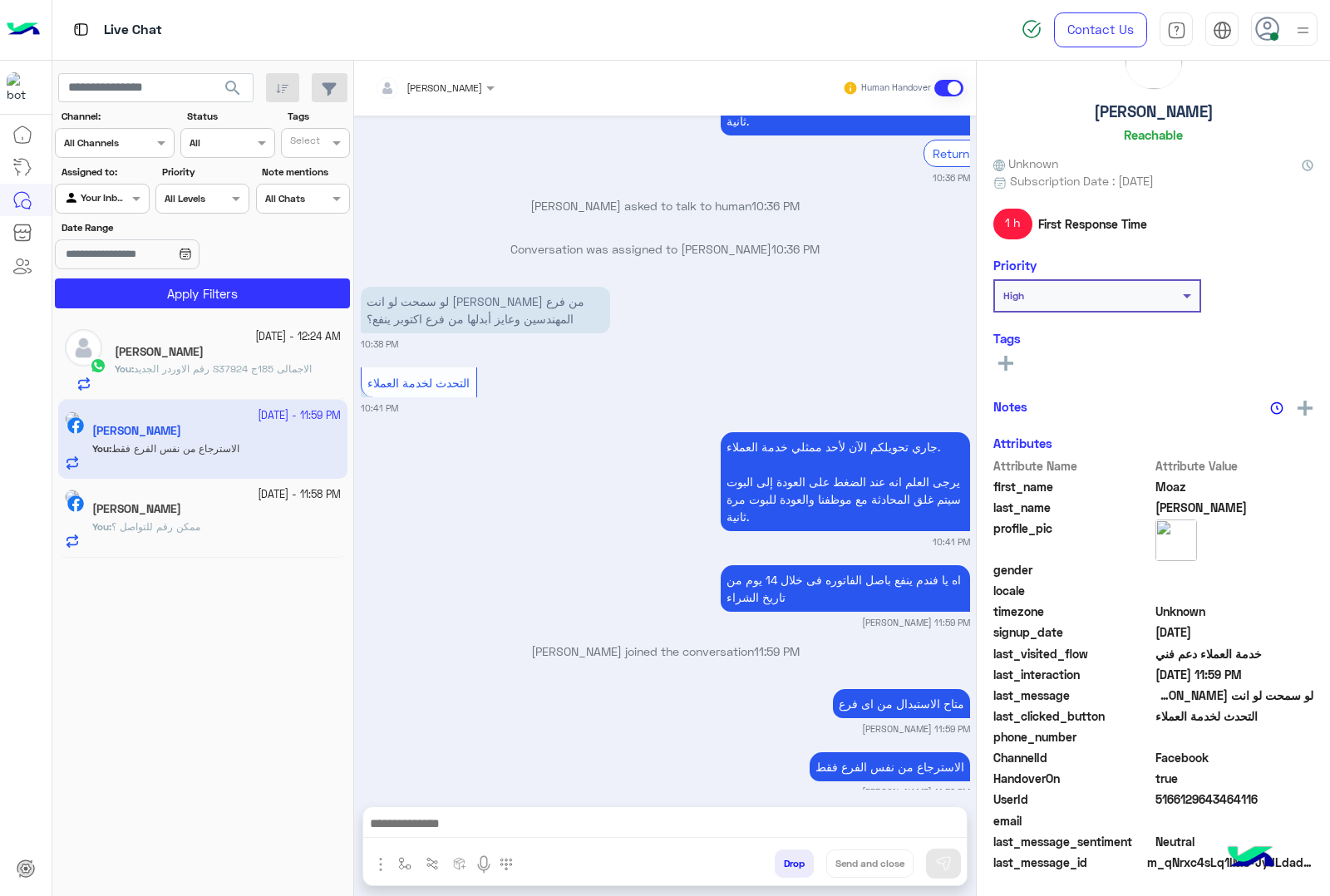
scroll to position [67, 0]
click at [787, 861] on button "Drop" at bounding box center [794, 863] width 39 height 28
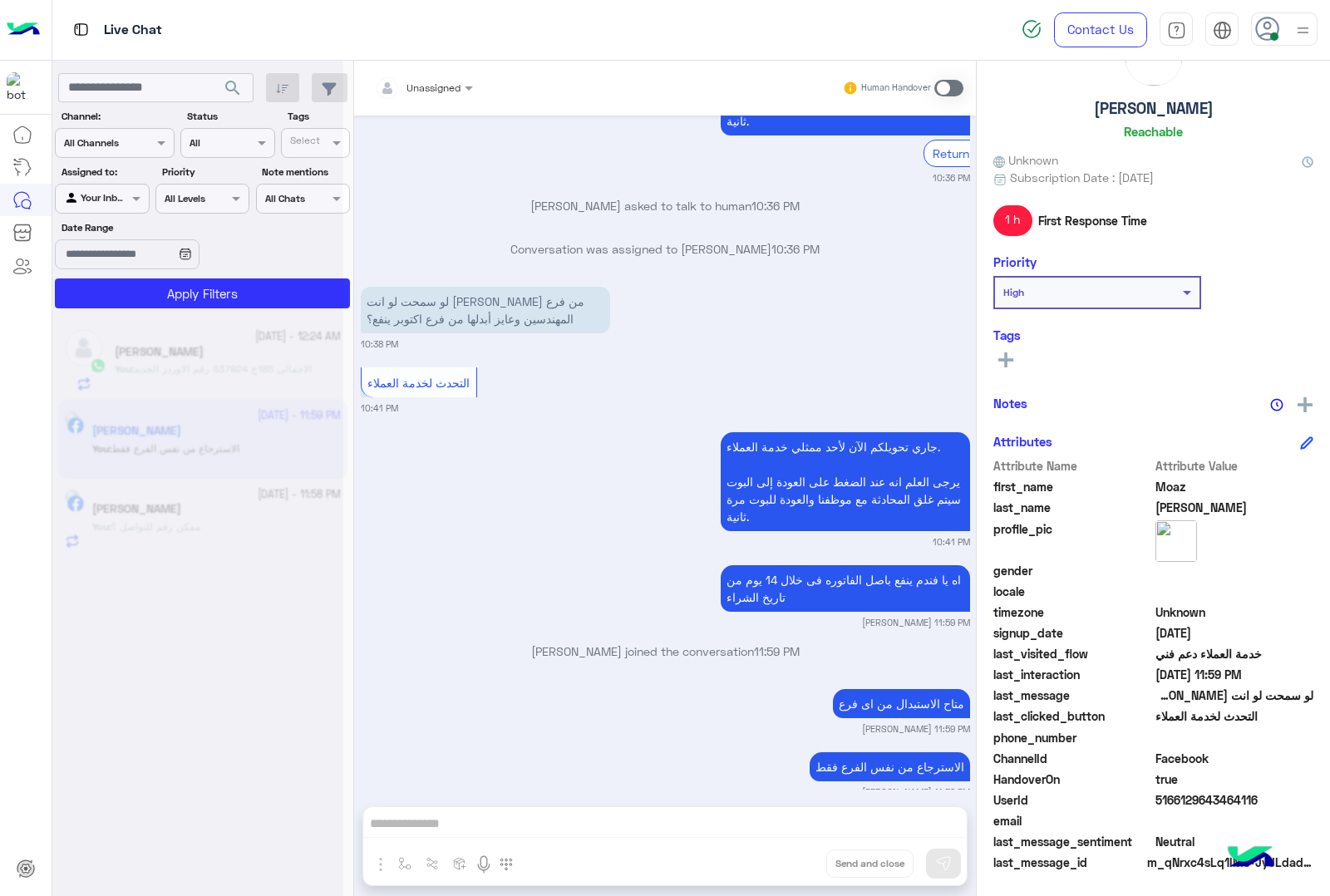
scroll to position [2071, 0]
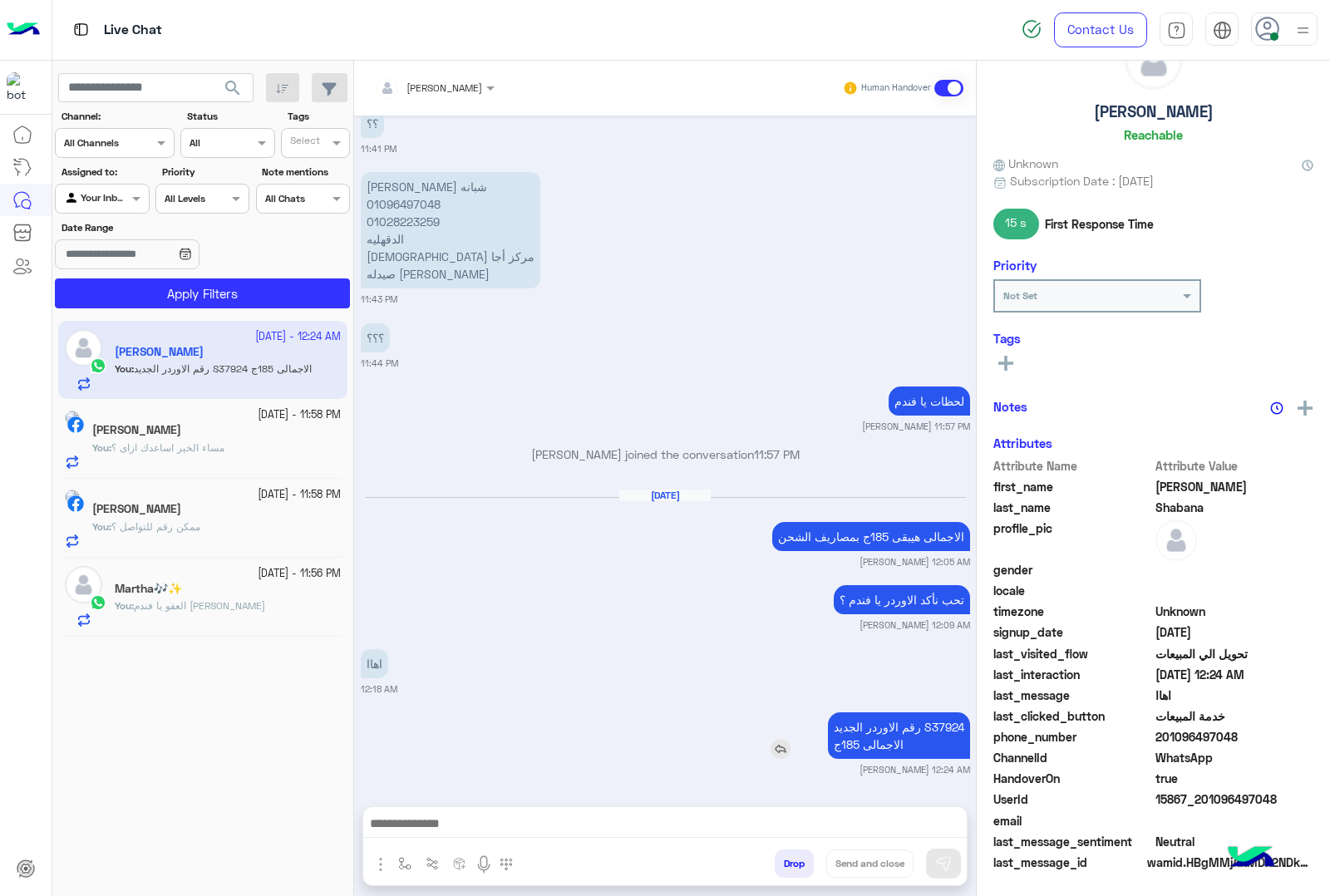
scroll to position [67, 0]
click at [787, 856] on button "Drop" at bounding box center [794, 863] width 39 height 28
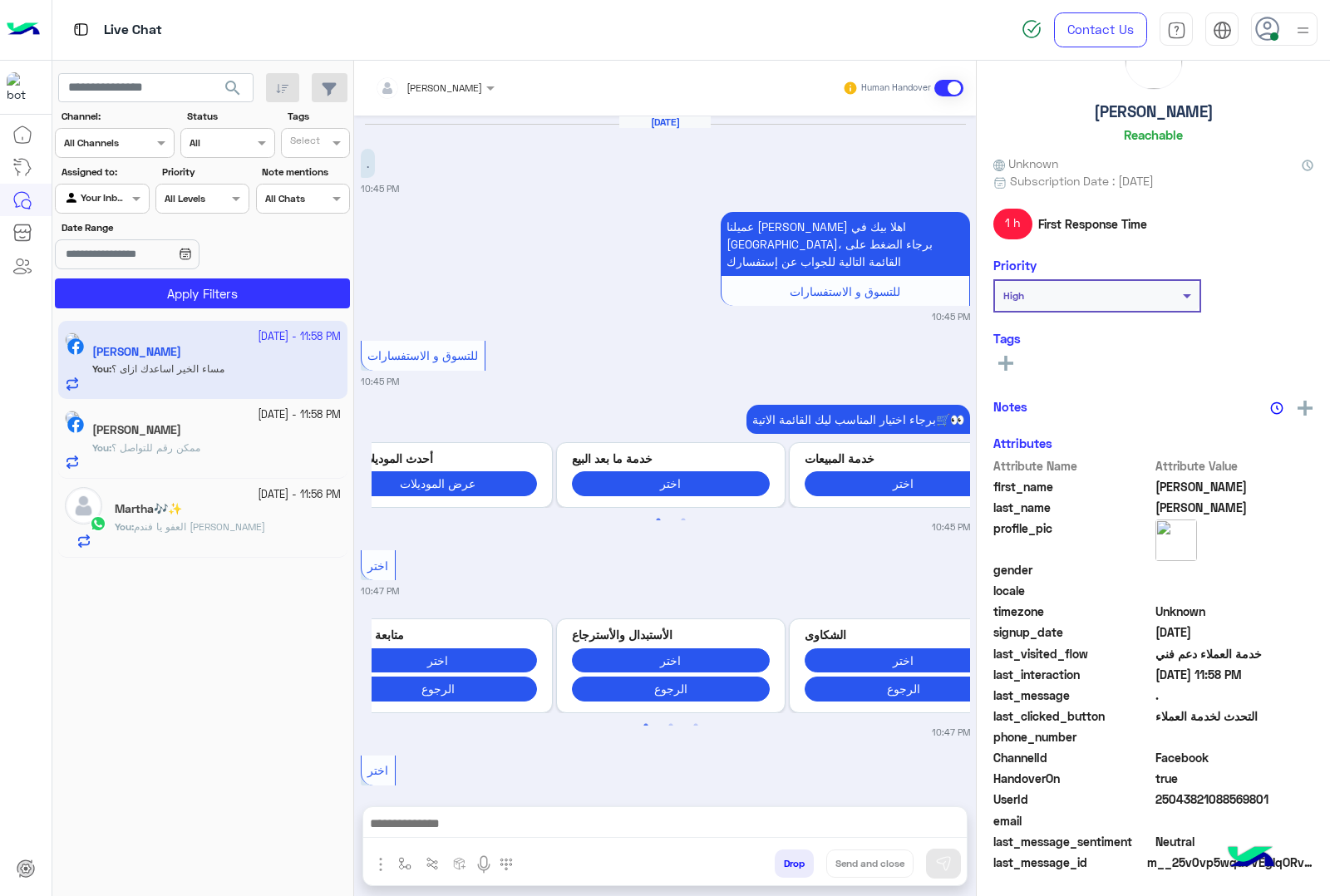
scroll to position [1169, 0]
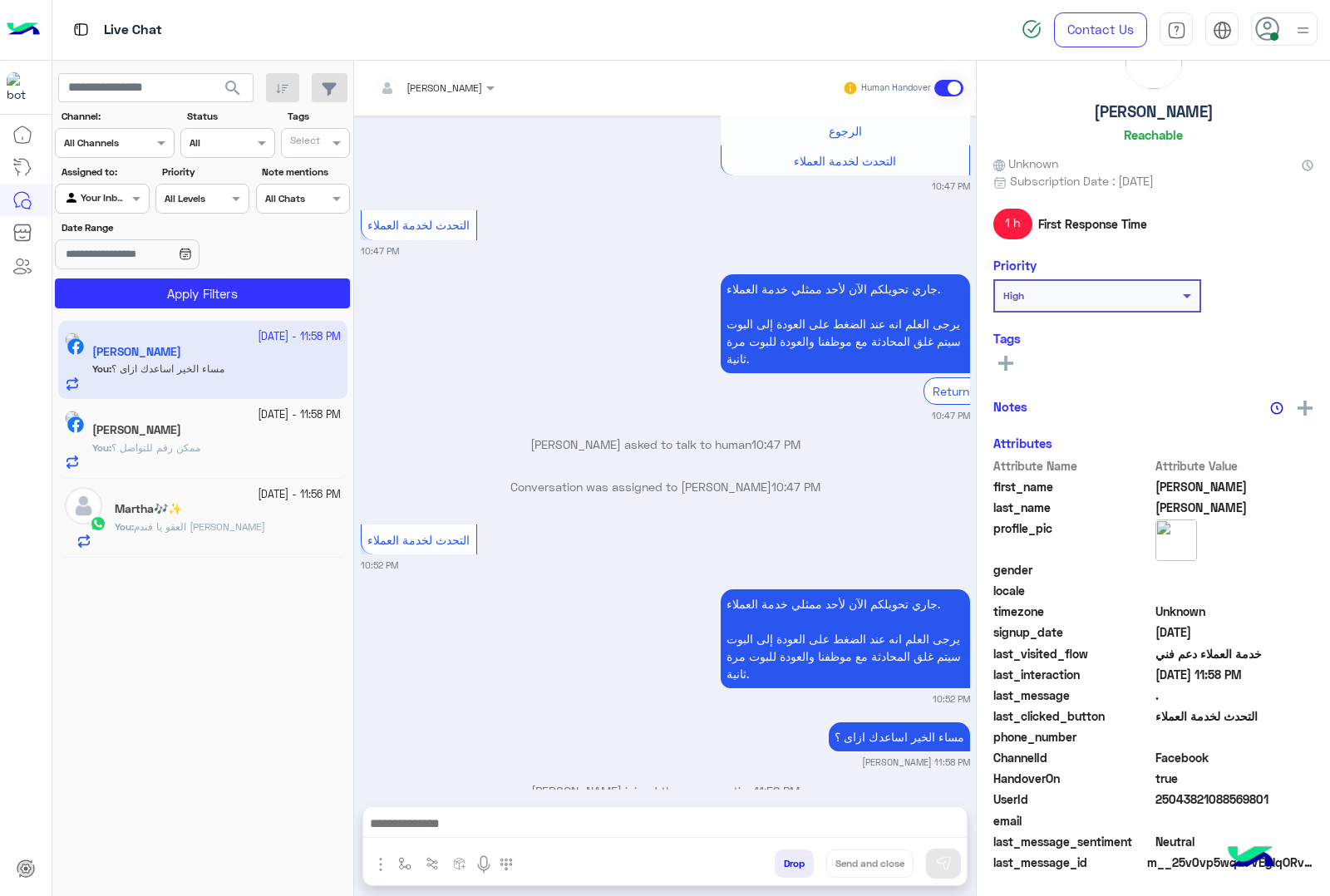
click at [229, 518] on div "Martha🎶✨" at bounding box center [227, 510] width 226 height 17
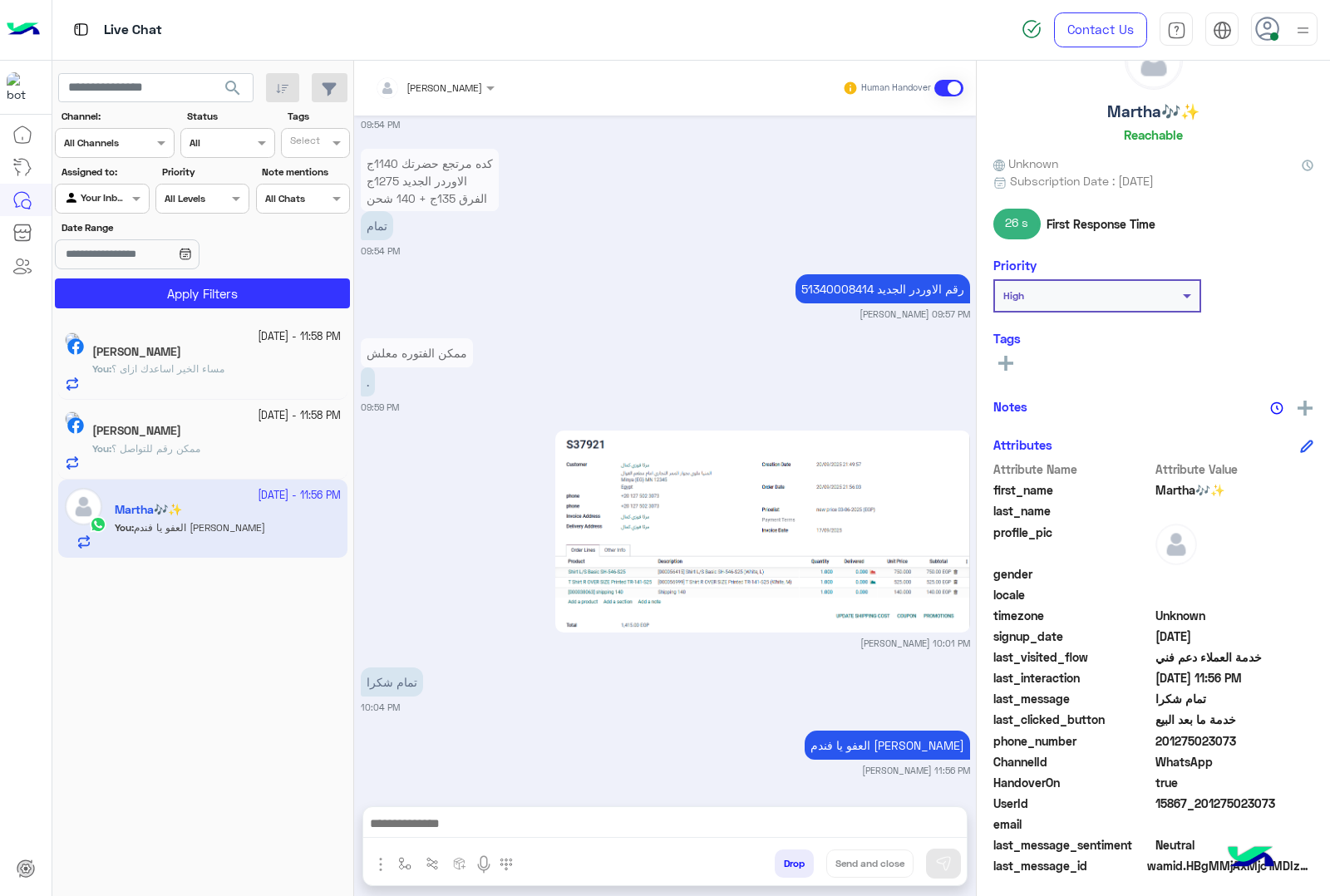
scroll to position [67, 0]
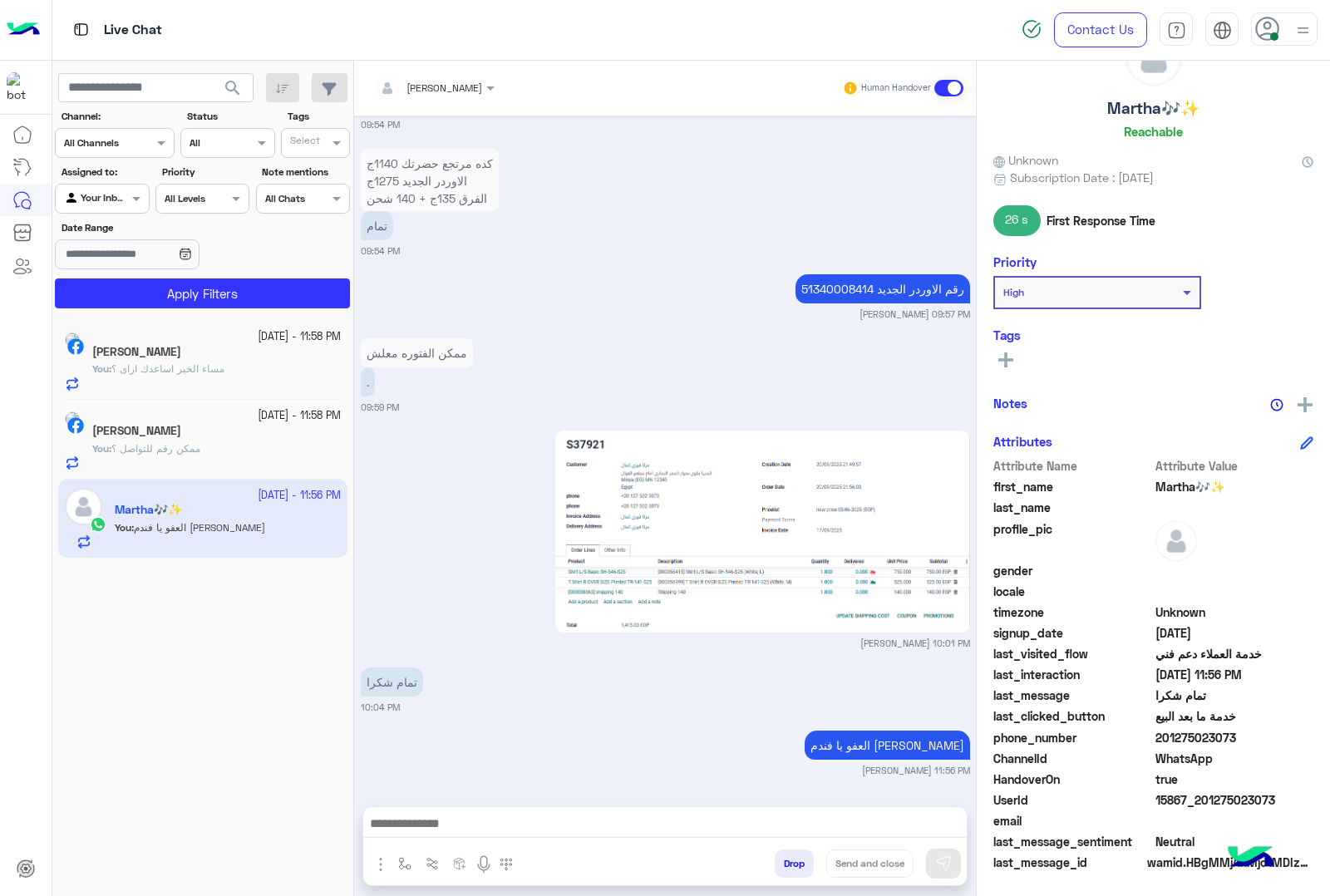
click at [796, 862] on button "Drop" at bounding box center [794, 863] width 39 height 28
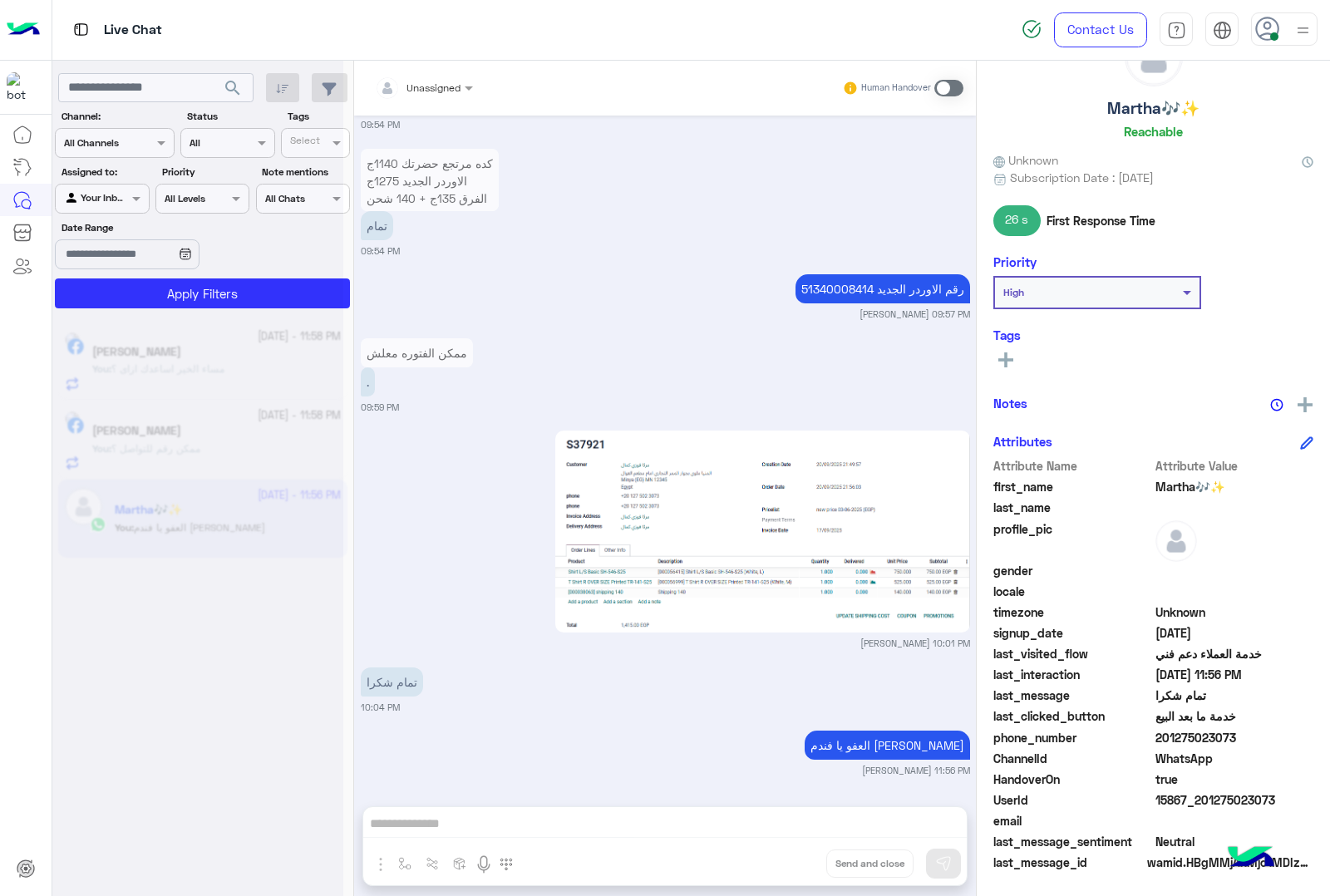
scroll to position [2100, 0]
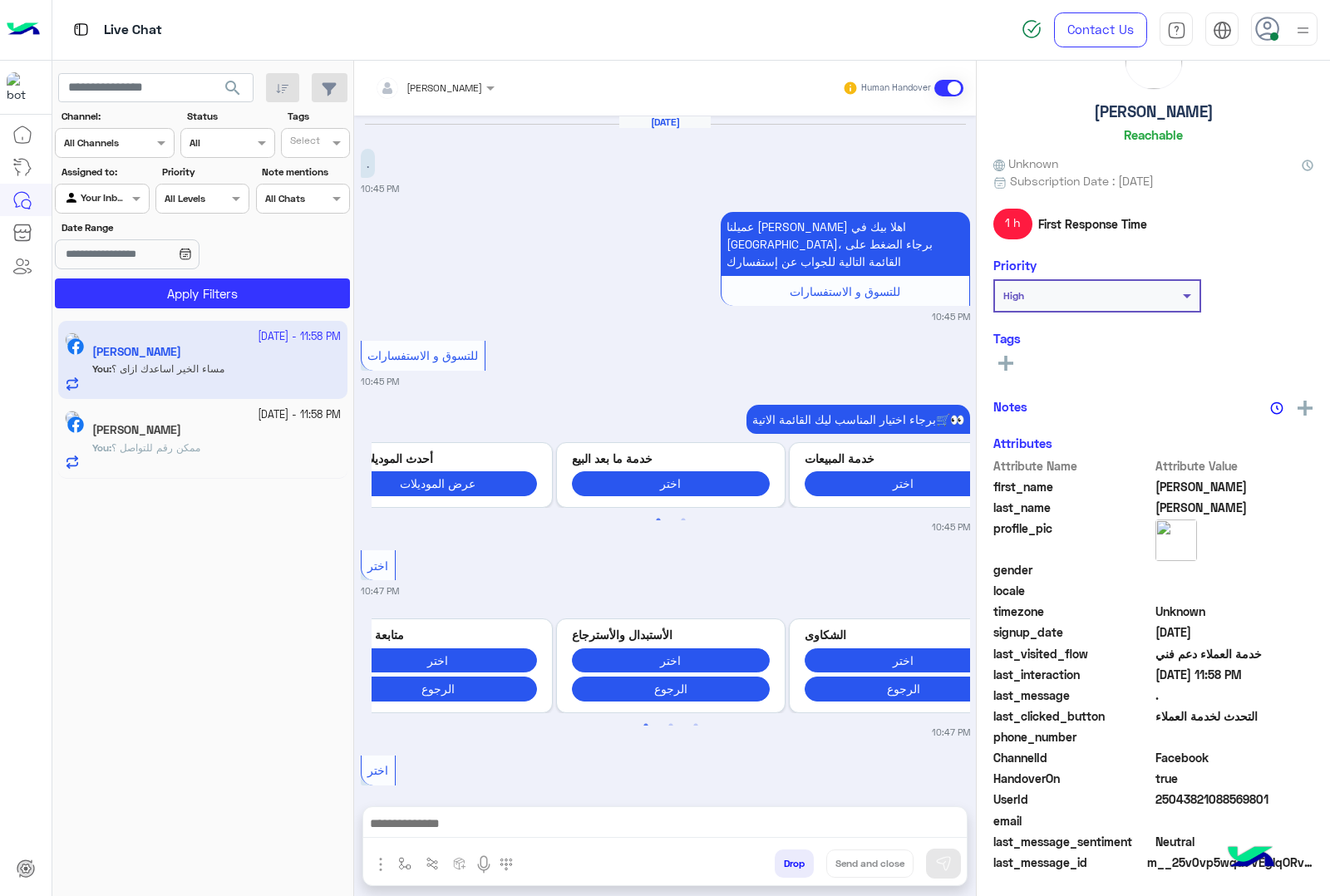
scroll to position [1169, 0]
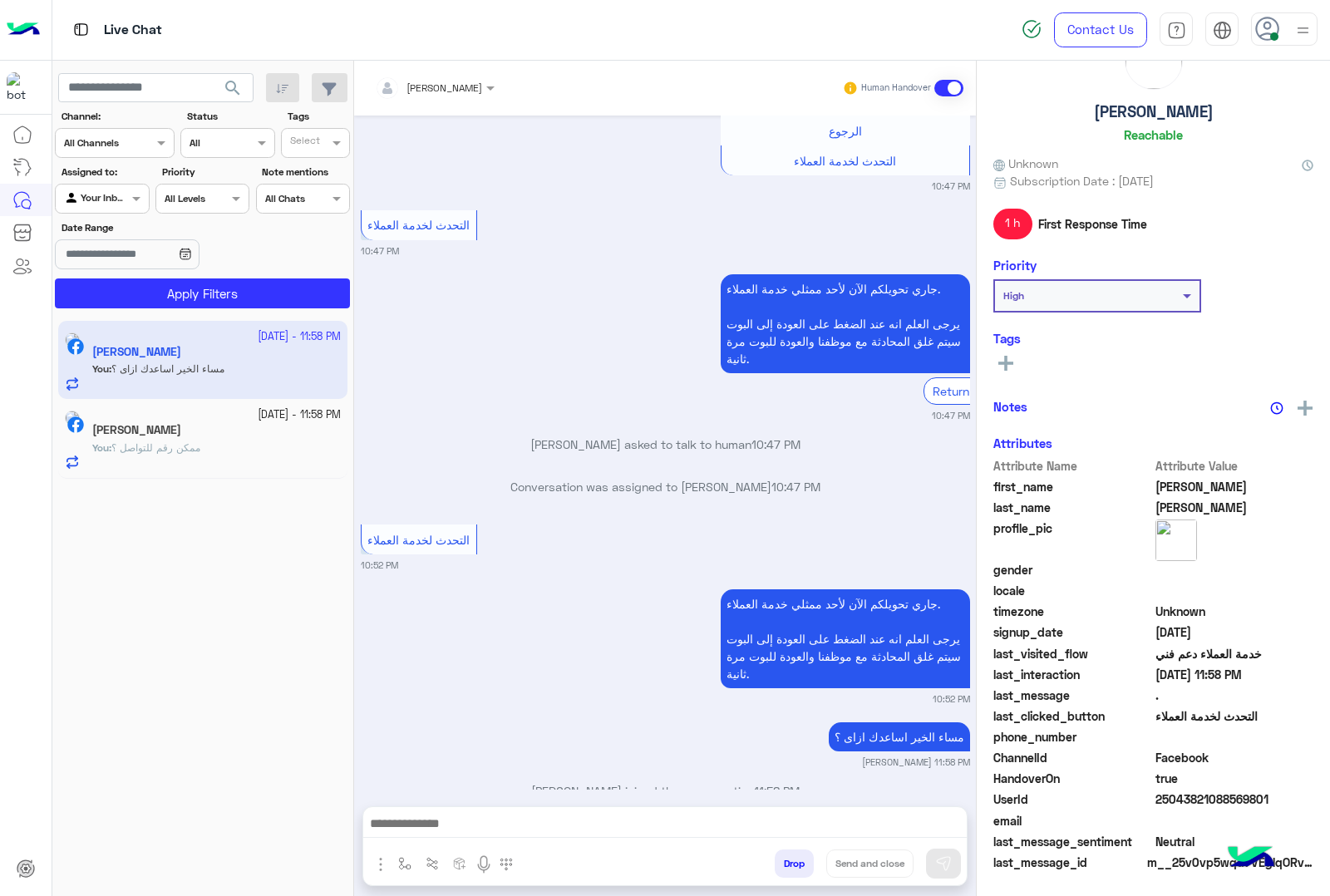
click at [238, 350] on app-inbox-user "[DATE] - 11:58 PM [PERSON_NAME] You : مساء الخير اساعدك ازاى ؟" at bounding box center [203, 359] width 290 height 78
click at [1138, 113] on h5 "[PERSON_NAME]" at bounding box center [1153, 108] width 119 height 19
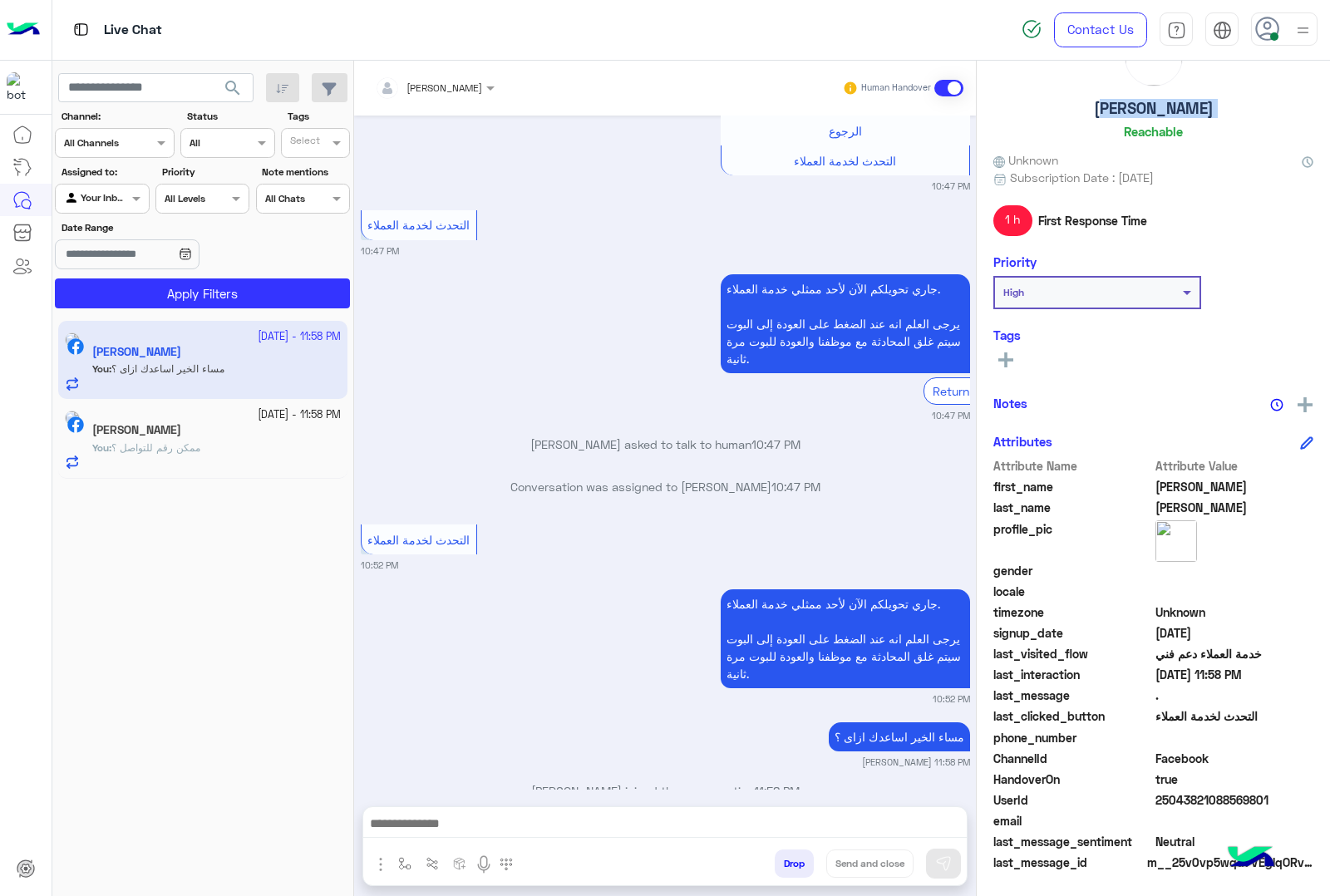
copy h5 "[PERSON_NAME]"
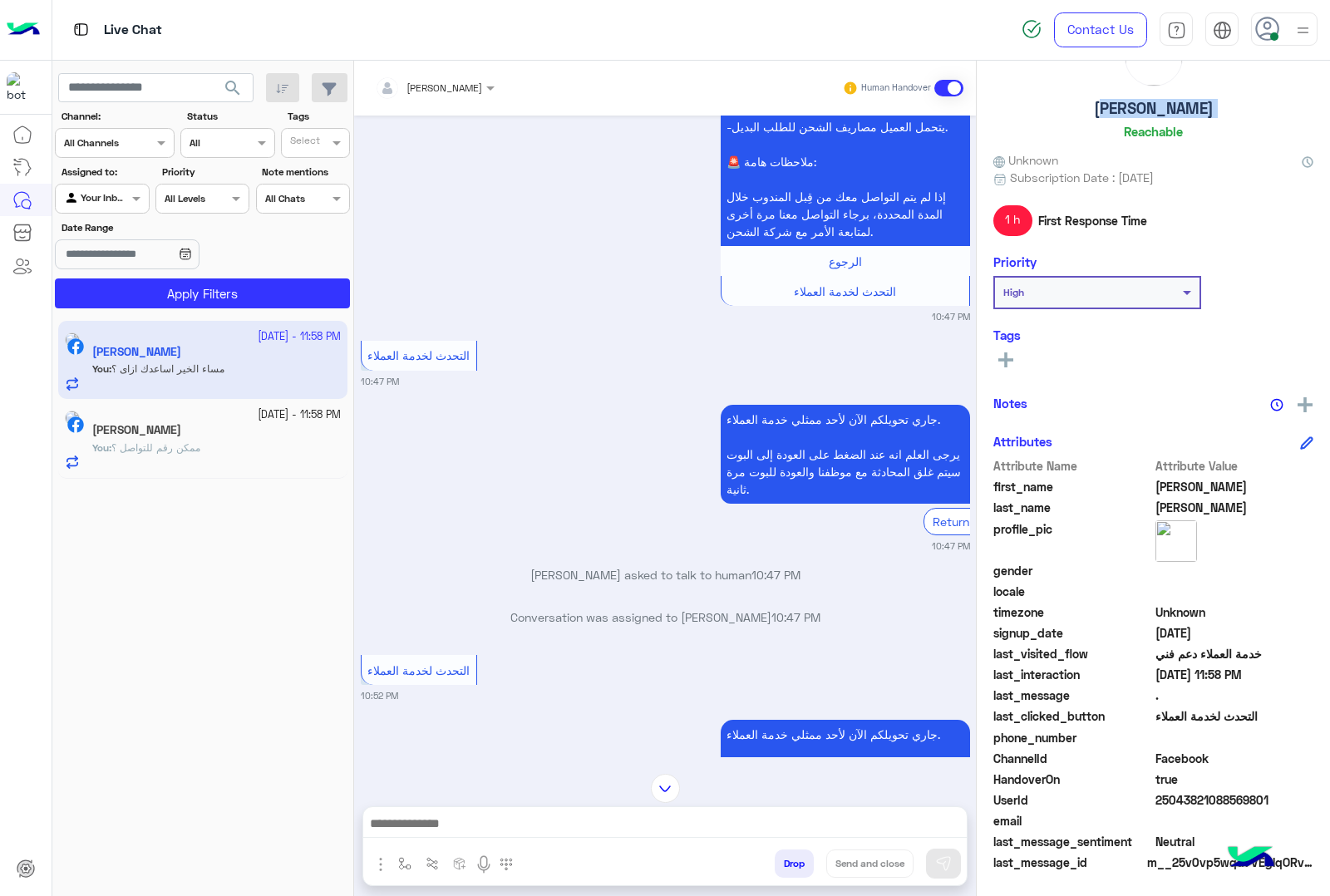
scroll to position [1169, 0]
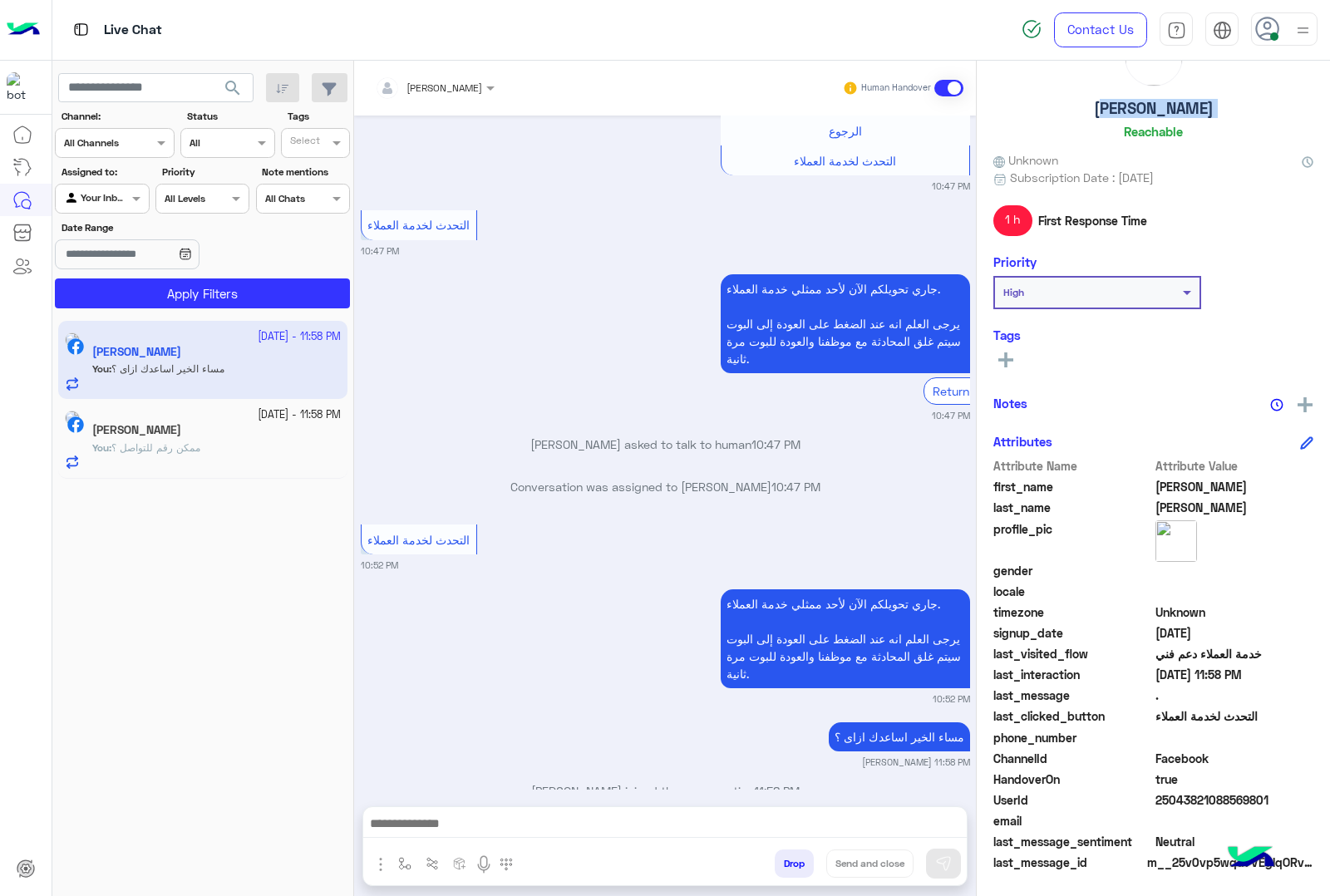
click at [778, 862] on button "Drop" at bounding box center [794, 863] width 39 height 28
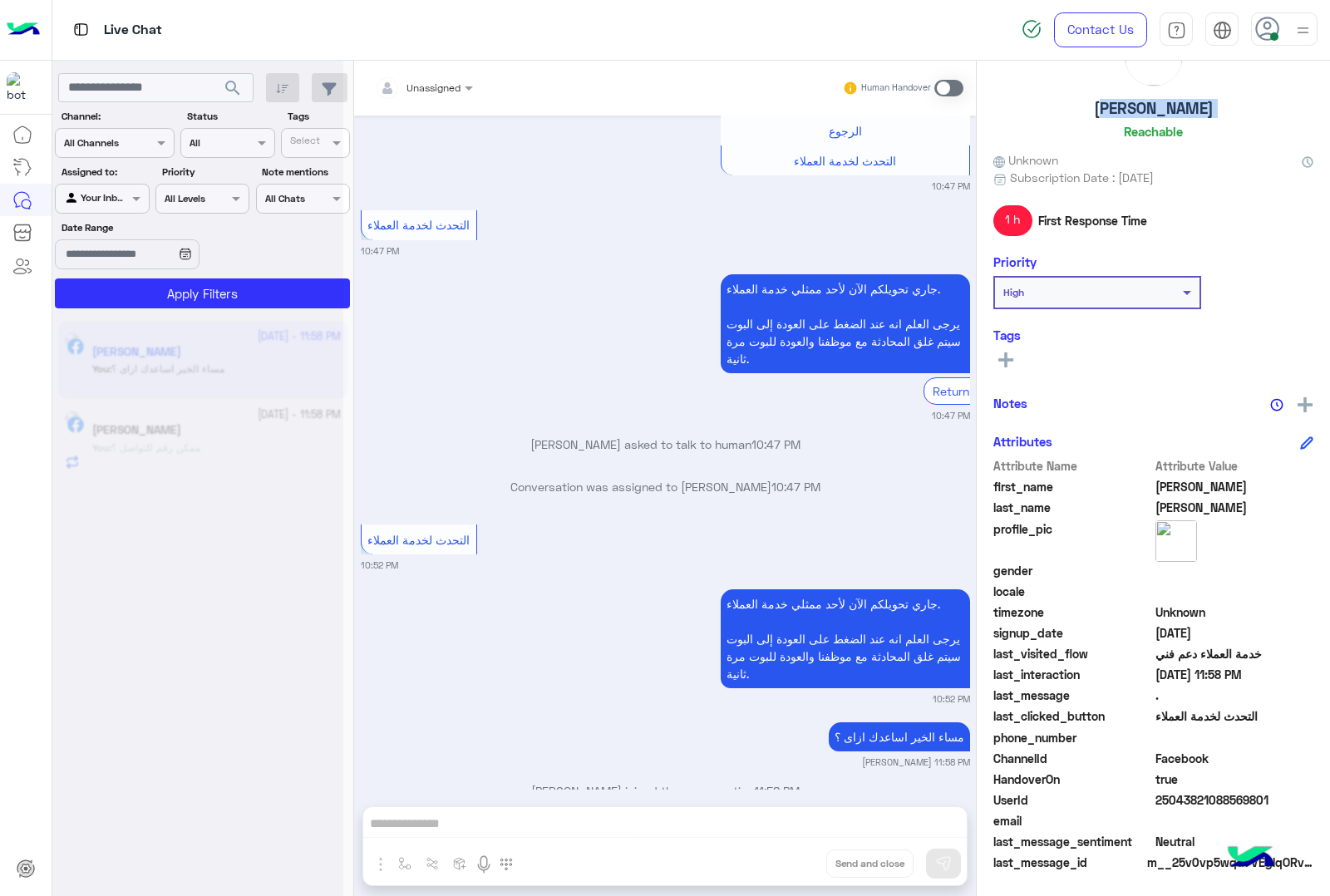
scroll to position [1242, 0]
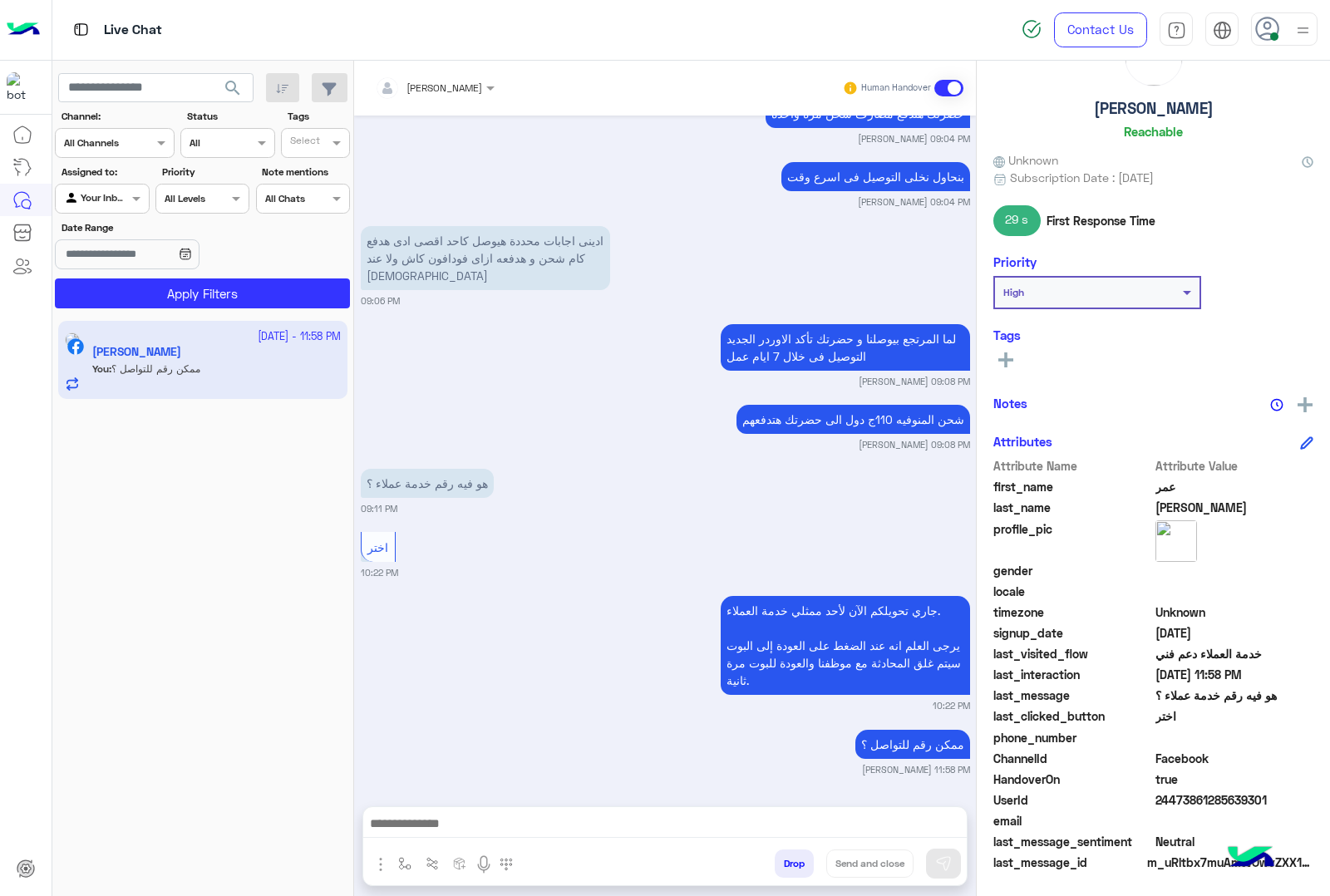
click at [1179, 796] on span "24473861285639301" at bounding box center [1235, 800] width 159 height 17
copy span "24473861285639301"
click at [1148, 114] on h5 "[PERSON_NAME]" at bounding box center [1153, 108] width 119 height 19
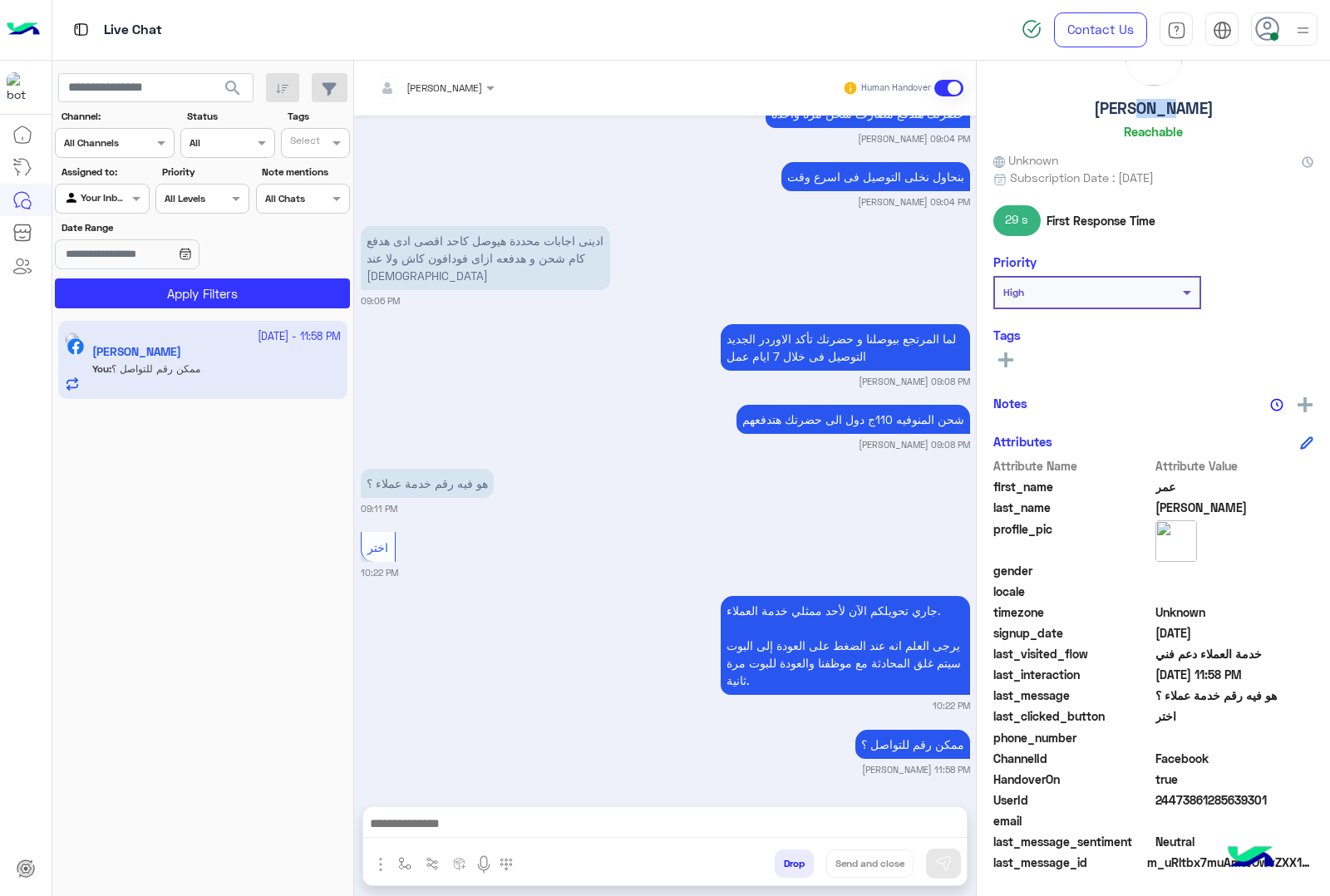
click at [1148, 114] on h5 "[PERSON_NAME]" at bounding box center [1153, 108] width 119 height 19
copy h5 "[PERSON_NAME]"
click at [788, 862] on button "Drop" at bounding box center [794, 863] width 39 height 28
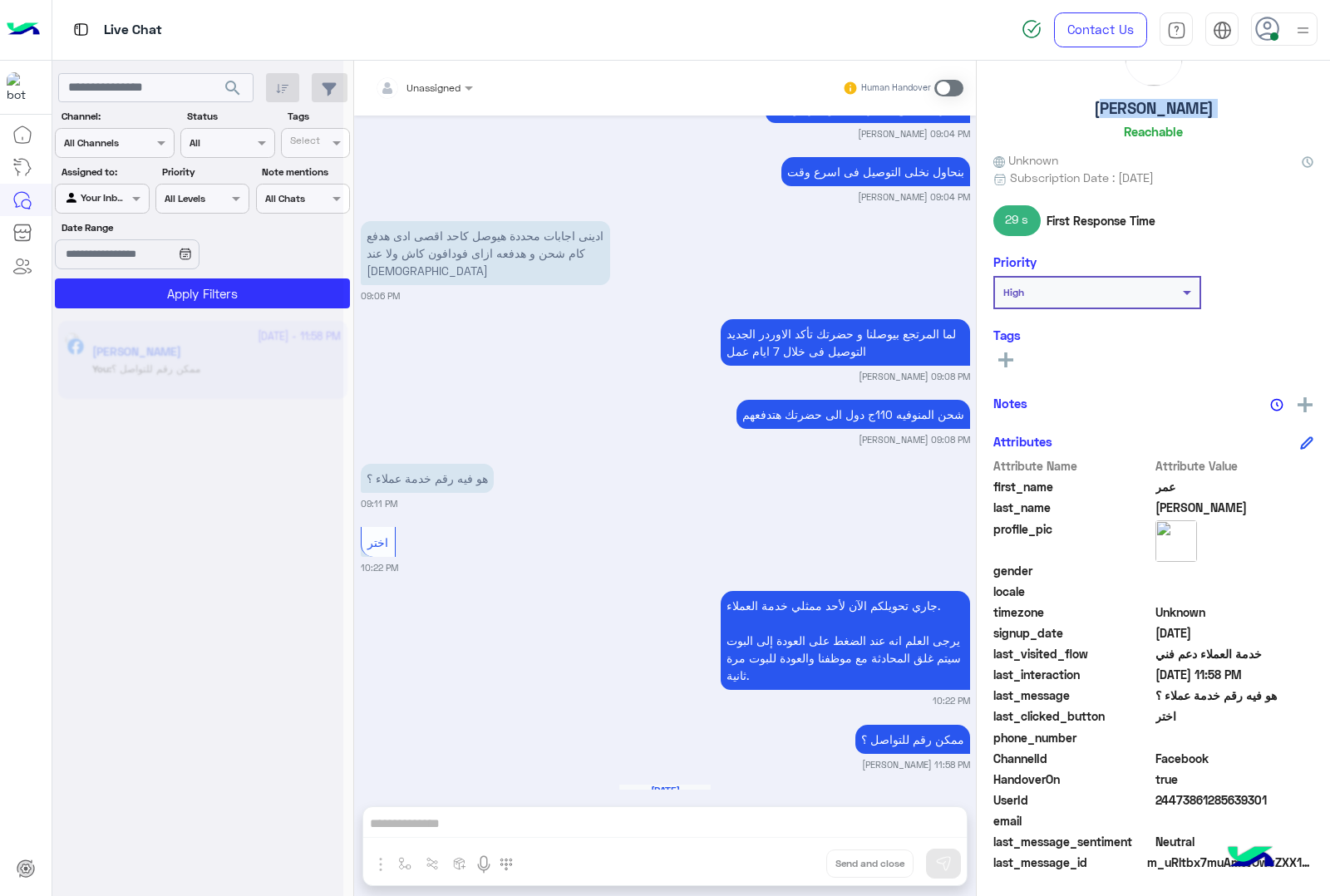
scroll to position [1884, 0]
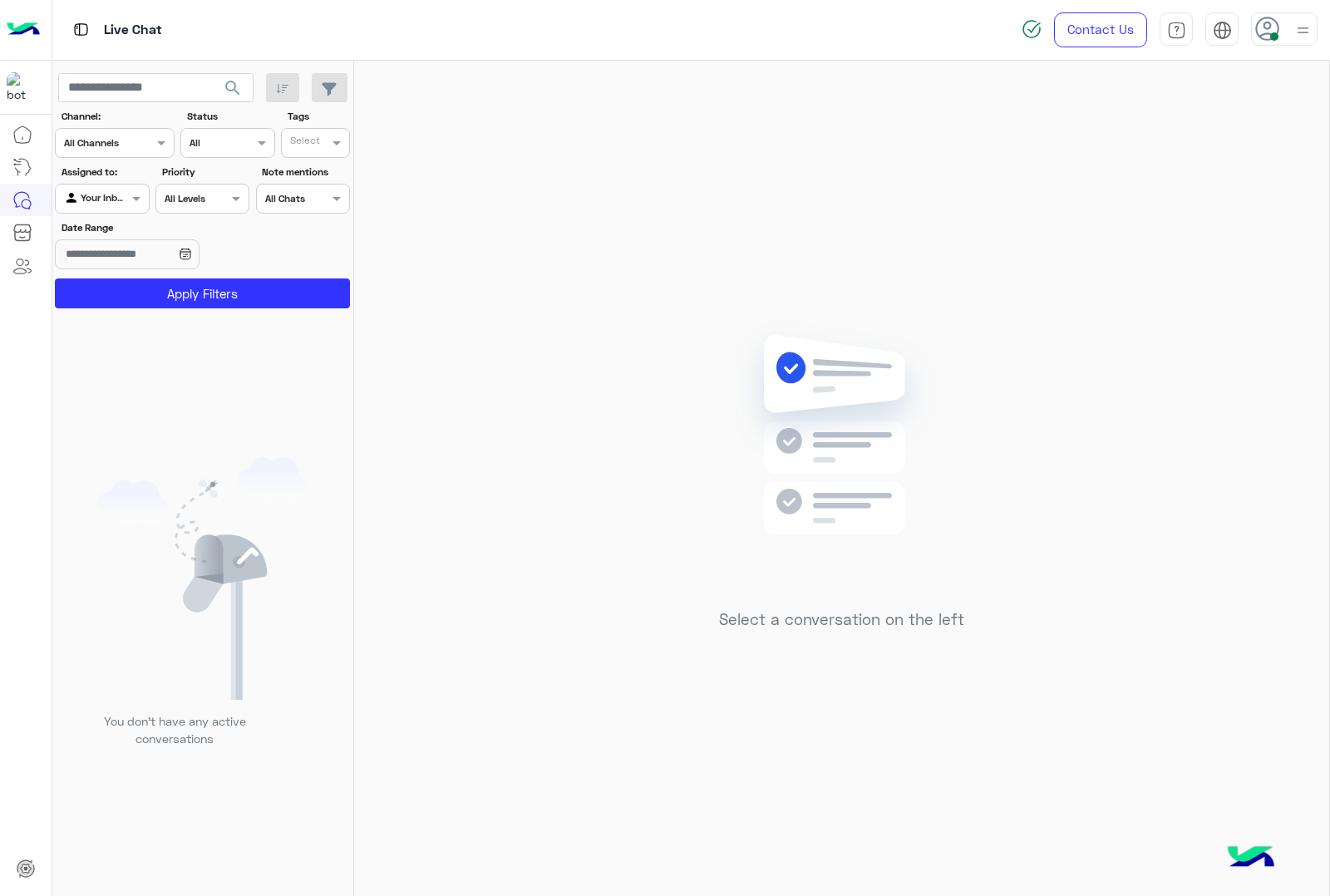
click at [1286, 38] on div at bounding box center [1284, 29] width 66 height 34
click at [1177, 235] on label "Offline" at bounding box center [1213, 235] width 181 height 30
click at [1305, 21] on img at bounding box center [1303, 31] width 19 height 19
